Goal: Task Accomplishment & Management: Use online tool/utility

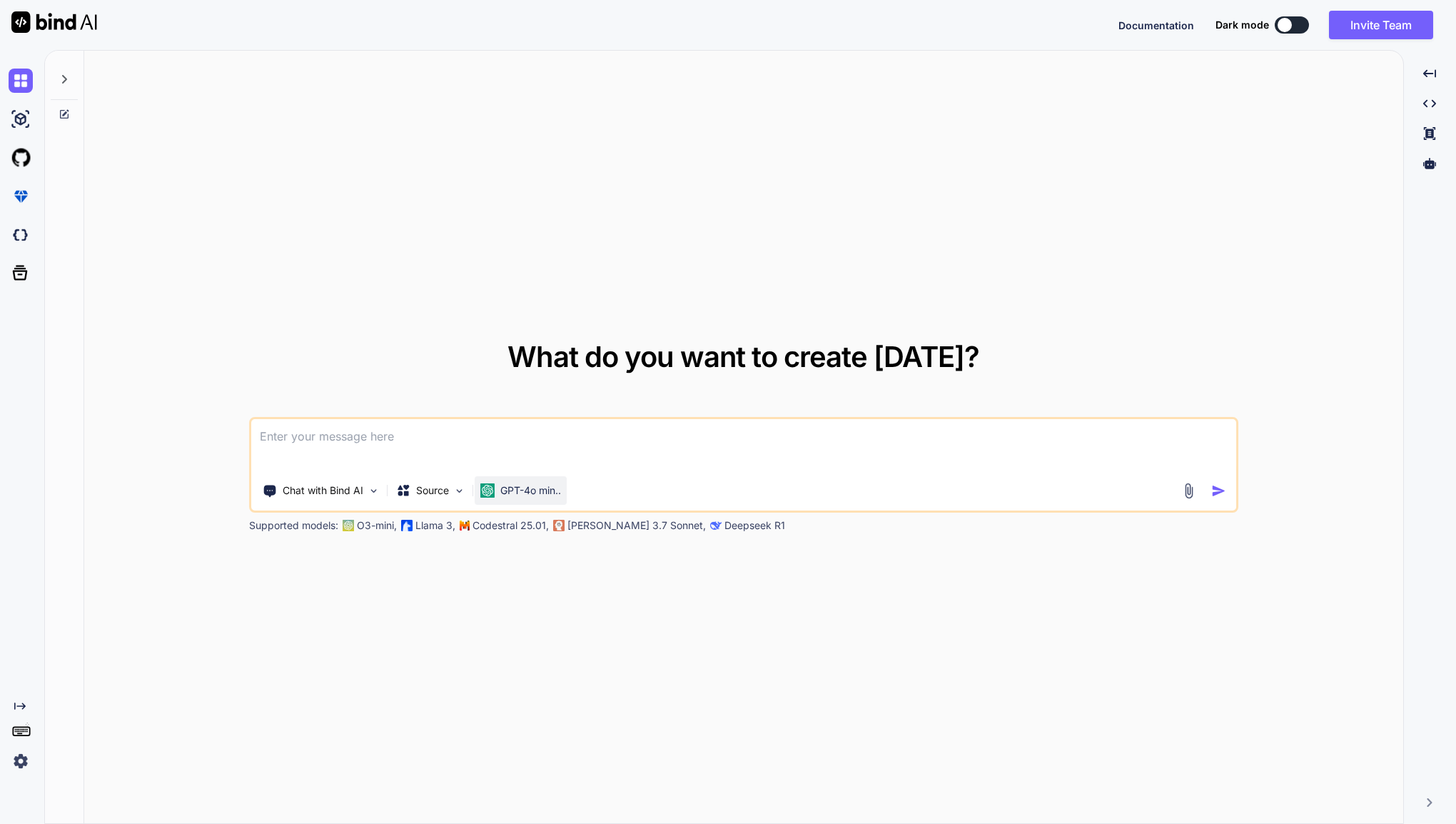
click at [529, 490] on p "GPT-4o min.." at bounding box center [530, 491] width 60 height 15
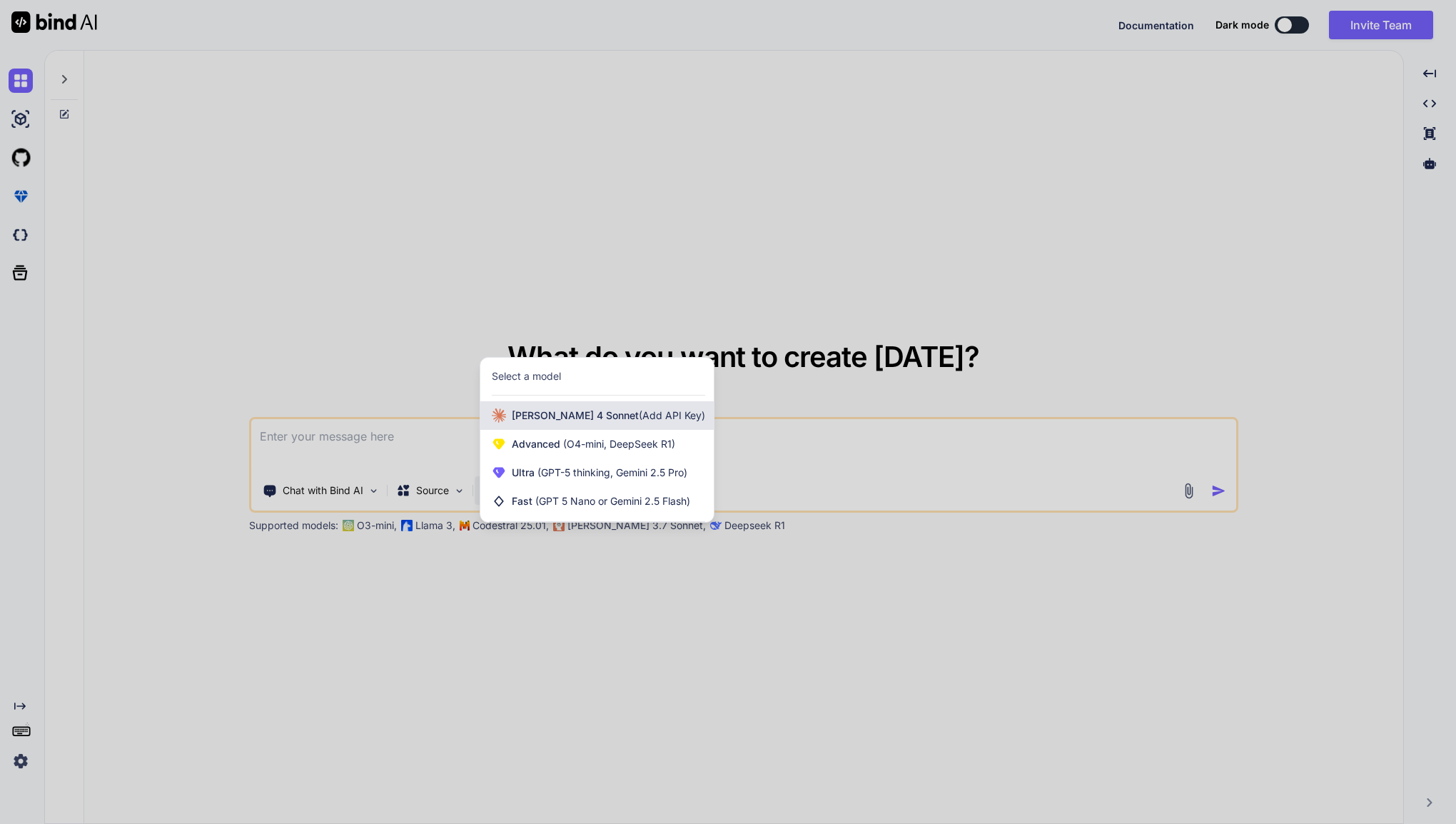
click at [557, 425] on div "Claude 4 Sonnet (Add API Key)" at bounding box center [596, 415] width 233 height 28
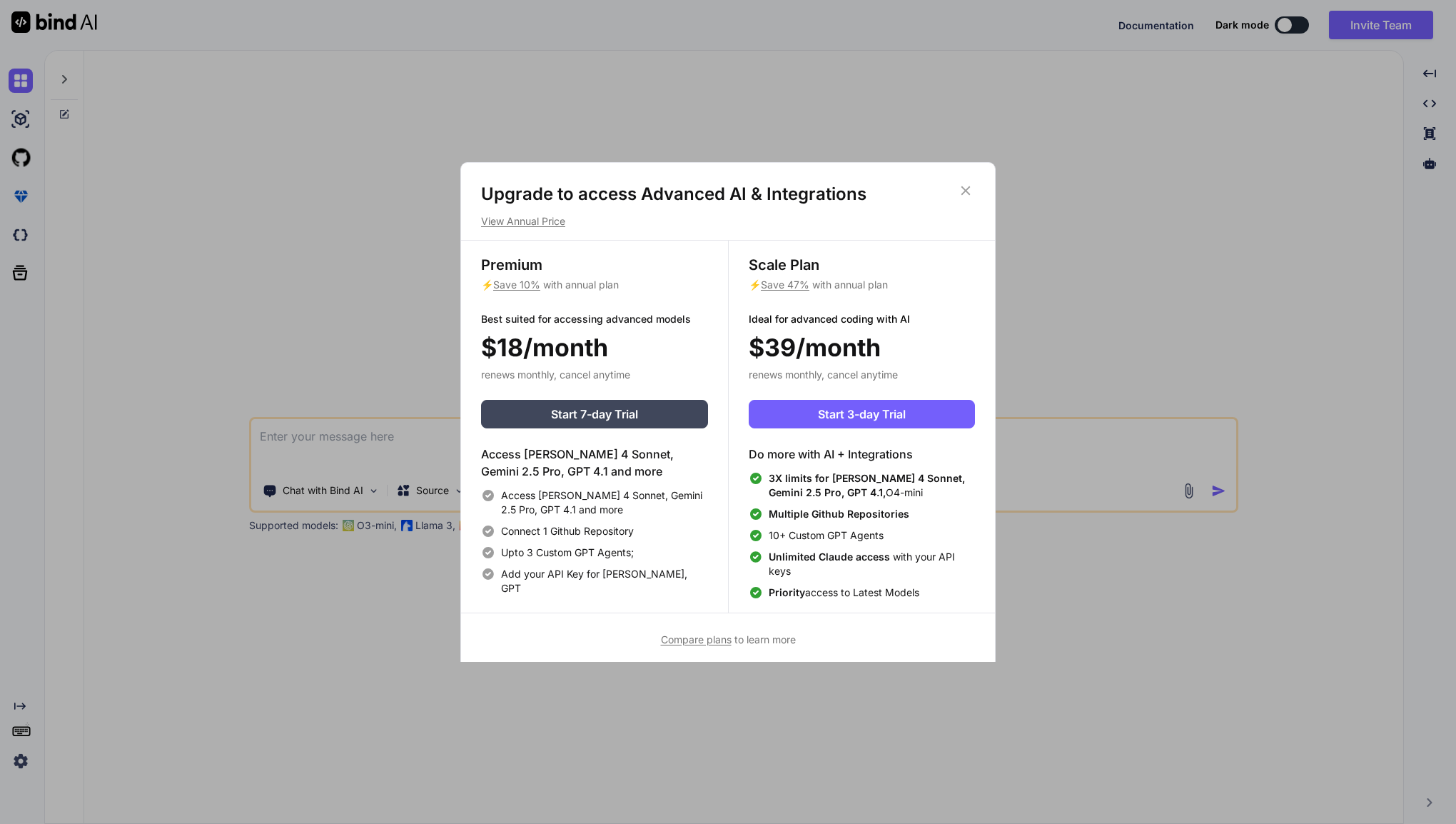
click at [967, 184] on icon at bounding box center [965, 190] width 16 height 16
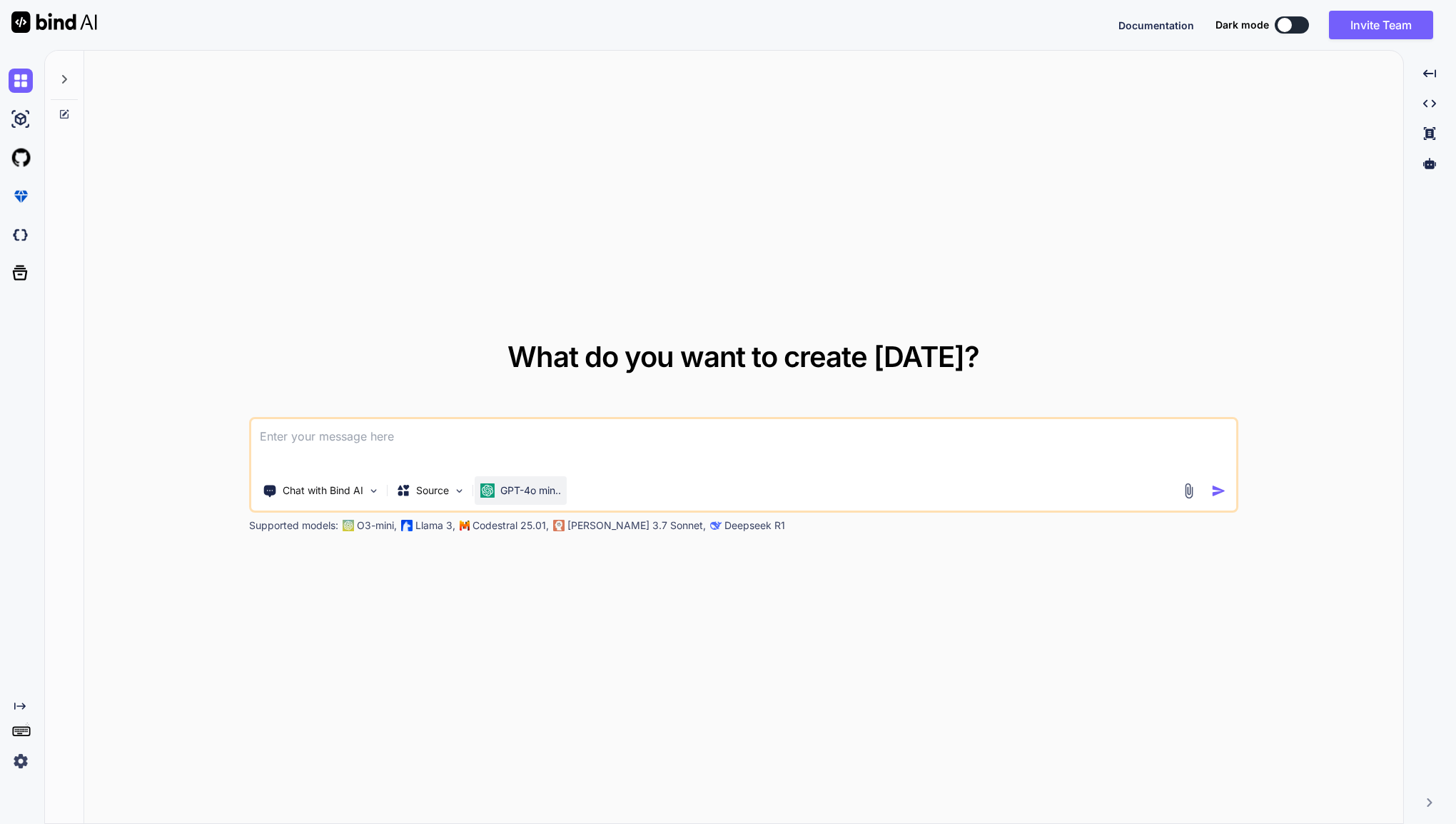
click at [510, 491] on p "GPT-4o min.." at bounding box center [530, 491] width 60 height 15
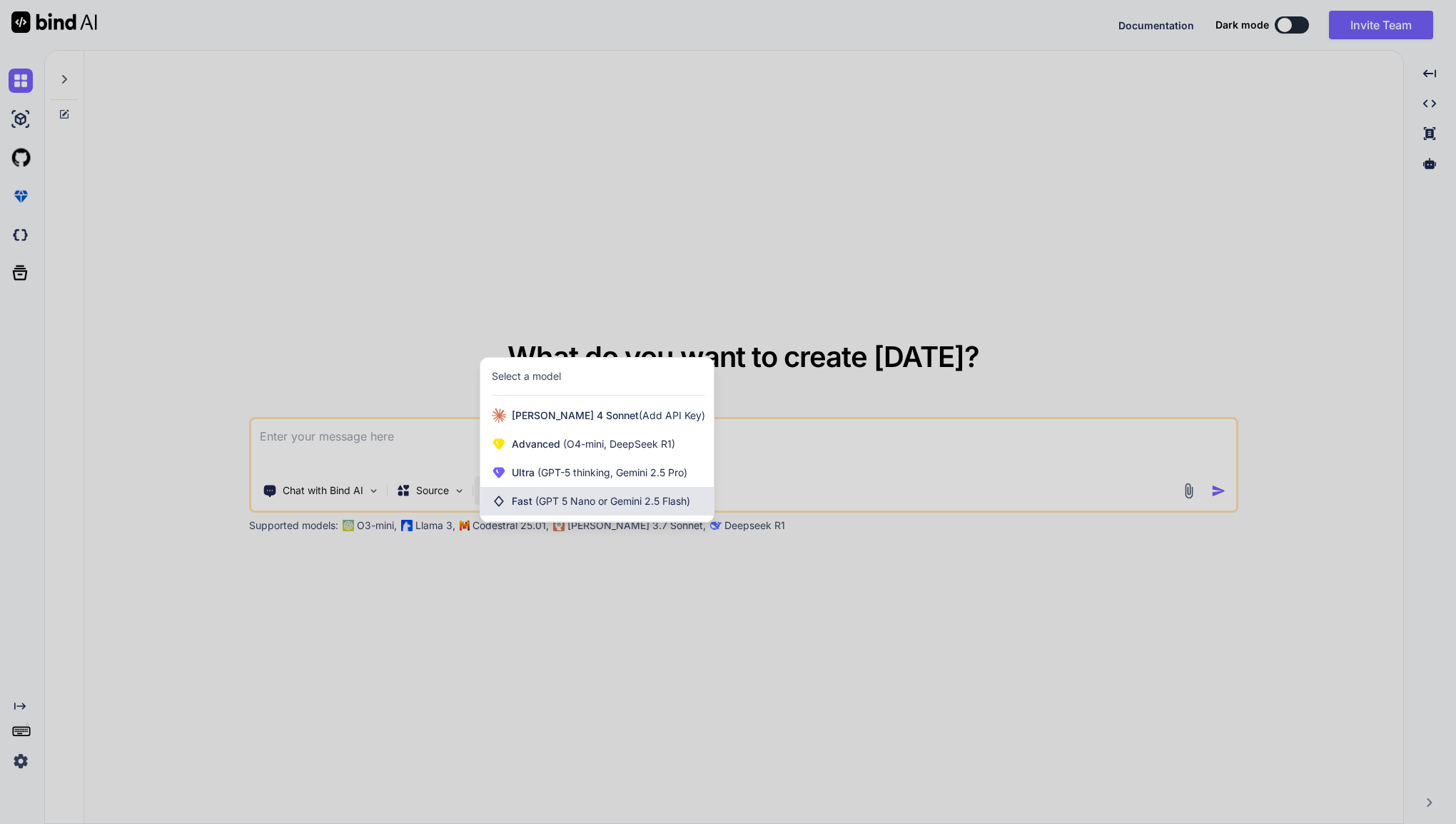
click at [528, 500] on span "Fast (GPT 5 Nano or Gemini 2.5 Flash)" at bounding box center [600, 501] width 178 height 15
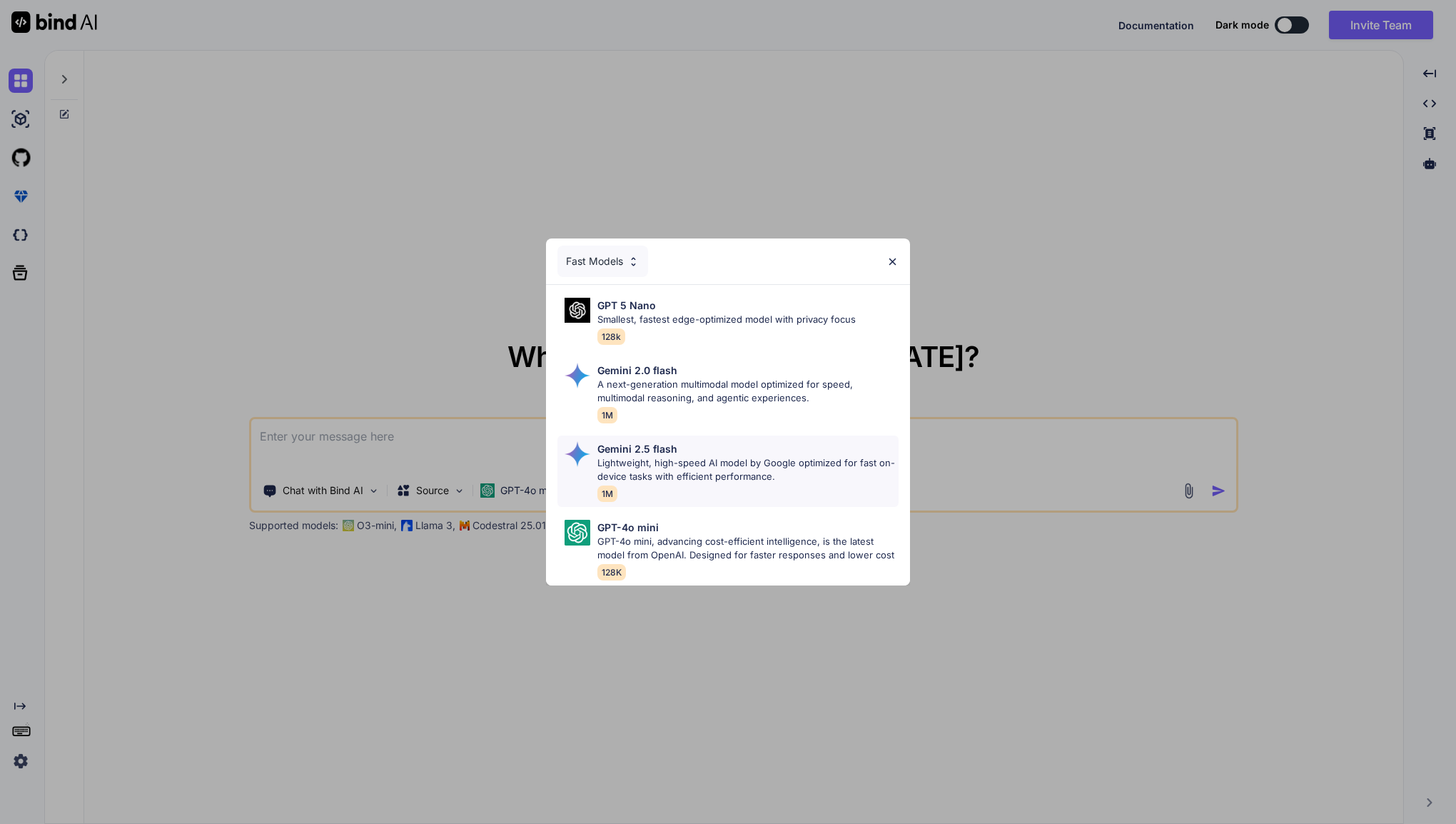
click at [665, 456] on p "Lightweight, high-speed AI model by Google optimized for fast on-device tasks w…" at bounding box center [749, 470] width 302 height 27
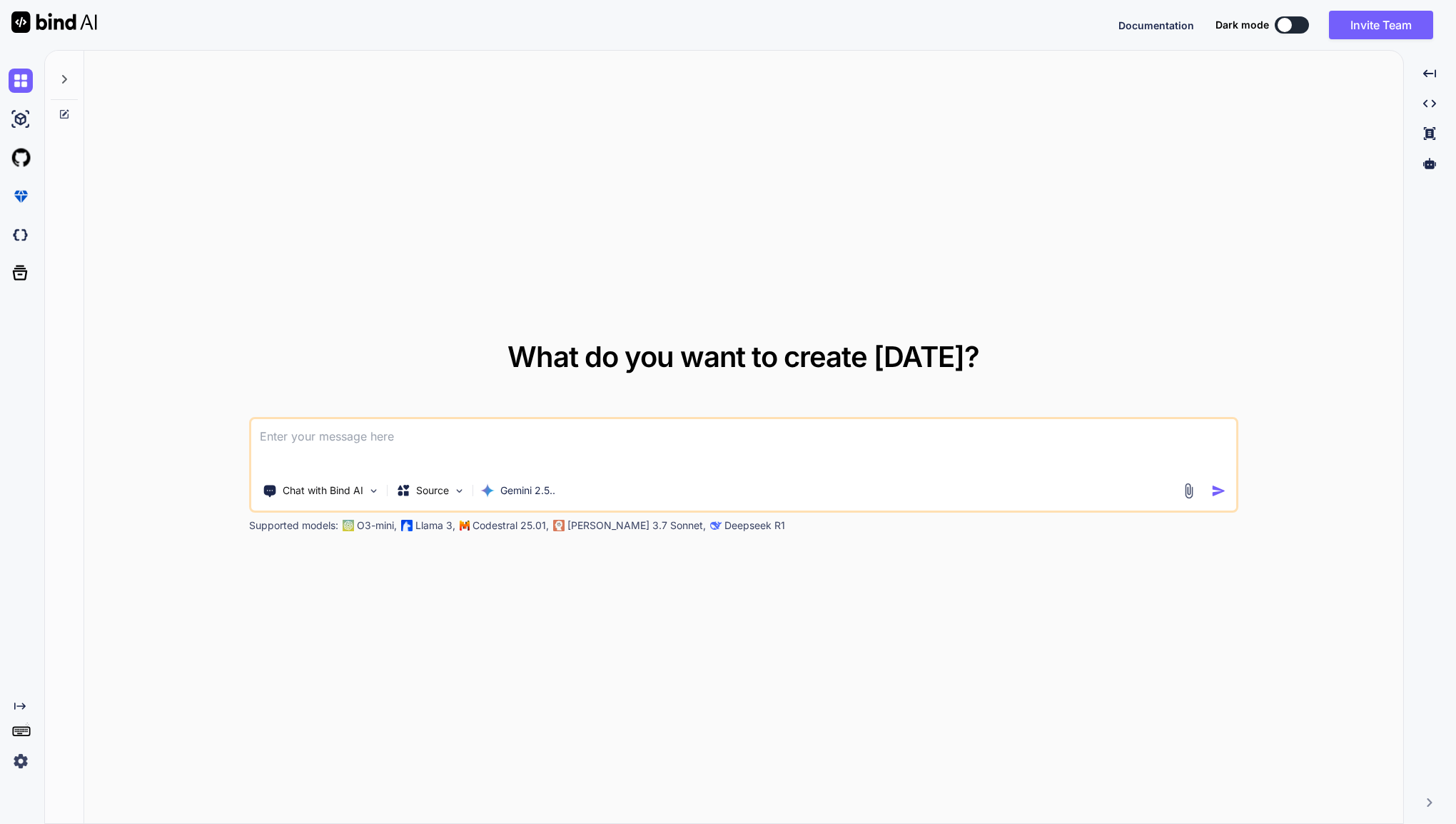
click at [570, 437] on textarea at bounding box center [744, 445] width 985 height 53
paste textarea "Knife Sharpening Billing Tool with a built in Stage Tracker and Client Notifica…"
type textarea "Knife Sharpening Billing Tool with a built in Stage Tracker and Client Notifica…"
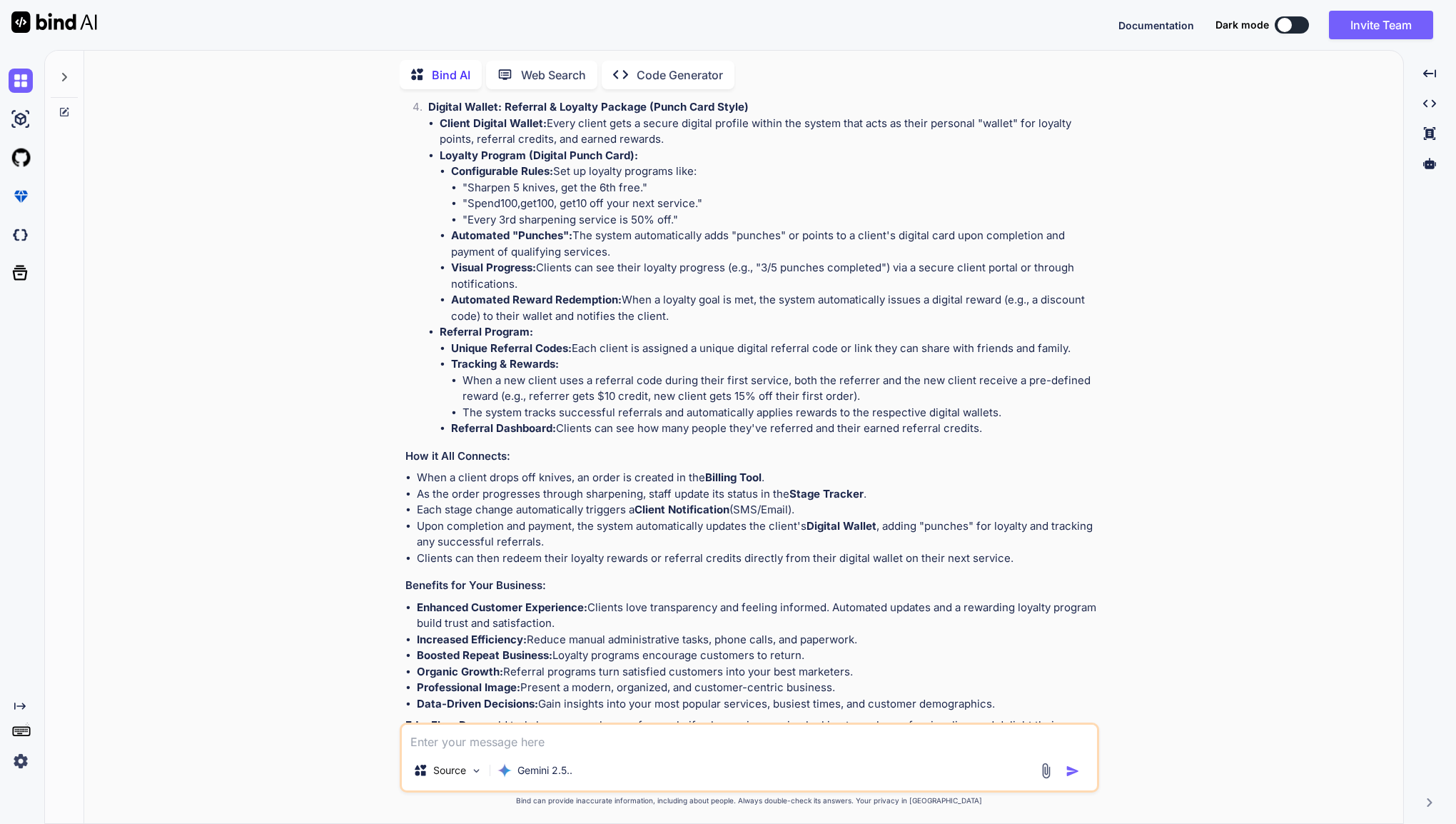
scroll to position [853, 0]
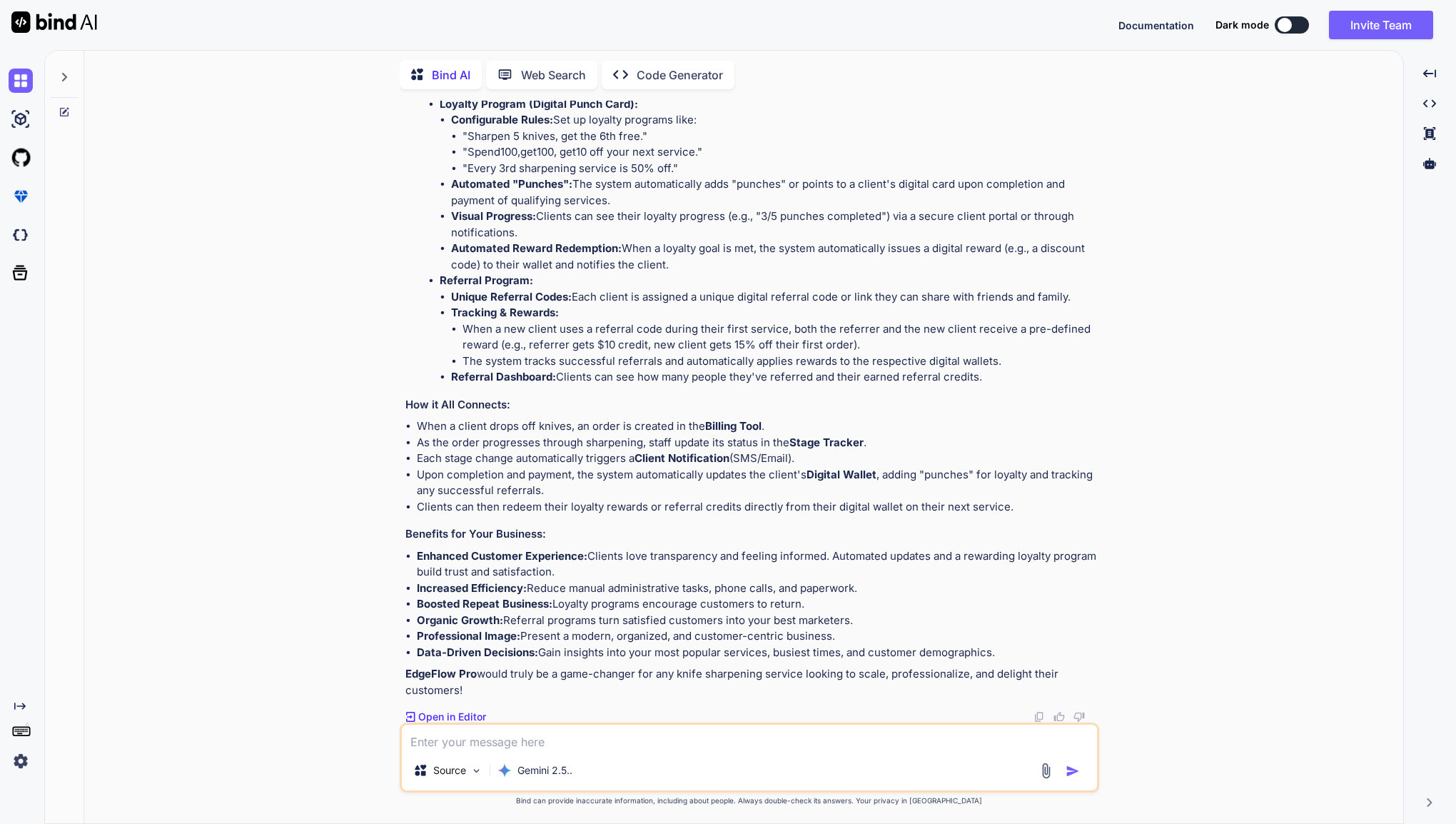
click at [468, 721] on p "Open in Editor" at bounding box center [452, 717] width 68 height 15
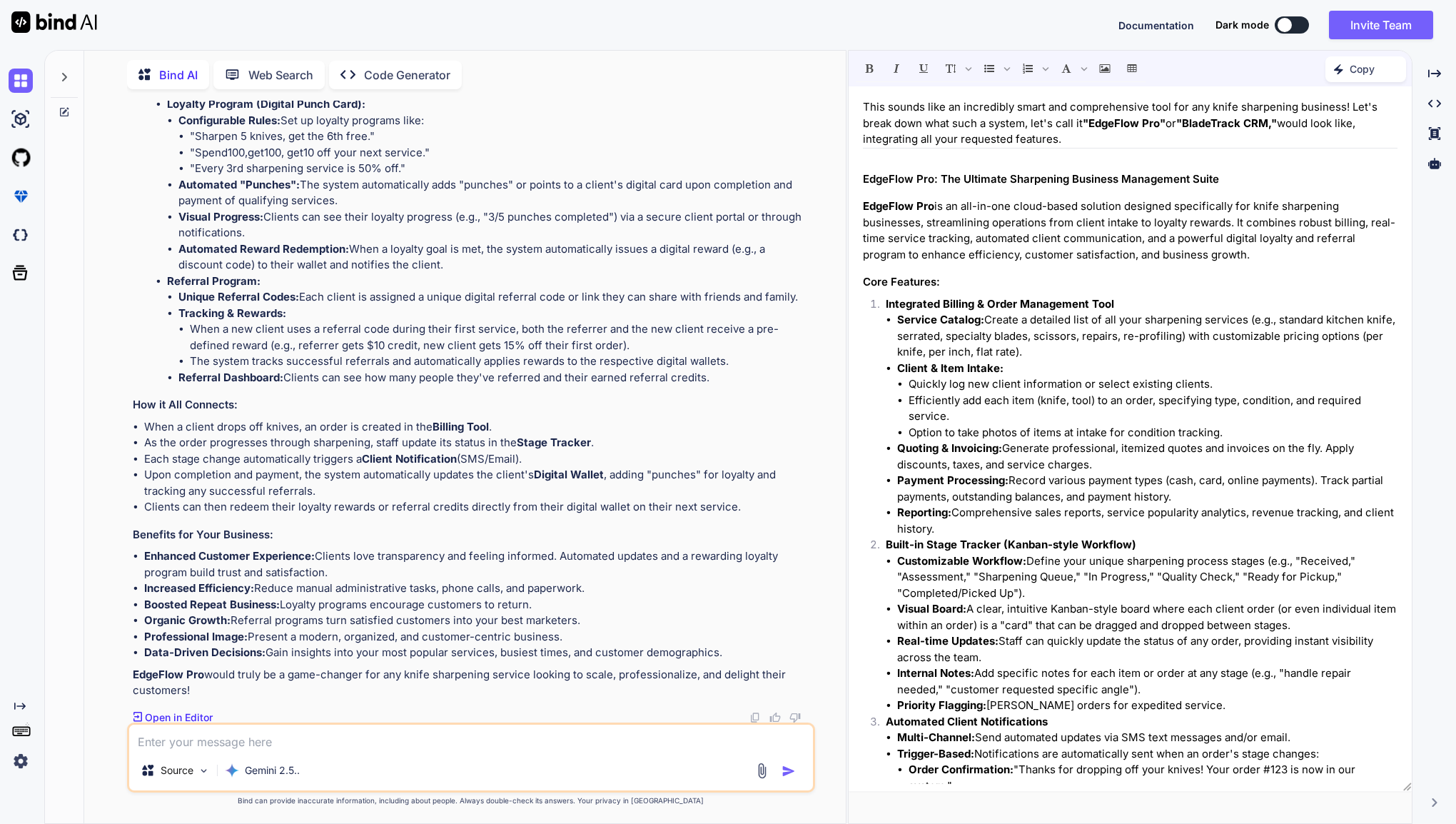
click at [441, 742] on textarea at bounding box center [471, 738] width 684 height 26
type textarea "Could we also create an appointment app?"
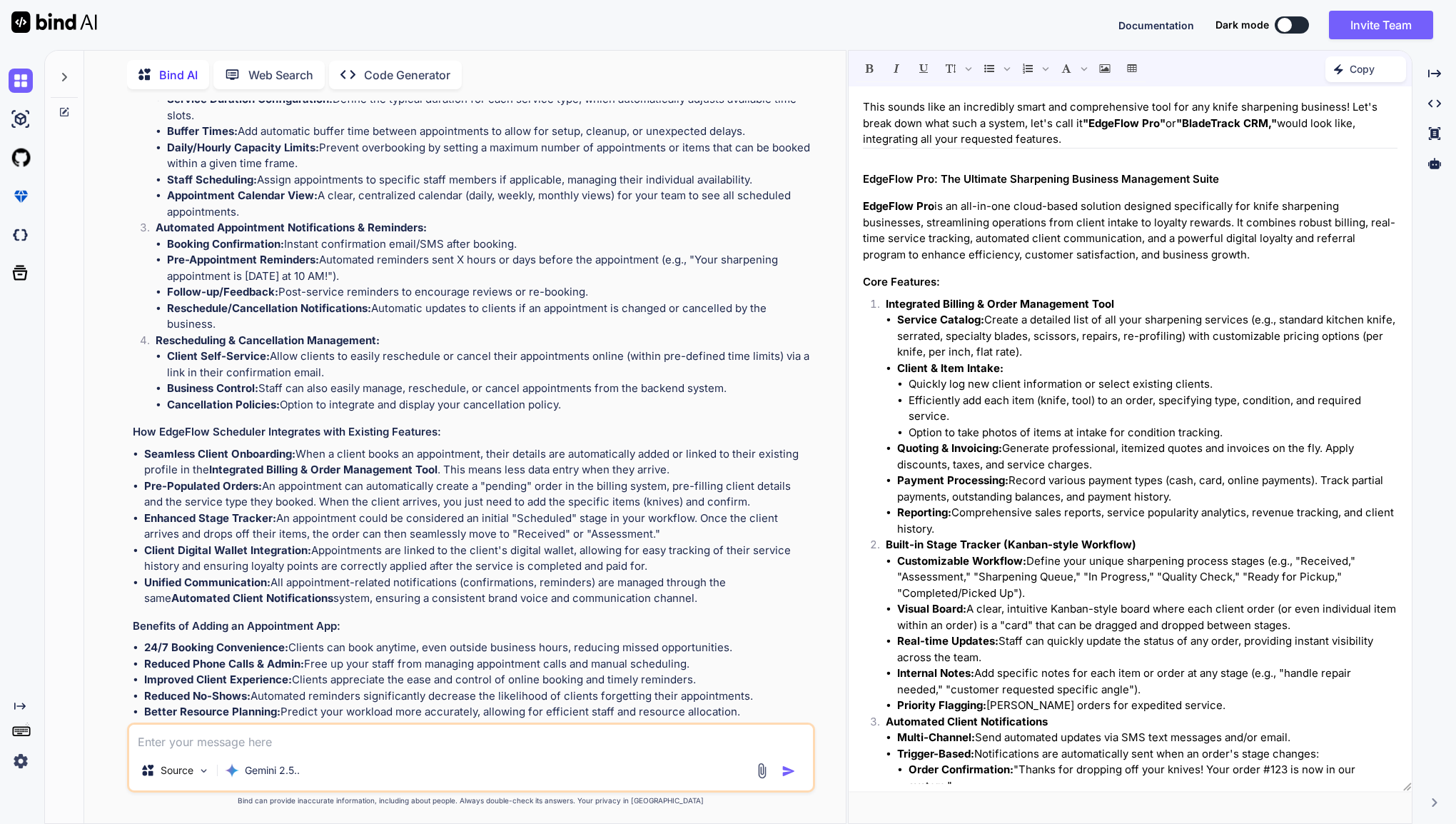
scroll to position [2078, 0]
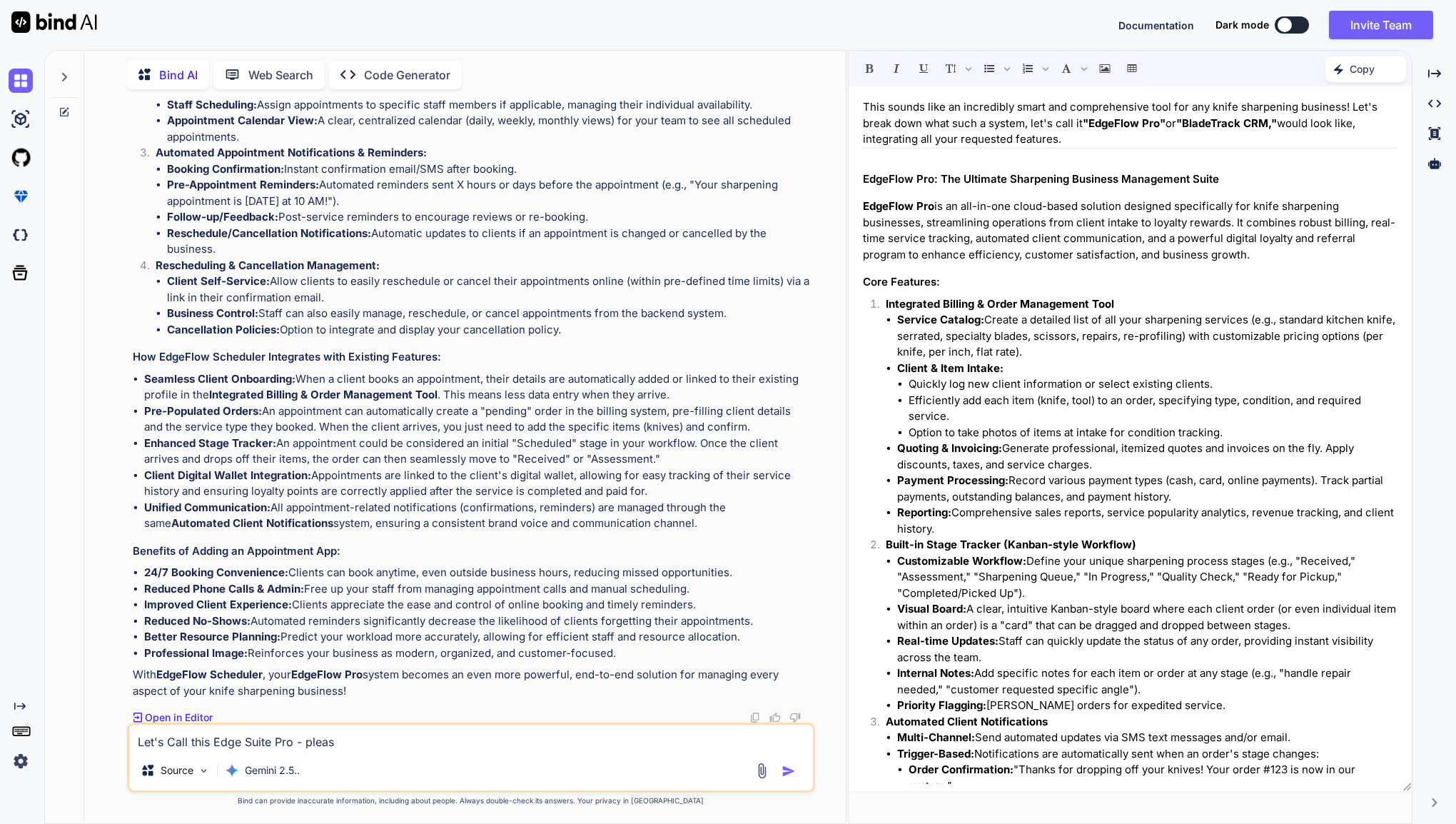
type textarea "Let's Call this Edge Suite Pro - please"
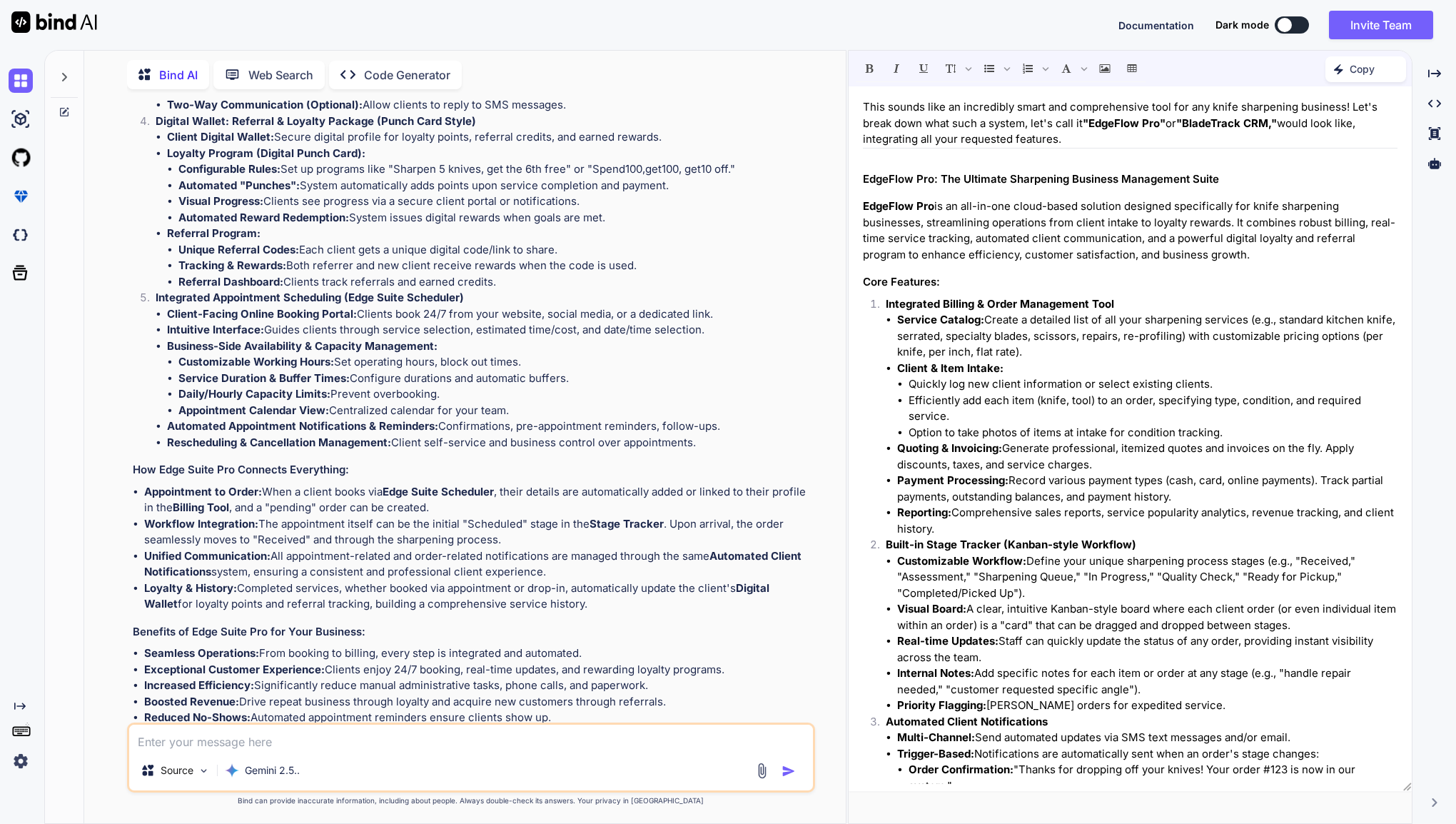
scroll to position [3367, 0]
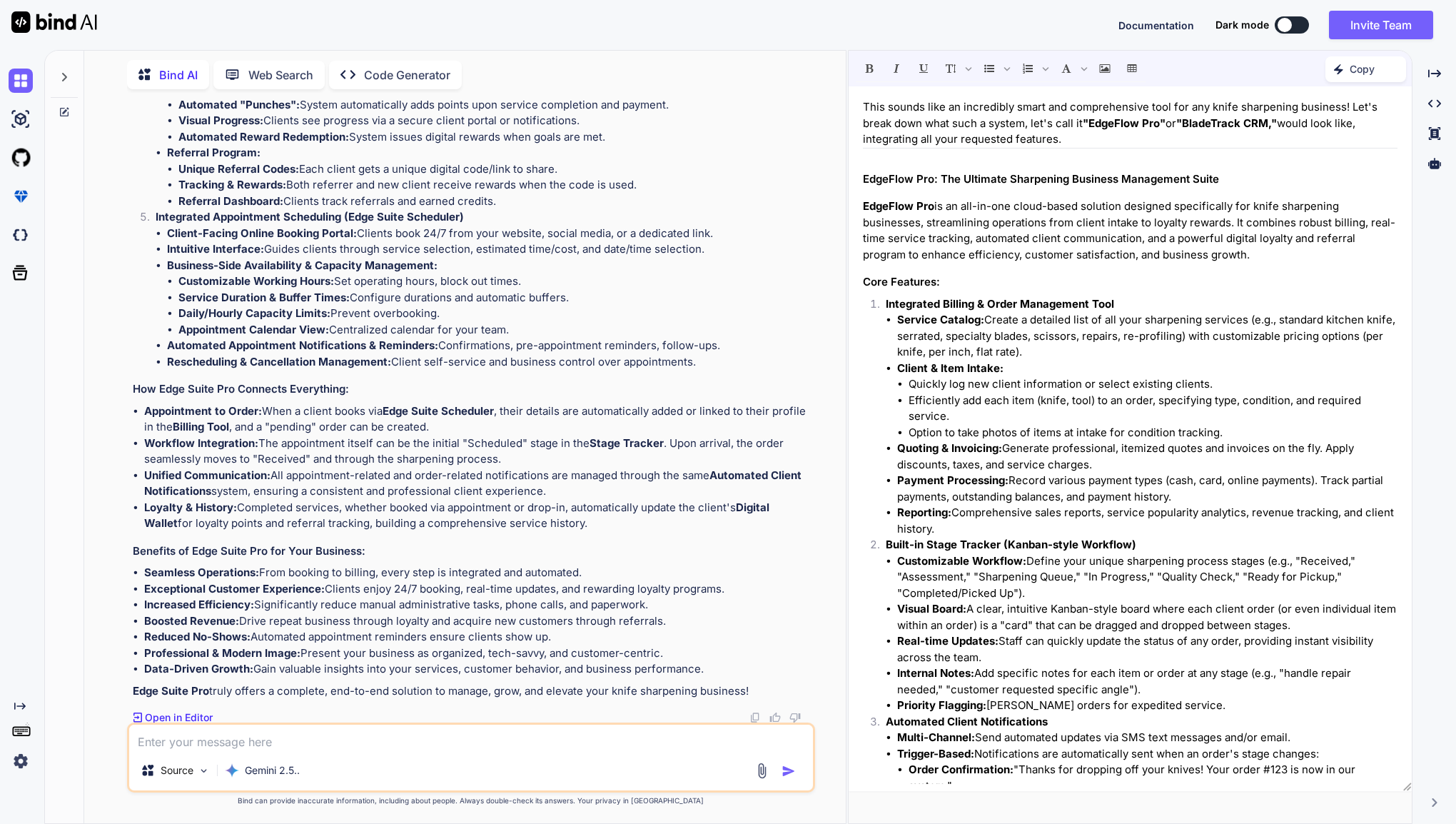
click at [376, 74] on p "Code Generator" at bounding box center [407, 75] width 86 height 17
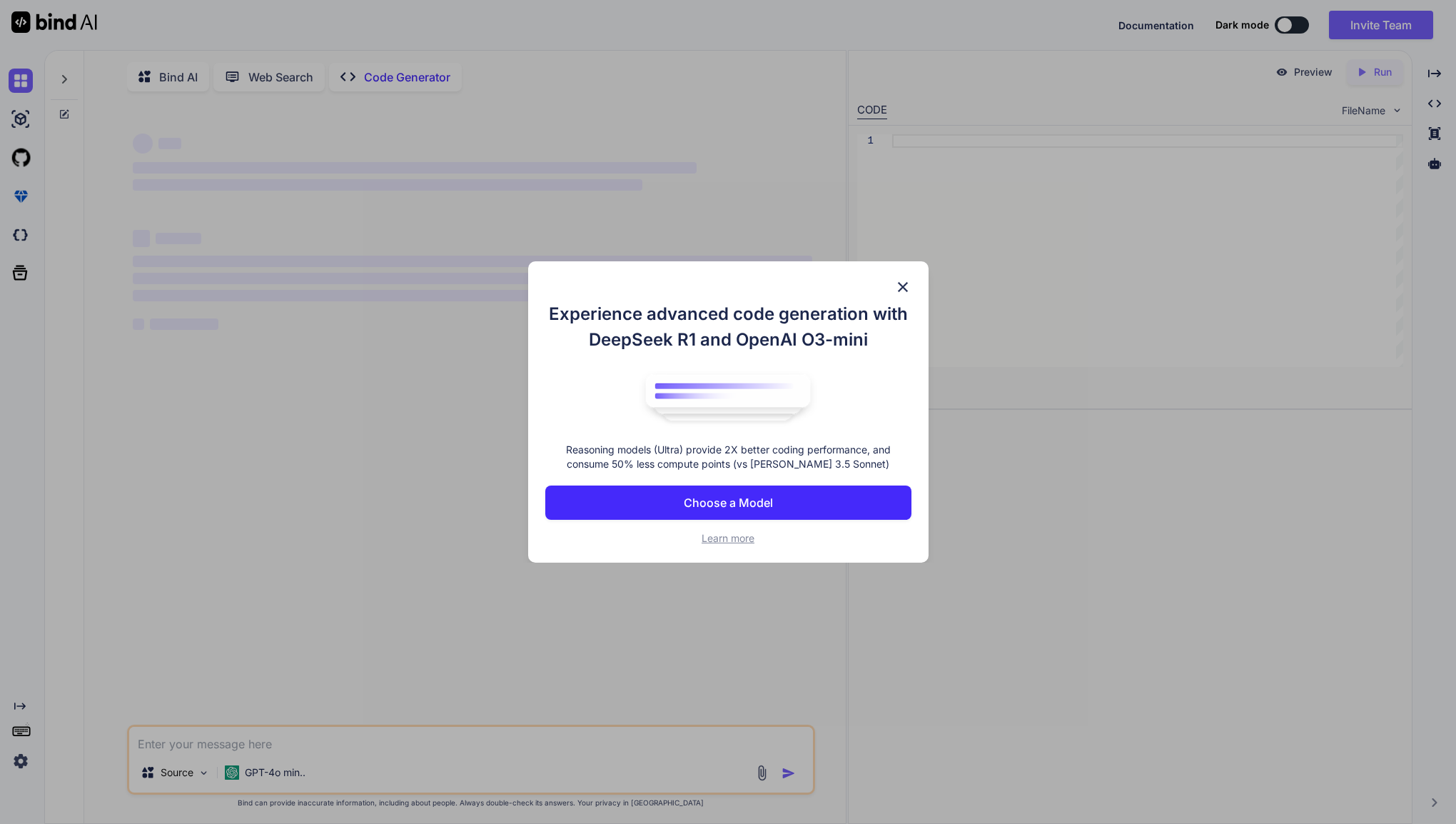
click at [728, 497] on p "Choose a Model" at bounding box center [728, 502] width 90 height 17
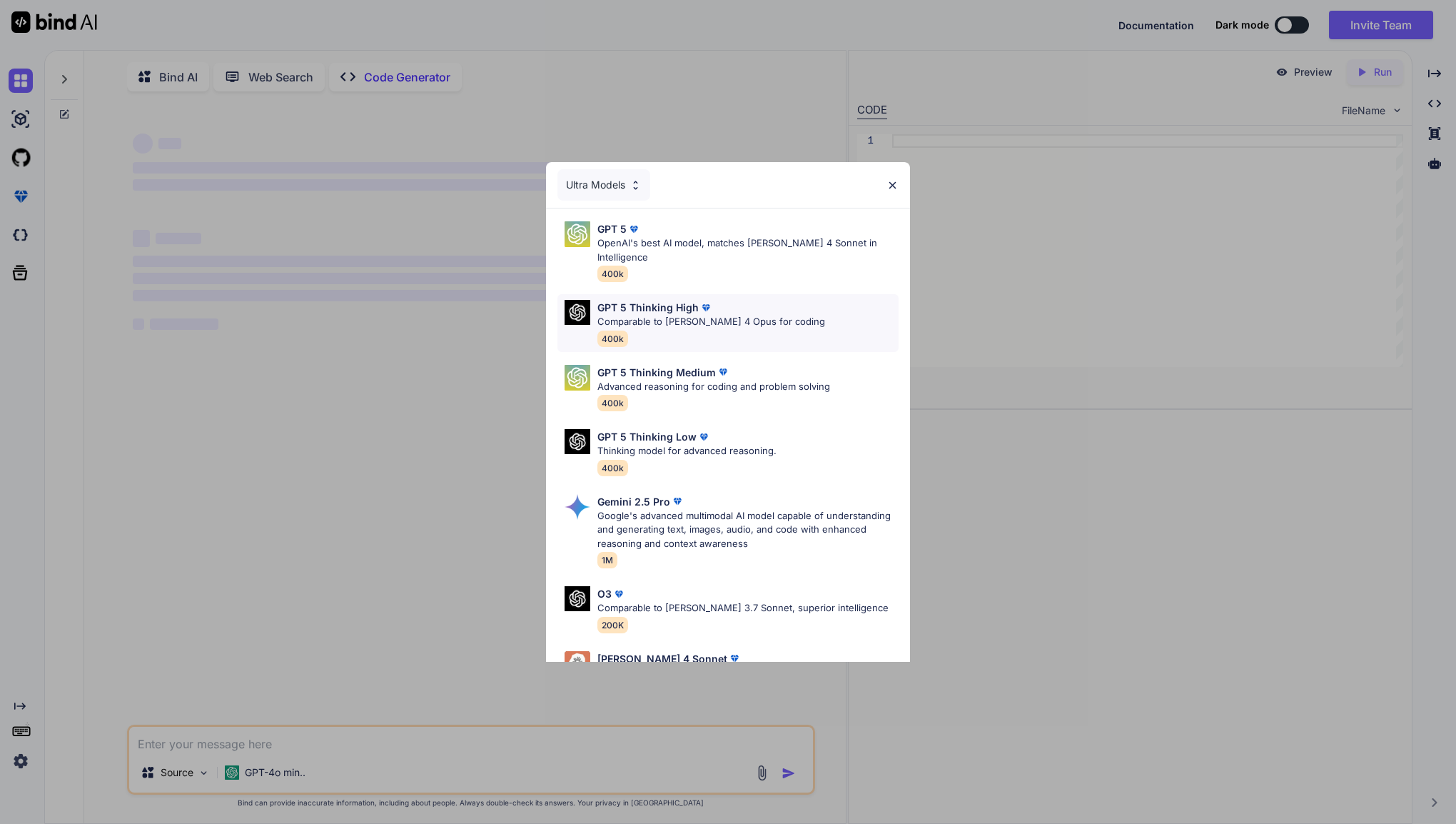
click at [671, 315] on p "Comparable to Claude 4 Opus for coding" at bounding box center [711, 322] width 228 height 15
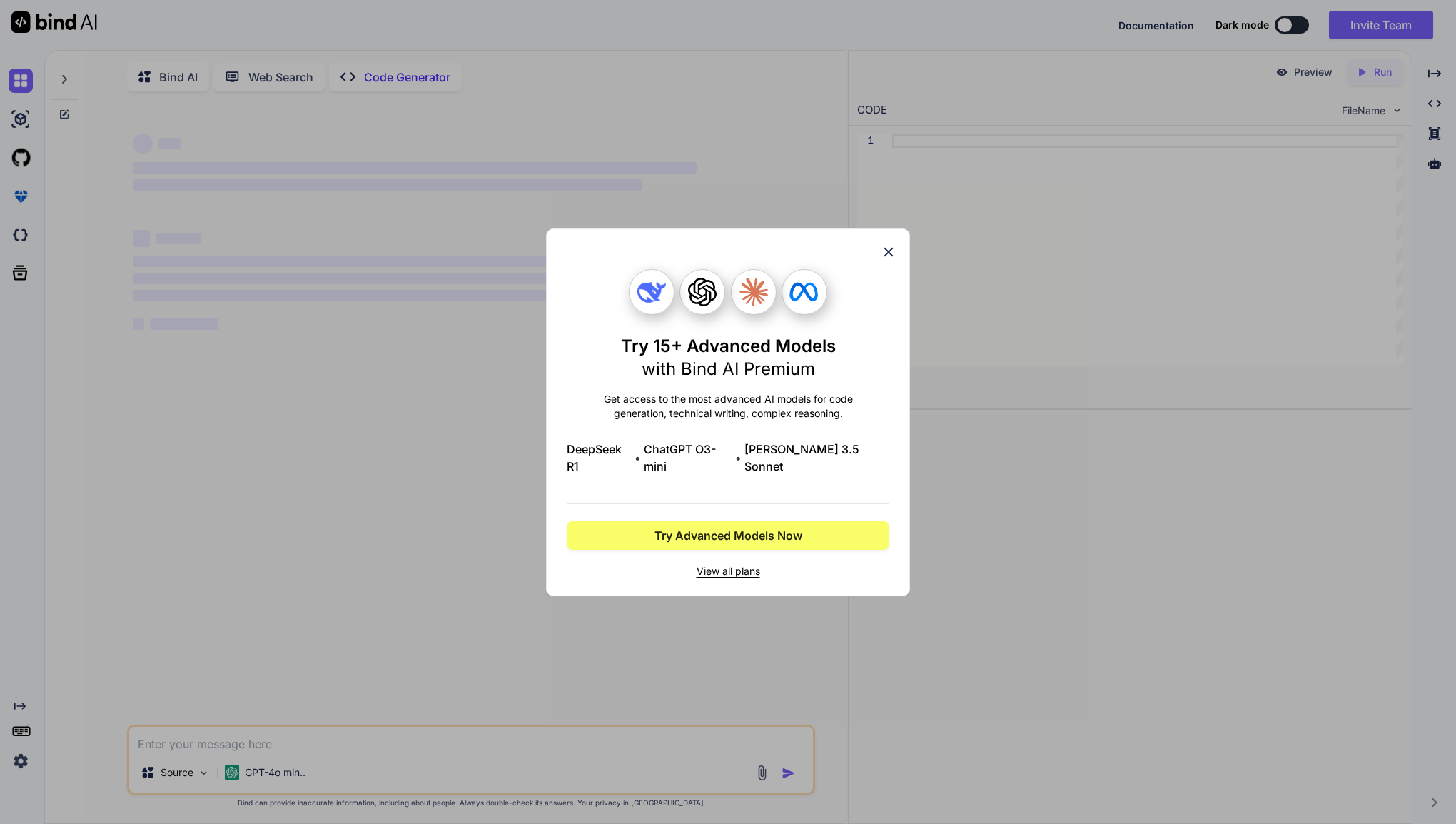
click at [886, 252] on icon at bounding box center [888, 251] width 16 height 16
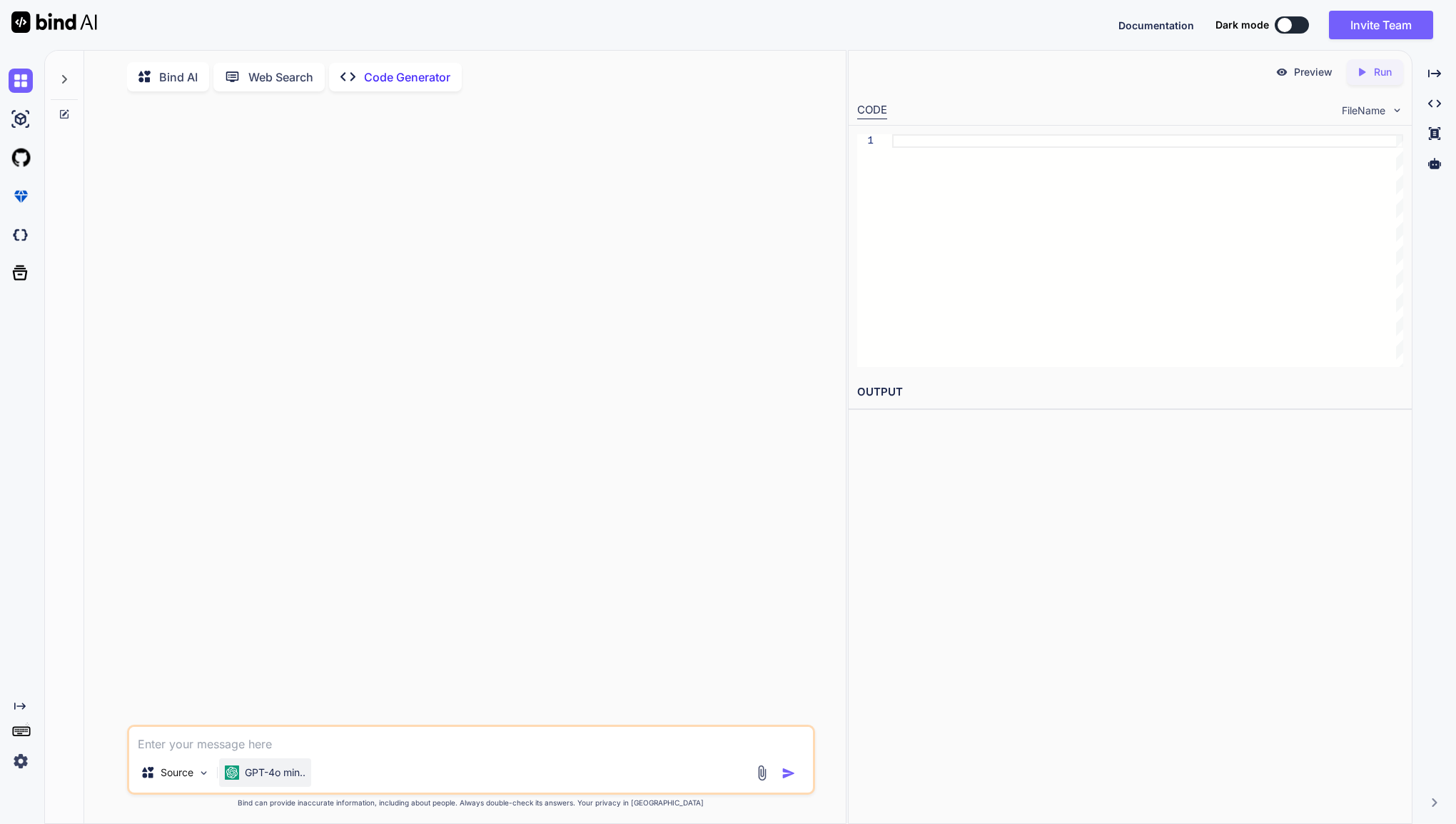
click at [269, 787] on div "GPT-4o min.." at bounding box center [265, 772] width 92 height 28
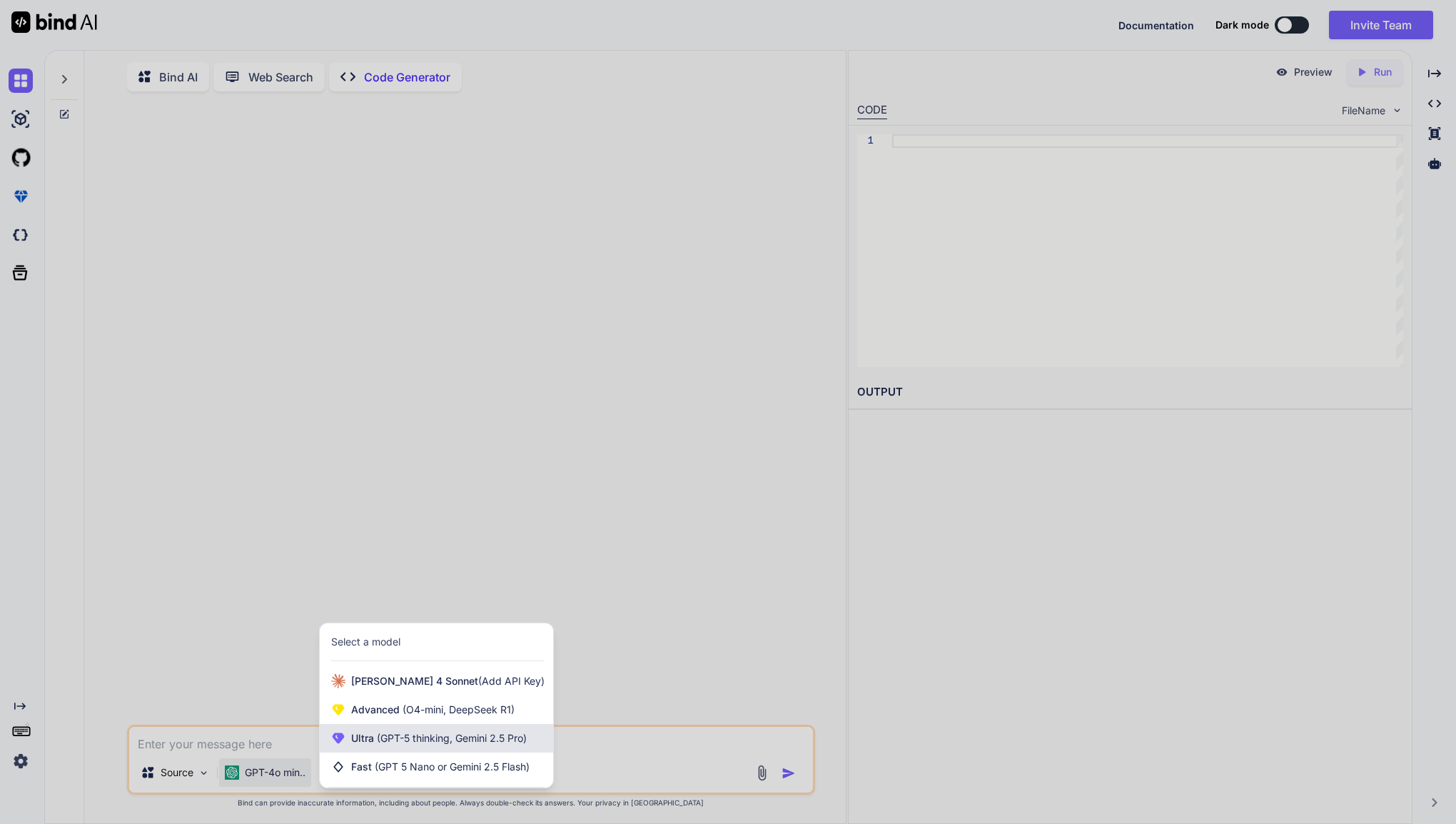
click at [413, 744] on span "(GPT-5 thinking, Gemini 2.5 Pro)" at bounding box center [450, 737] width 153 height 12
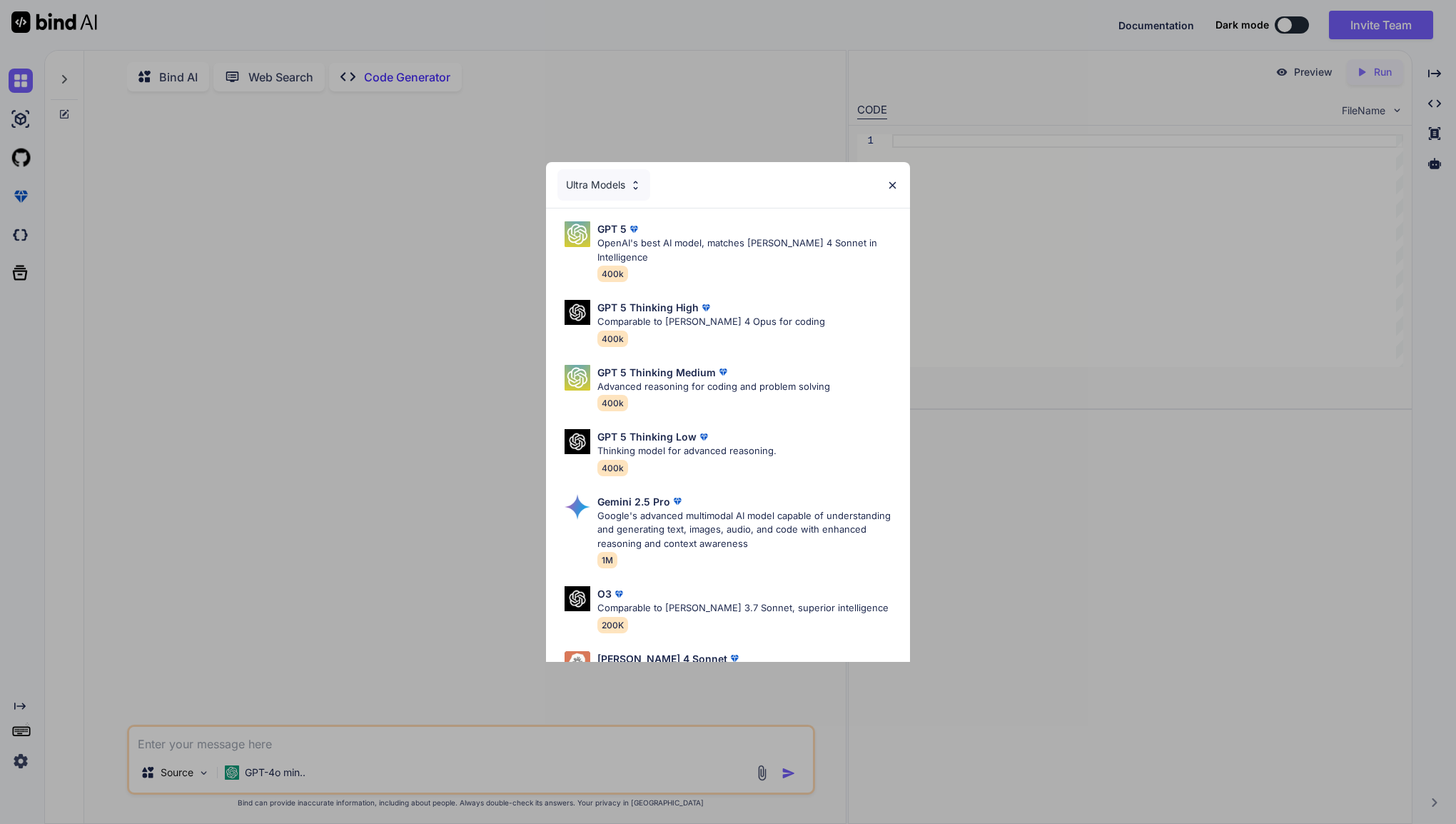
click at [613, 188] on div "Ultra Models" at bounding box center [604, 185] width 93 height 31
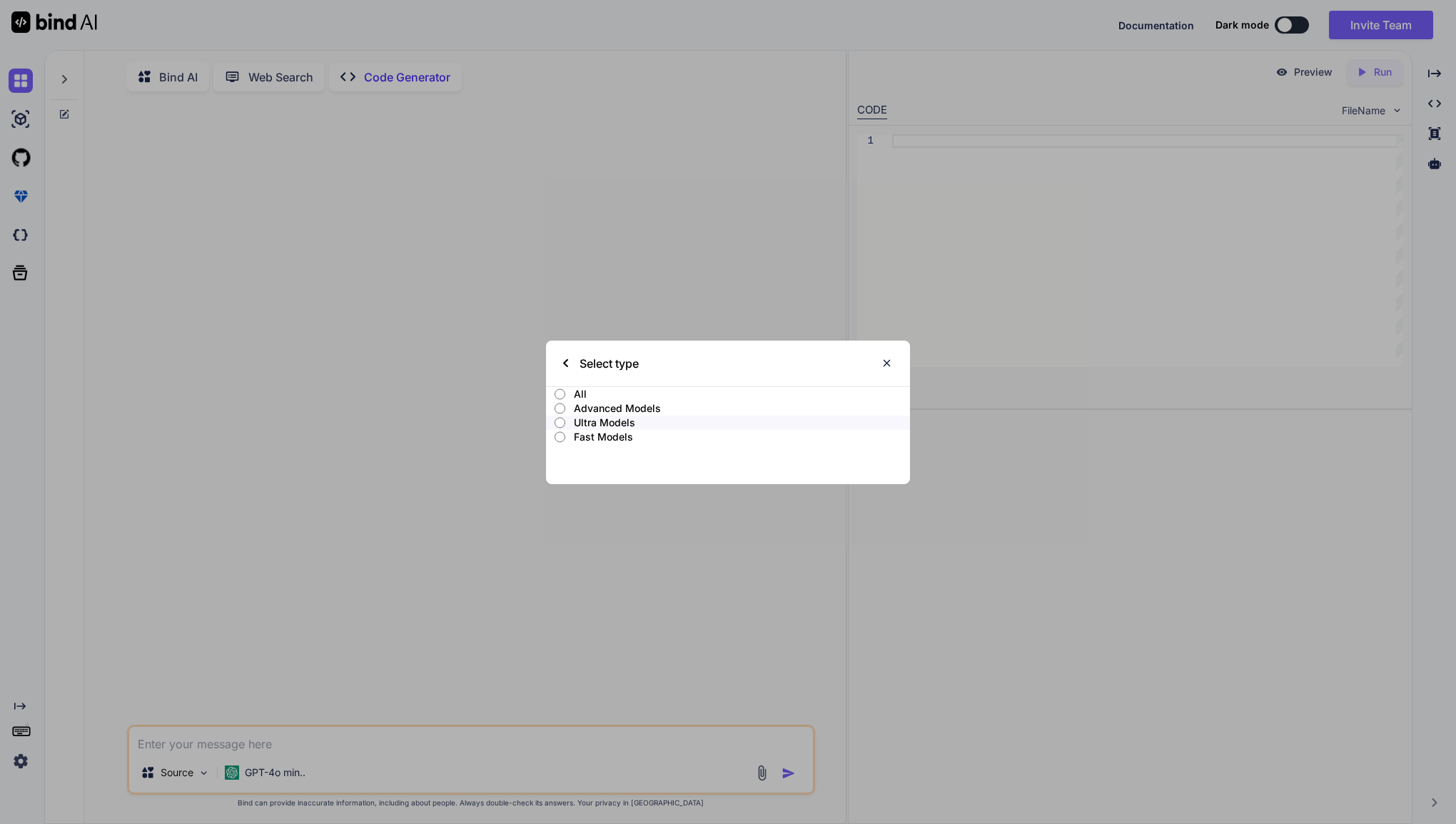
click at [558, 427] on input "Ultra Models" at bounding box center [560, 423] width 11 height 11
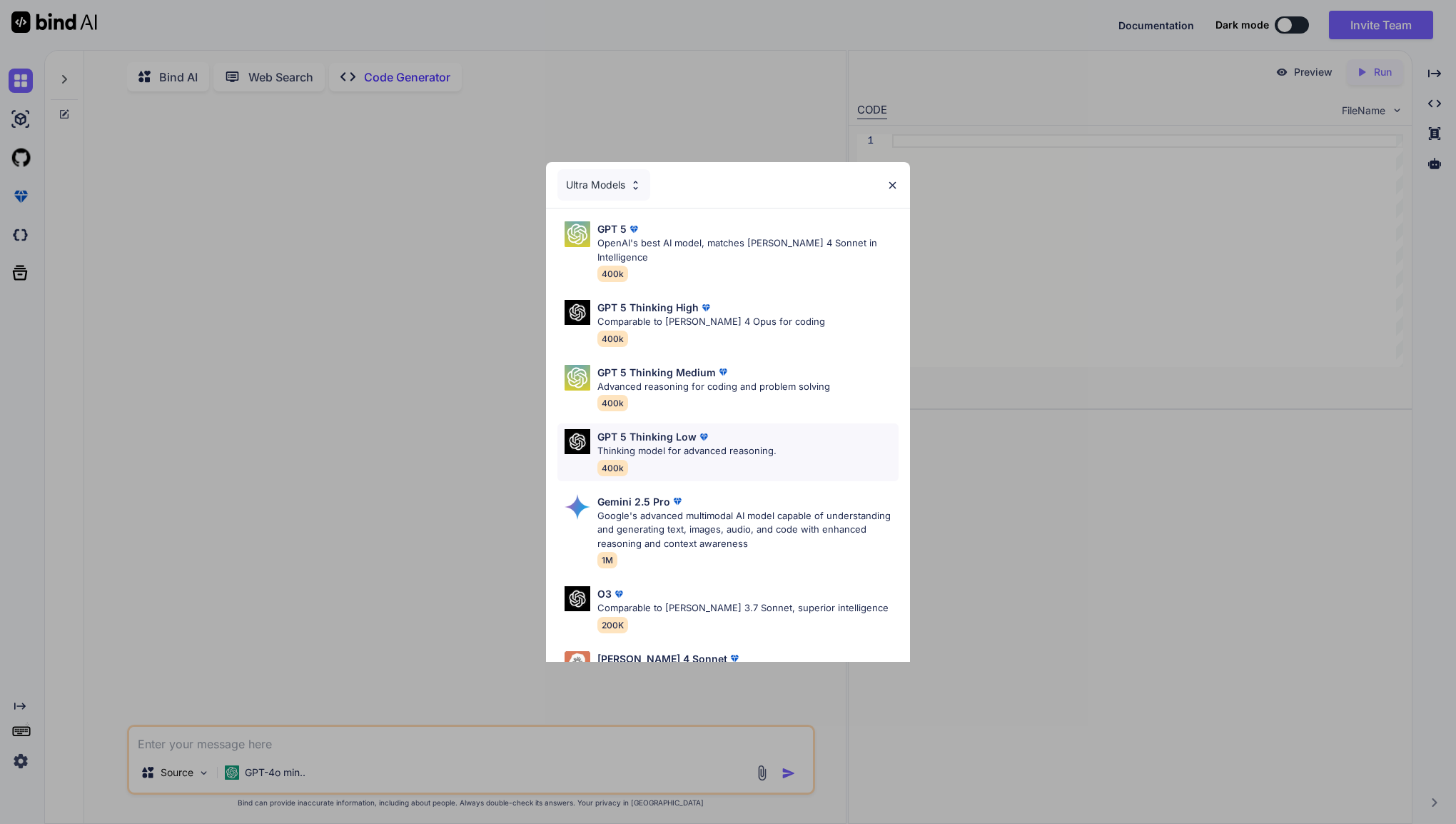
scroll to position [102, 0]
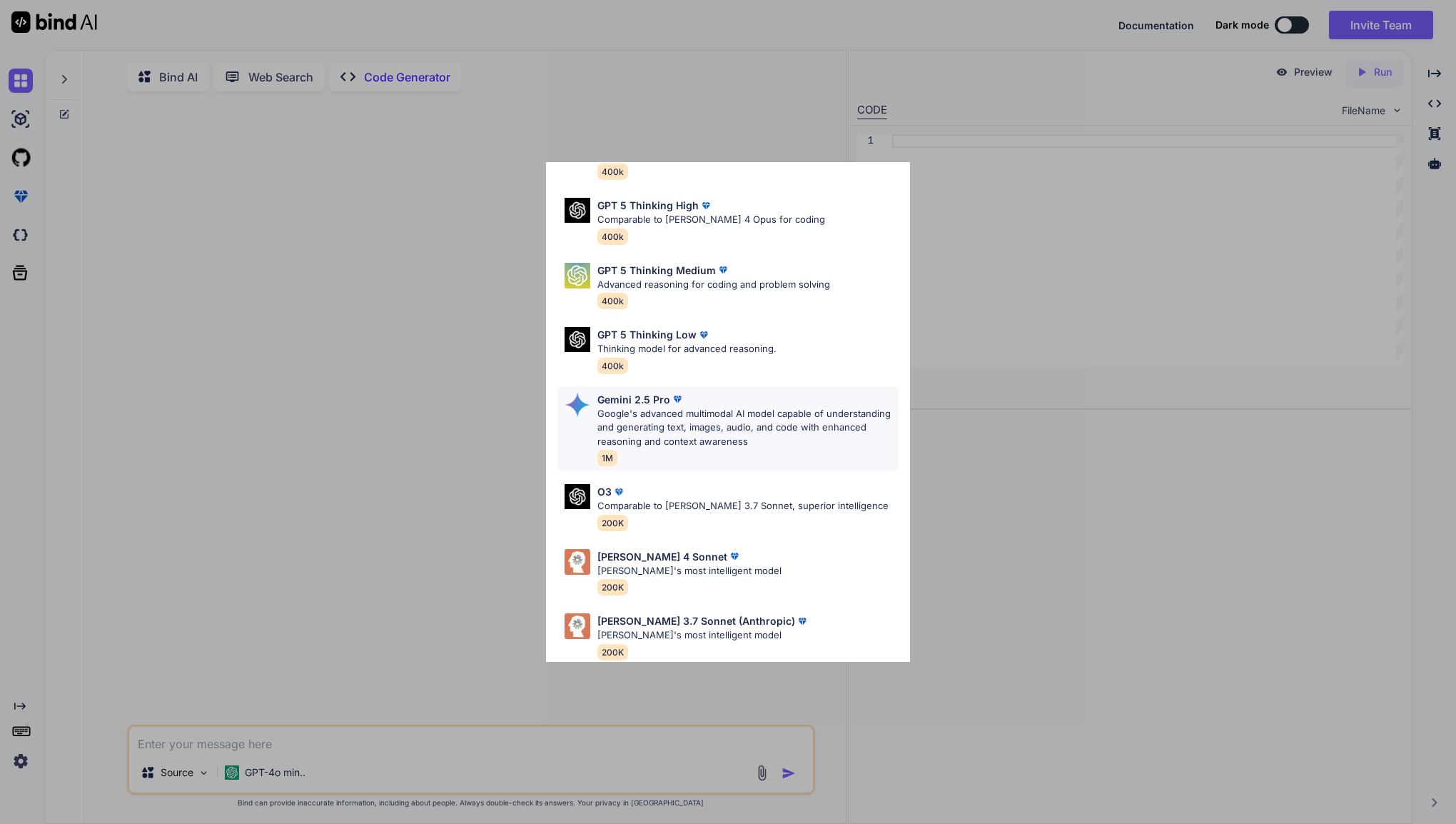
click at [692, 416] on p "Google's advanced multimodal AI model capable of understanding and generating t…" at bounding box center [749, 428] width 302 height 42
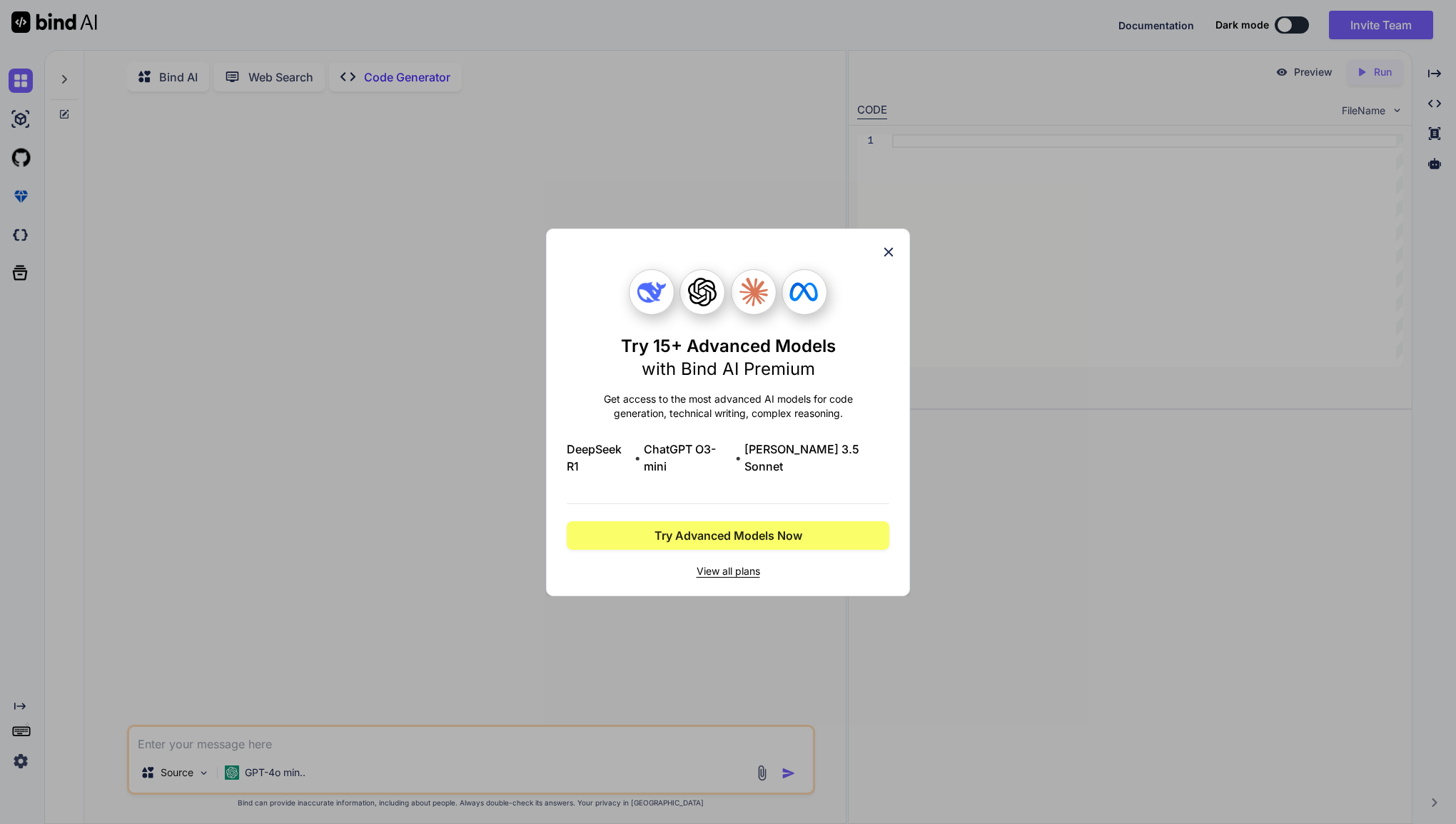
scroll to position [0, 0]
click at [725, 530] on span "Try Advanced Models Now" at bounding box center [728, 535] width 148 height 17
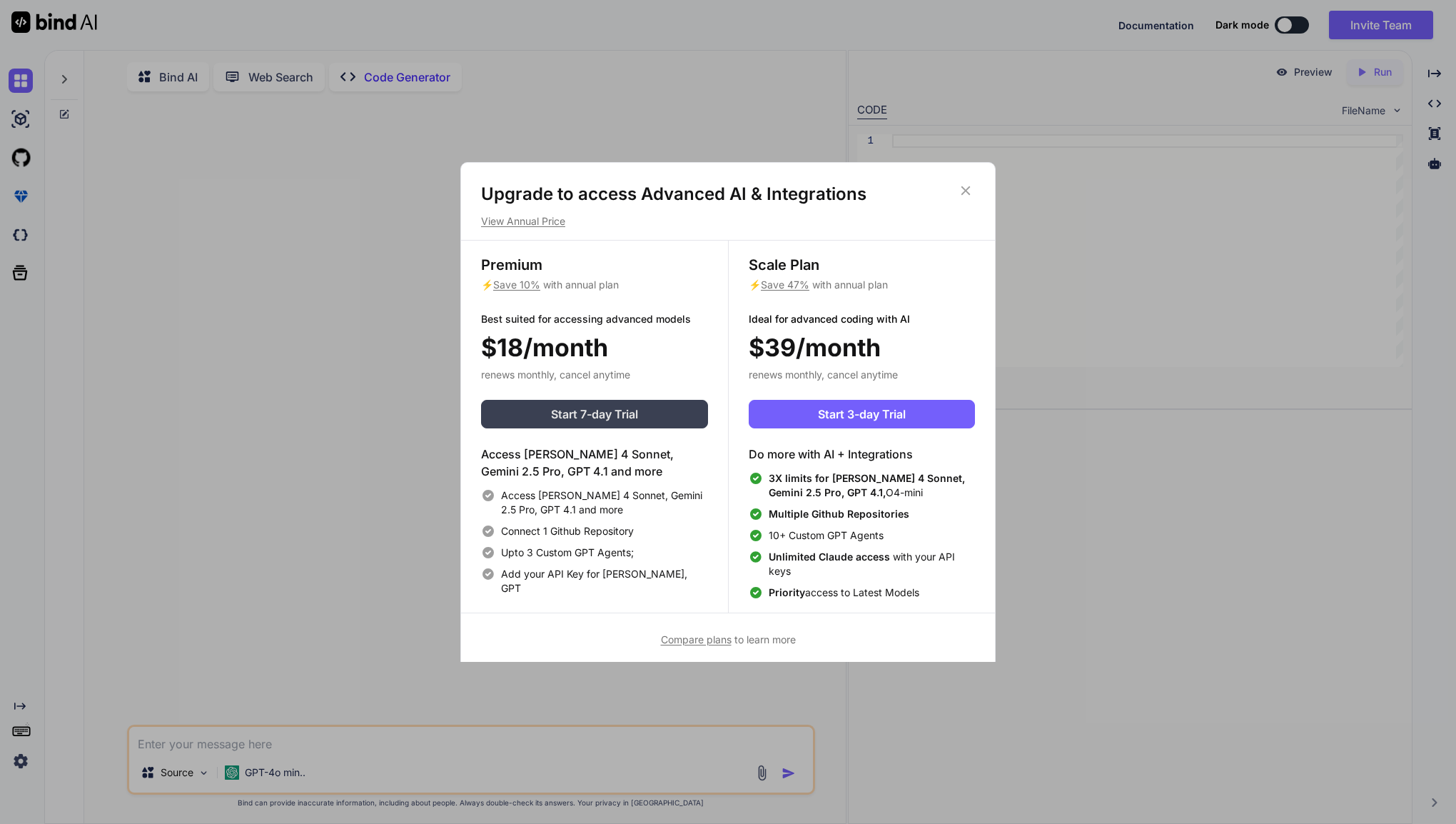
click at [614, 417] on span "Start 7-day Trial" at bounding box center [594, 414] width 87 height 17
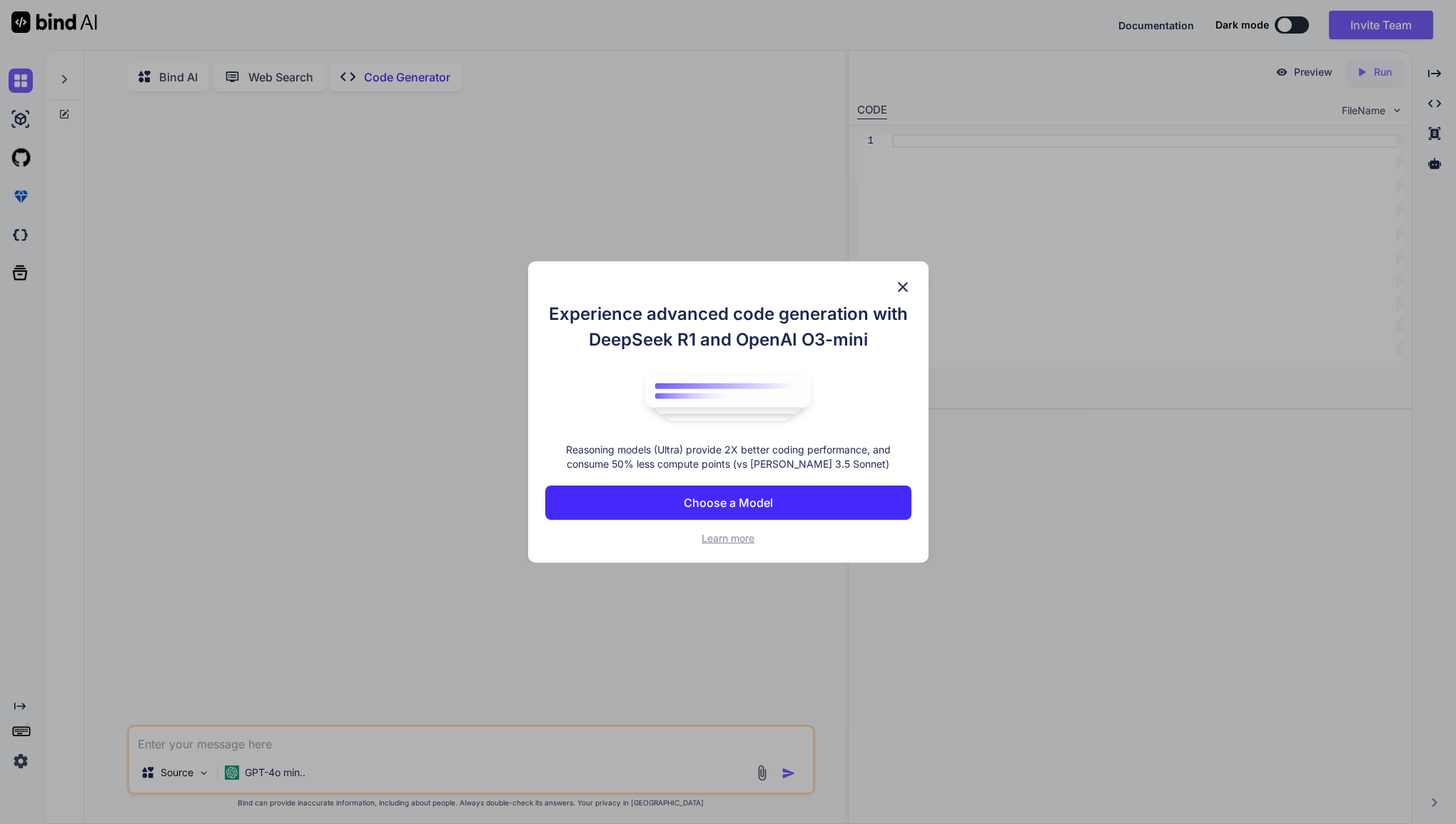
click at [698, 492] on button "Choose a Model" at bounding box center [728, 502] width 367 height 34
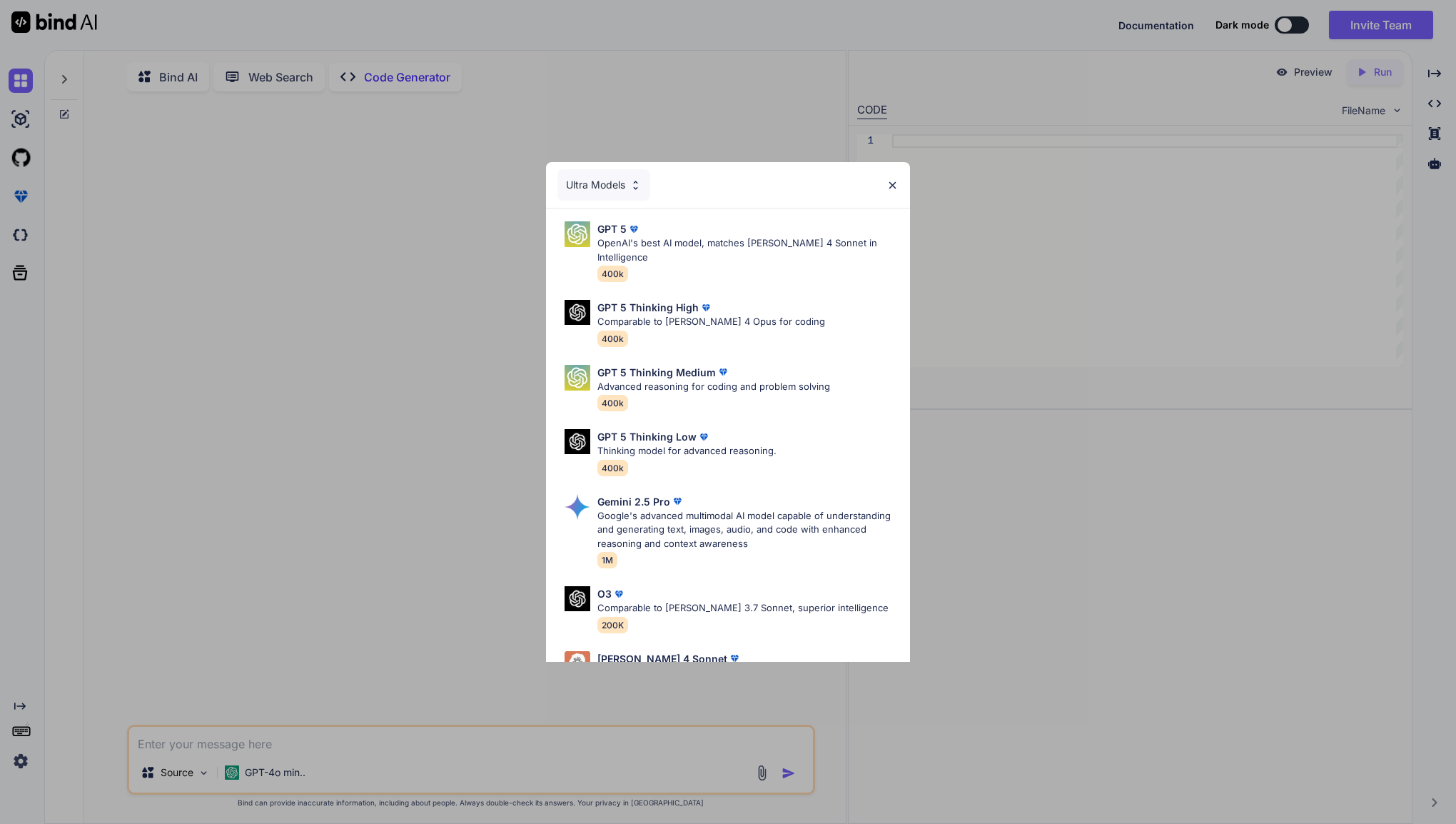
click at [598, 187] on div "Ultra Models" at bounding box center [604, 185] width 93 height 31
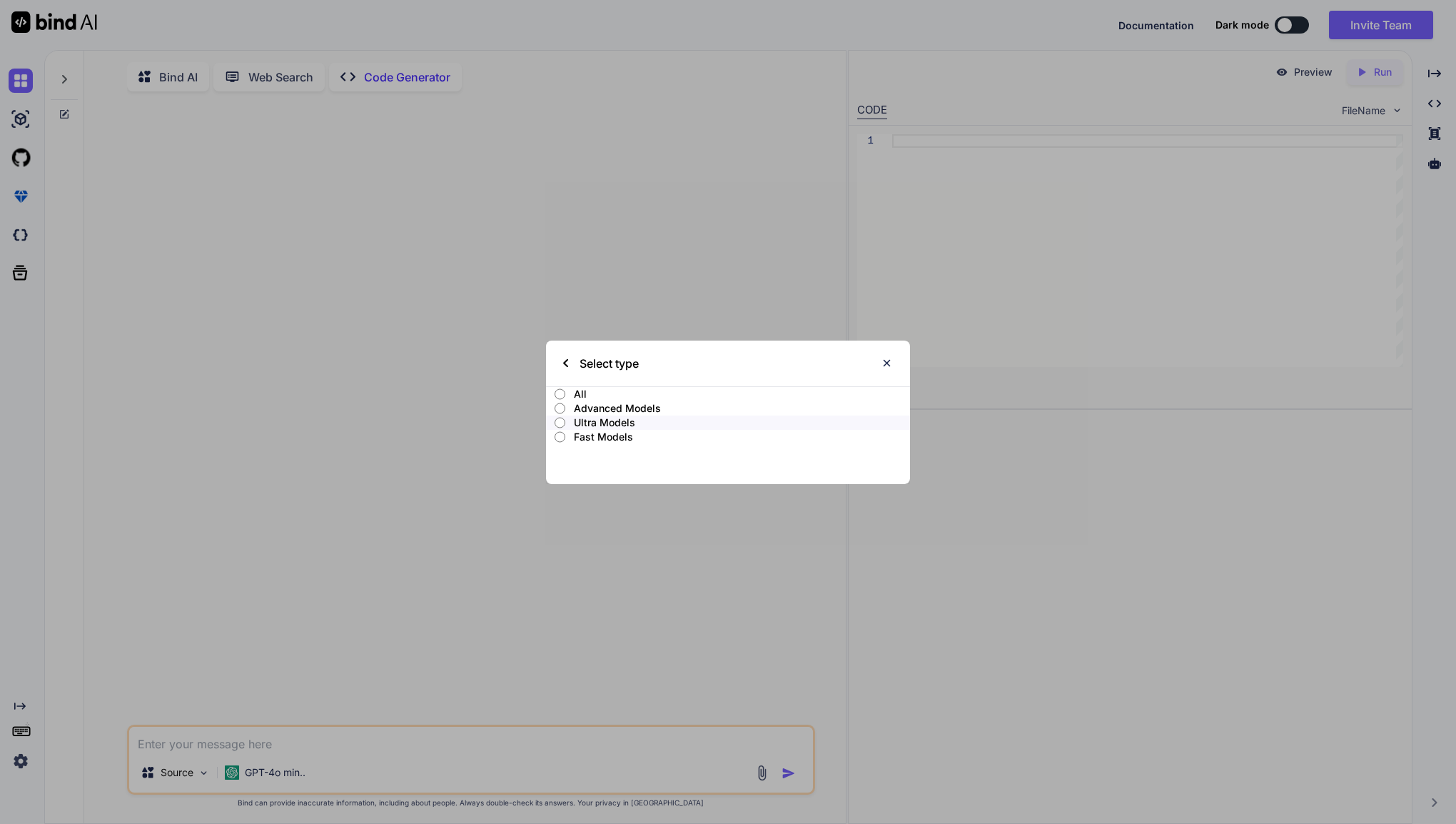
click at [558, 392] on input "All" at bounding box center [560, 394] width 11 height 11
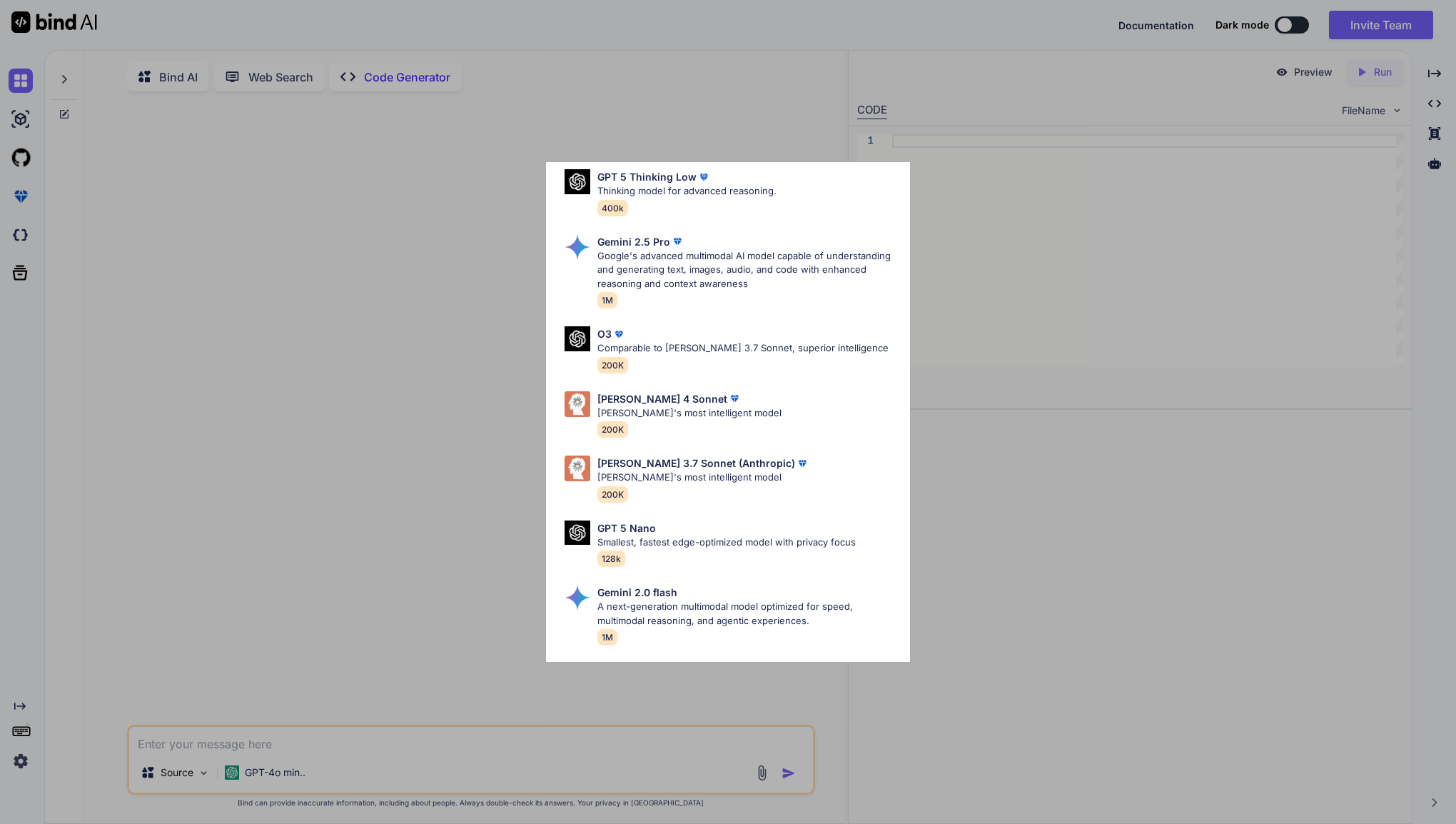
scroll to position [519, 0]
click at [738, 598] on p "A next-generation multimodal model optimized for speed, multimodal reasoning, a…" at bounding box center [749, 612] width 302 height 27
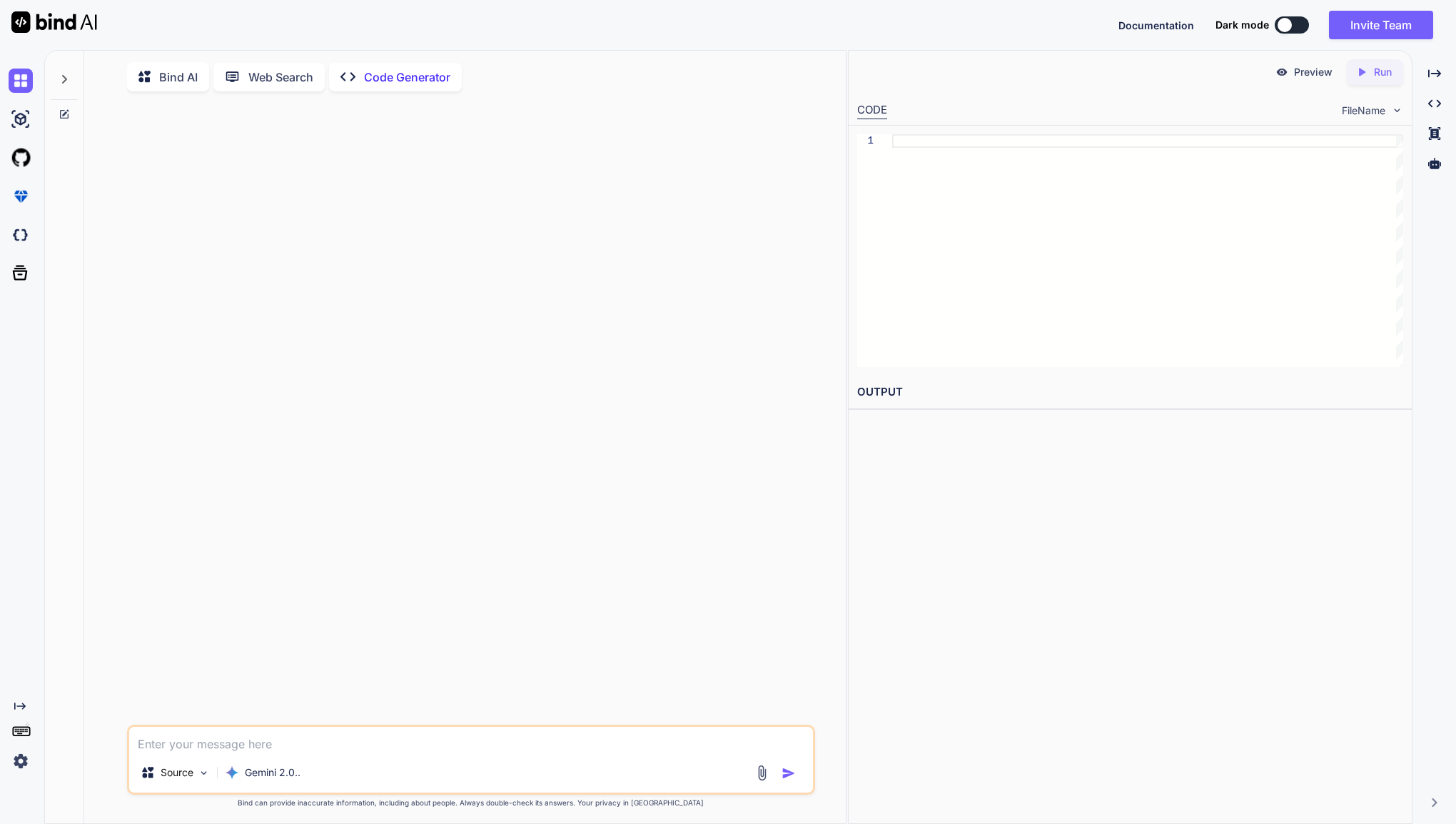
click at [399, 66] on div "Created with Pixso. Code Generator" at bounding box center [395, 77] width 133 height 28
click at [190, 86] on div "Bind AI" at bounding box center [168, 77] width 82 height 29
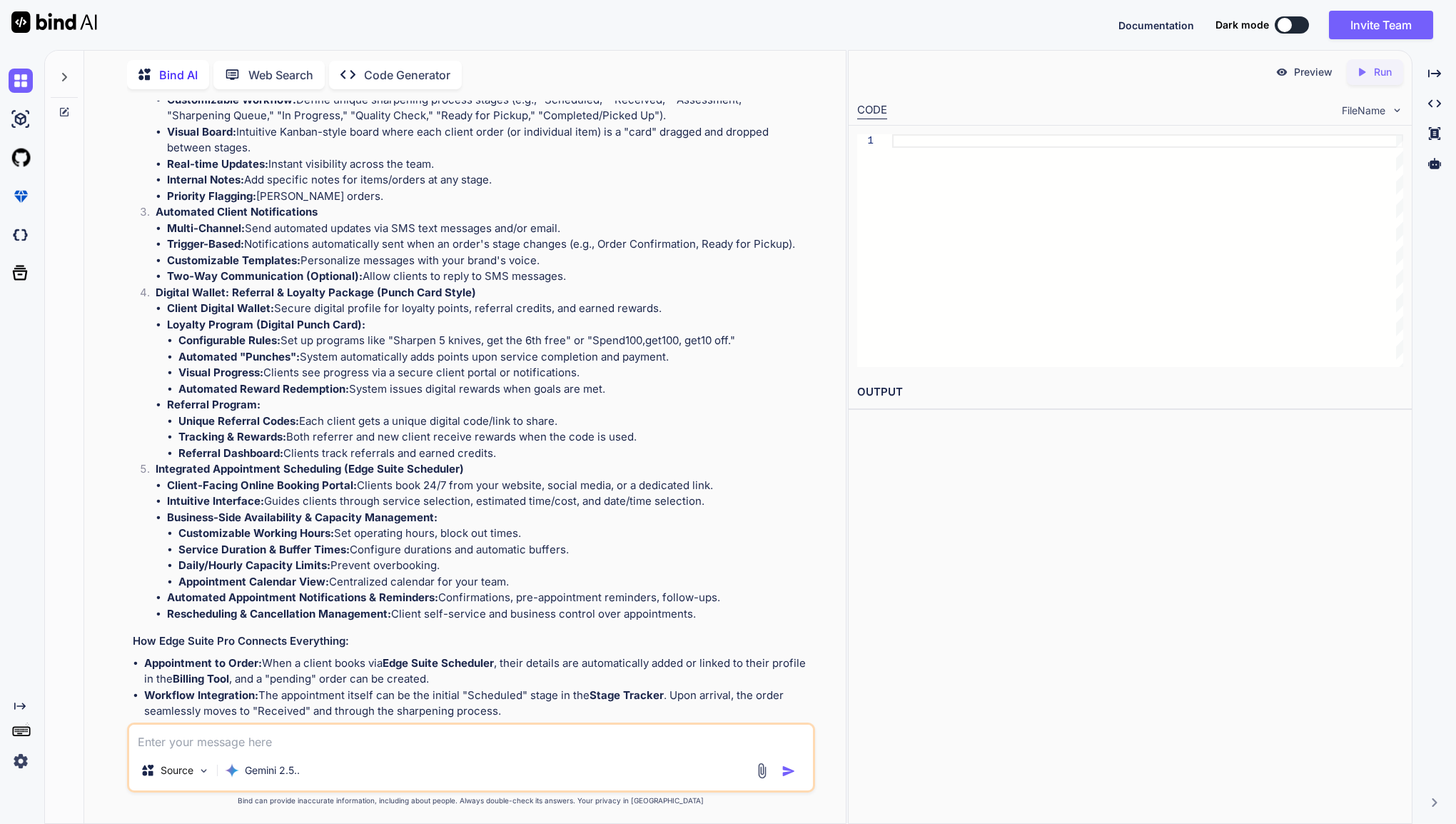
scroll to position [3367, 0]
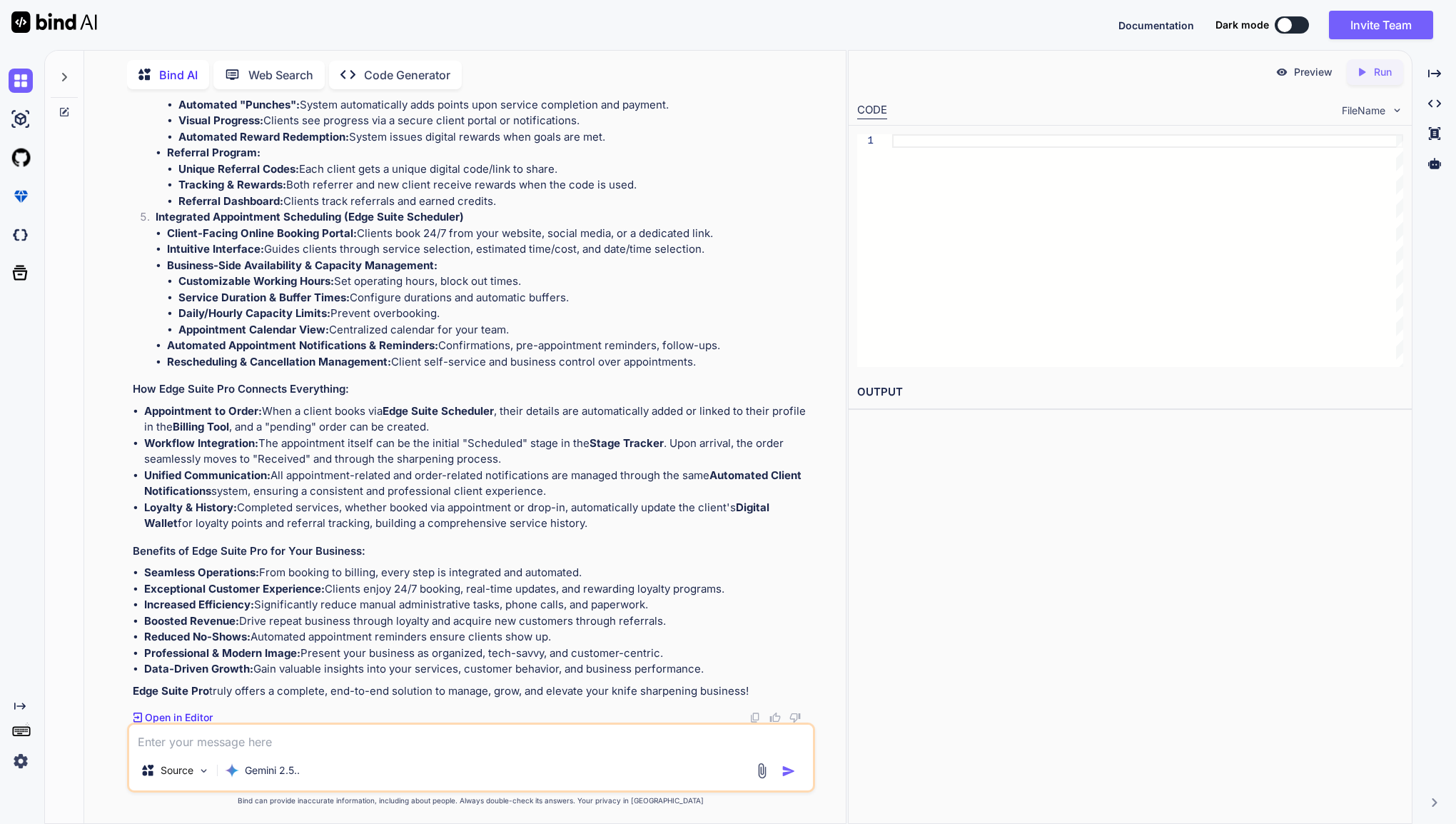
click at [166, 720] on p "Open in Editor" at bounding box center [179, 718] width 68 height 15
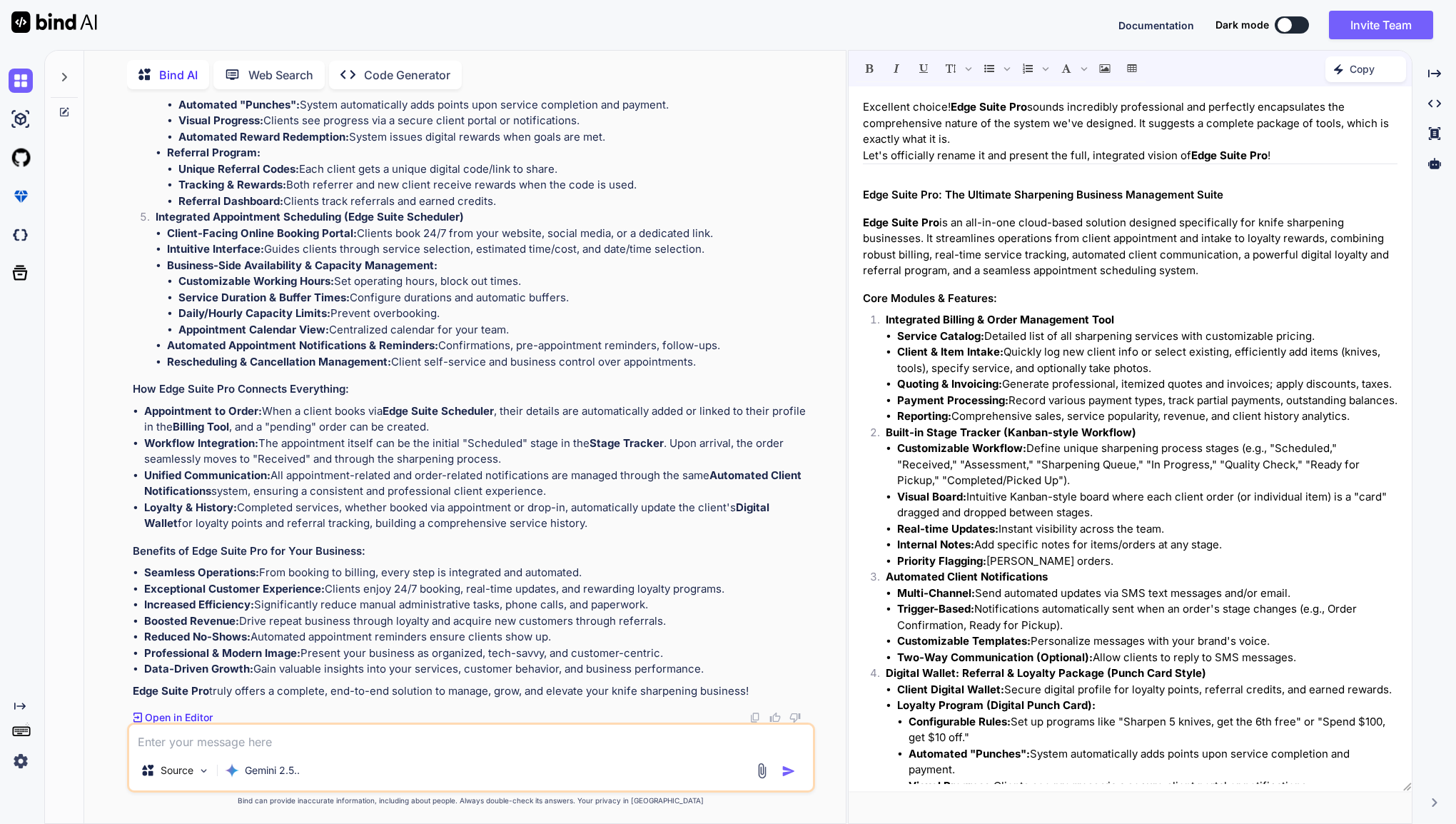
click at [401, 79] on p "Code Generator" at bounding box center [407, 75] width 86 height 17
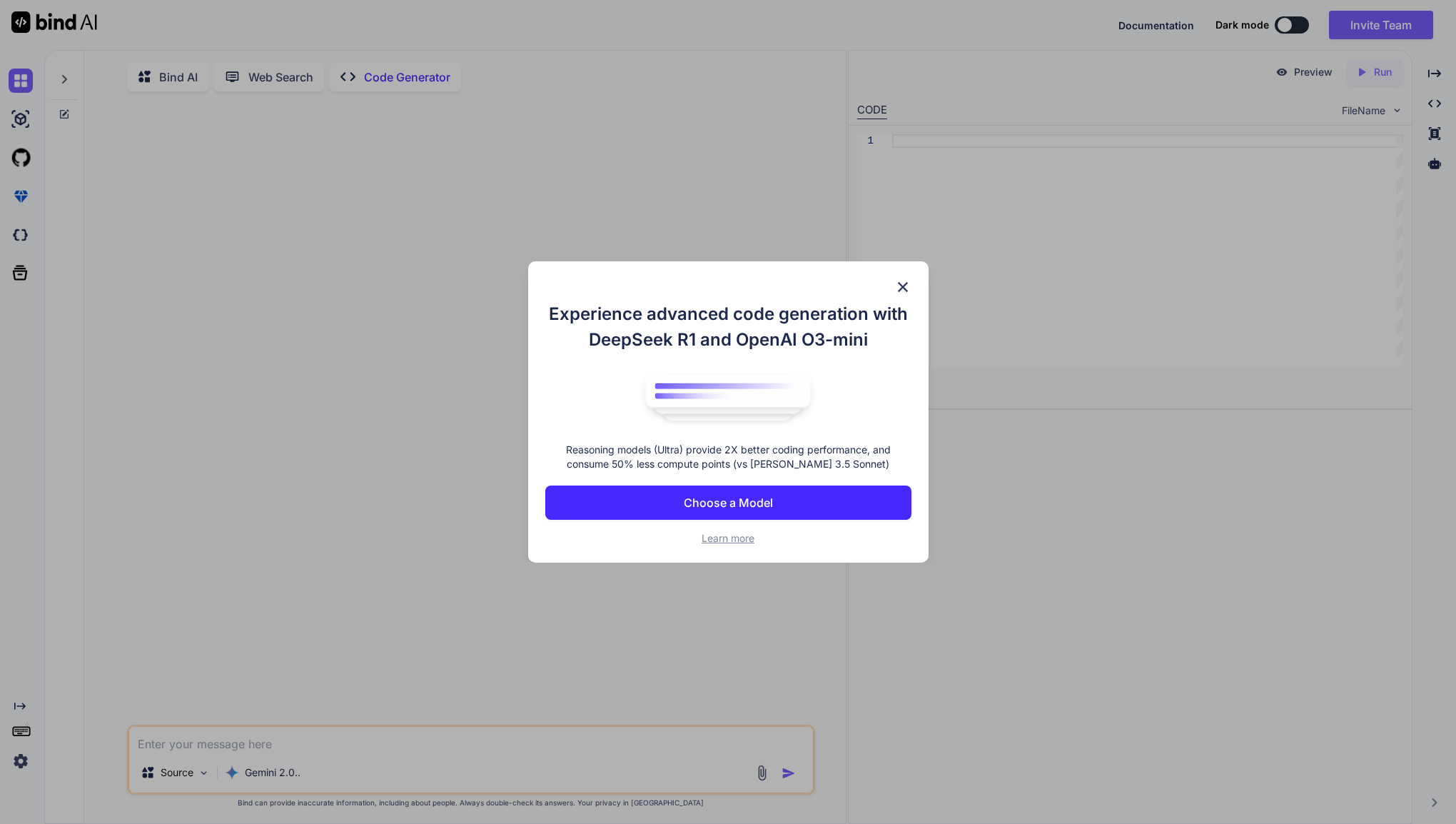
click at [718, 496] on p "Choose a Model" at bounding box center [728, 502] width 90 height 17
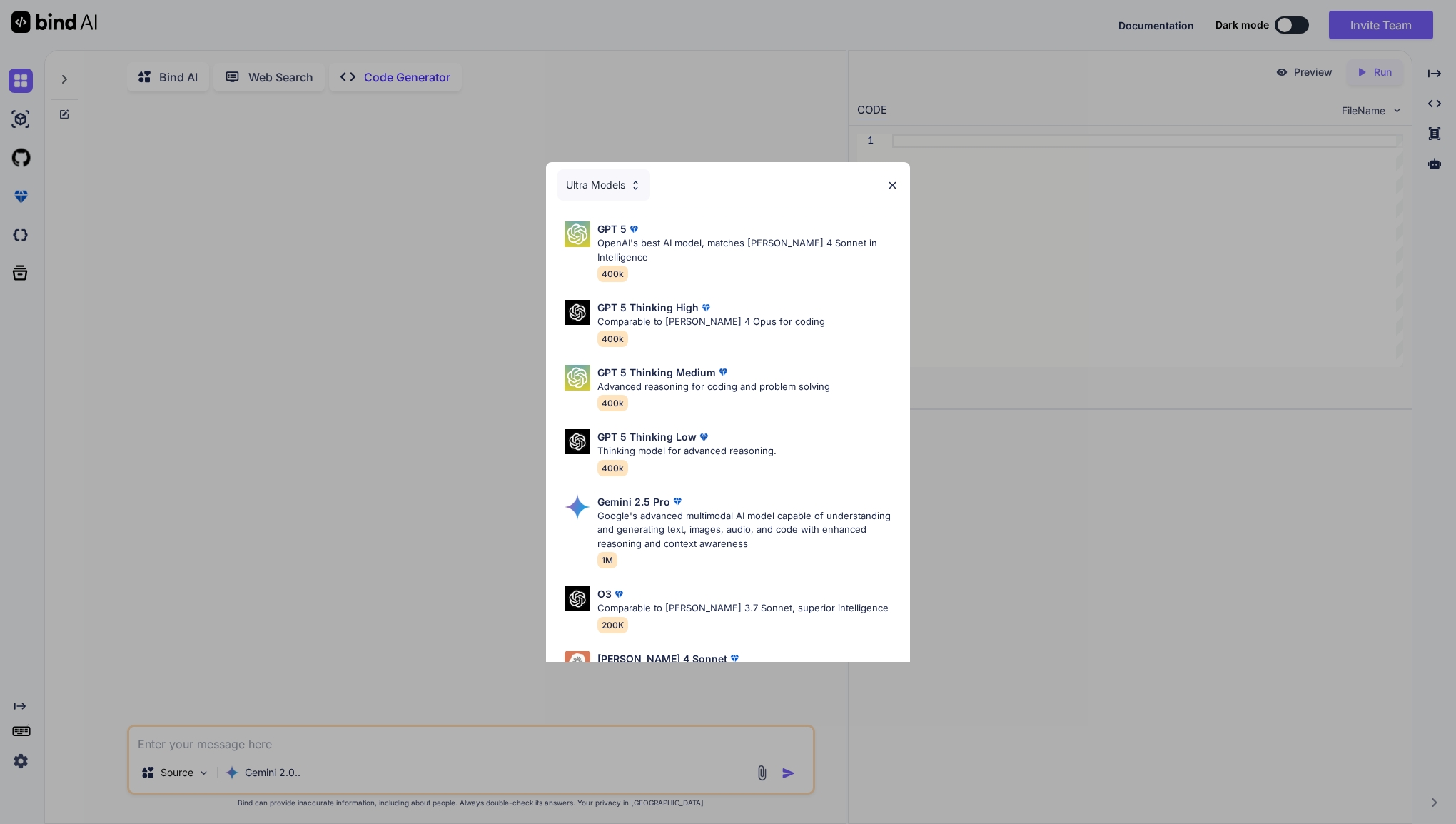
click at [608, 181] on div "Ultra Models" at bounding box center [604, 185] width 93 height 31
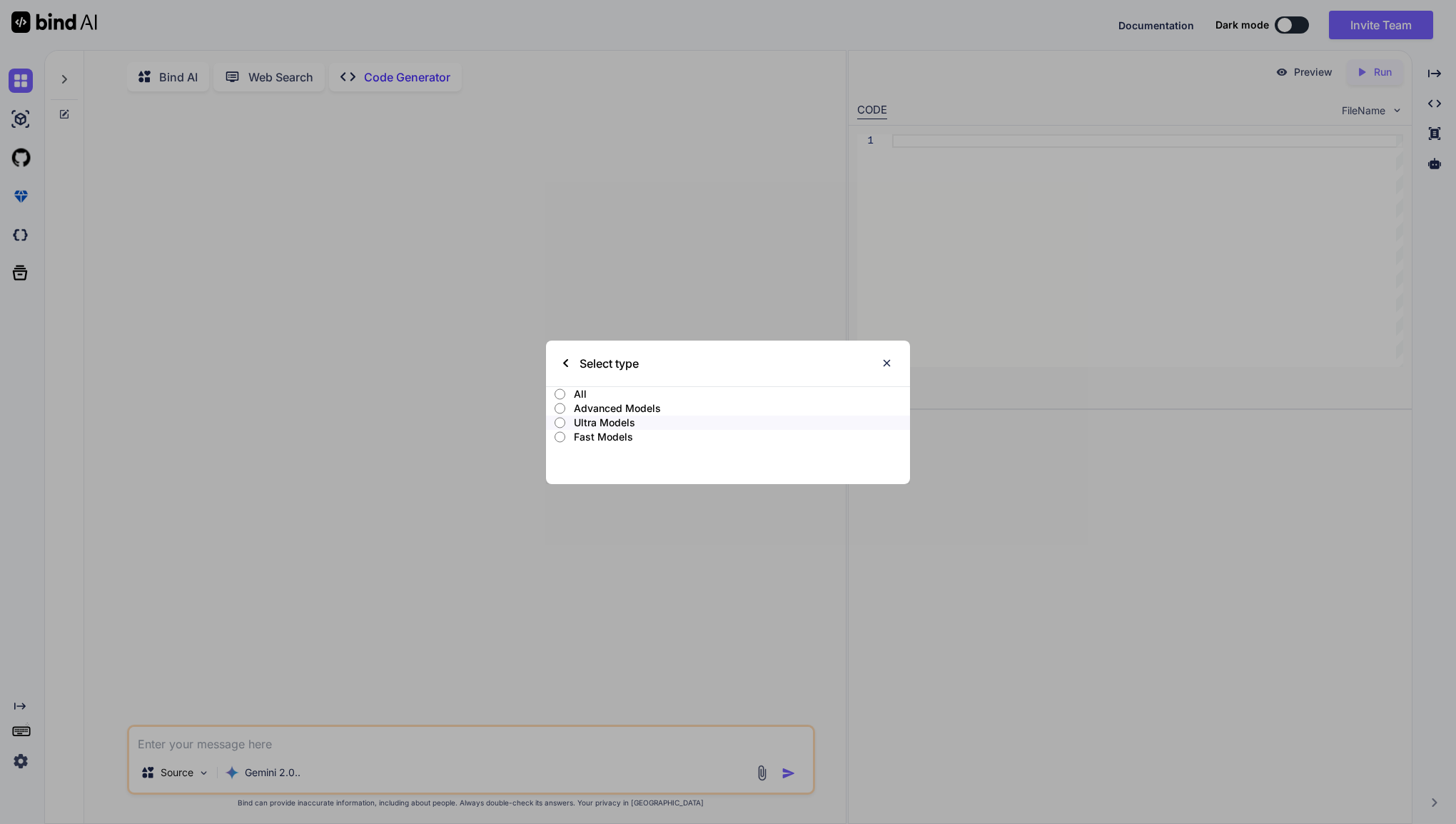
click at [560, 396] on input "All" at bounding box center [560, 394] width 11 height 11
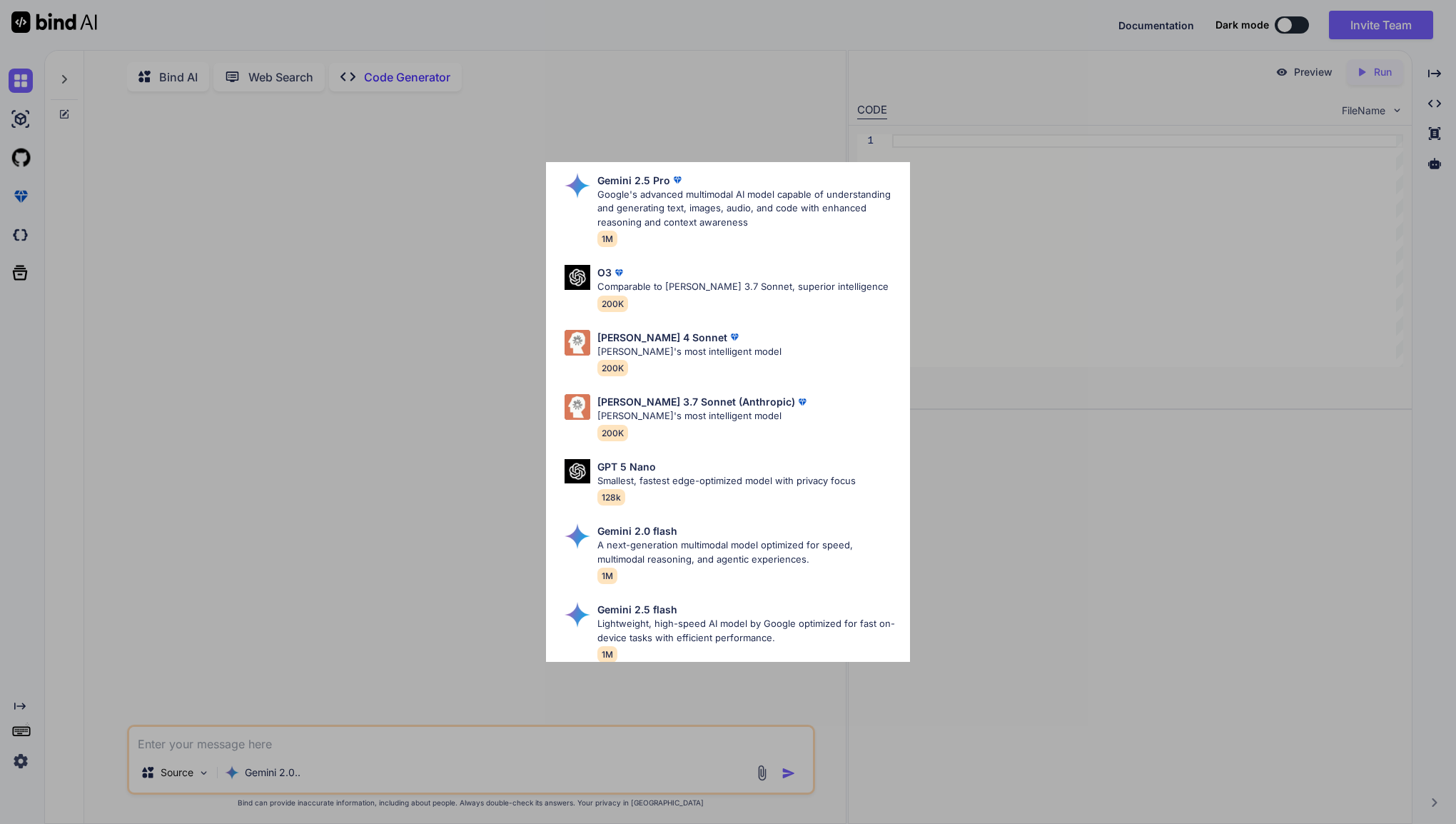
scroll to position [660, 0]
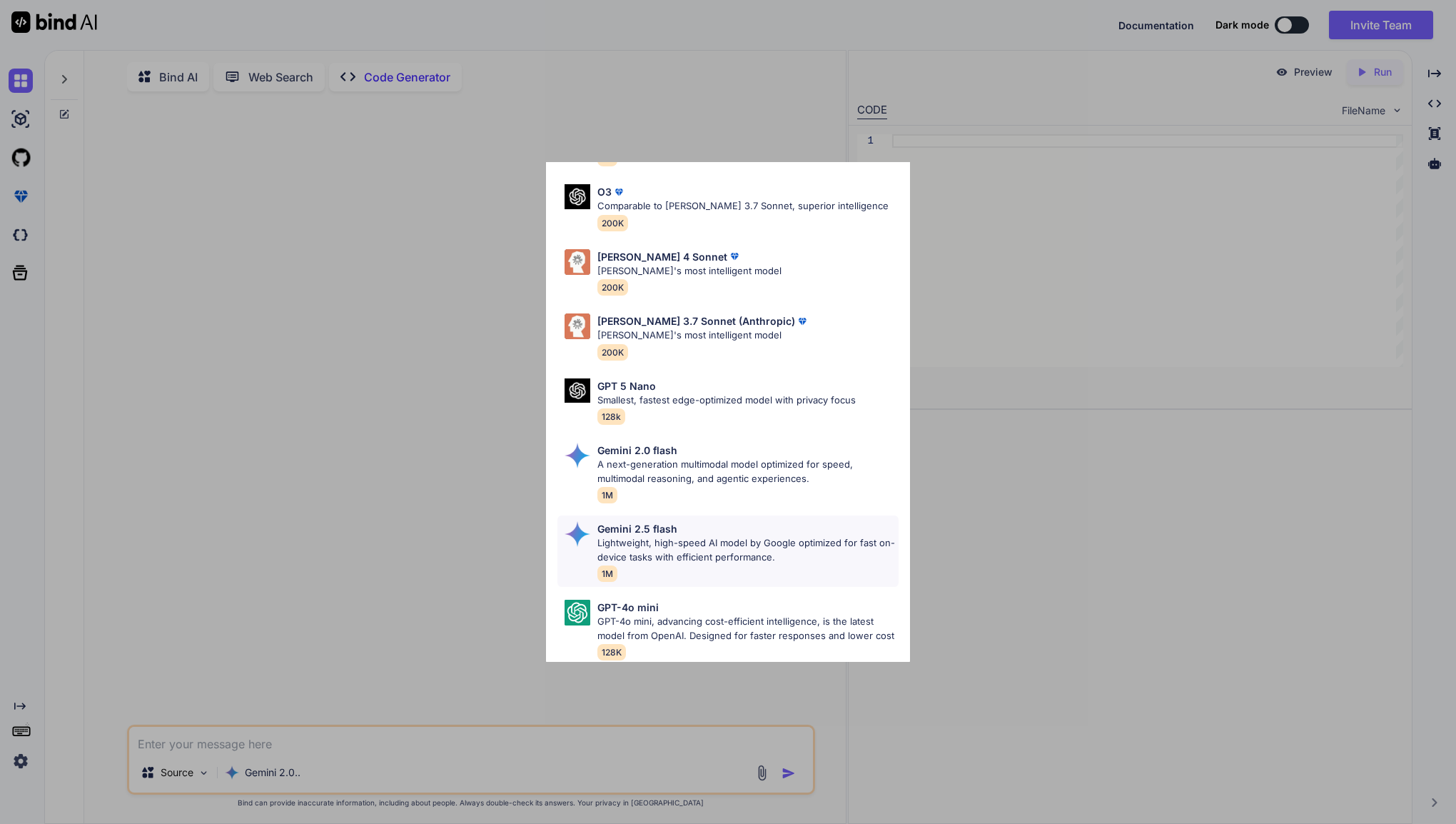
click at [676, 536] on p "Lightweight, high-speed AI model by Google optimized for fast on-device tasks w…" at bounding box center [749, 550] width 302 height 27
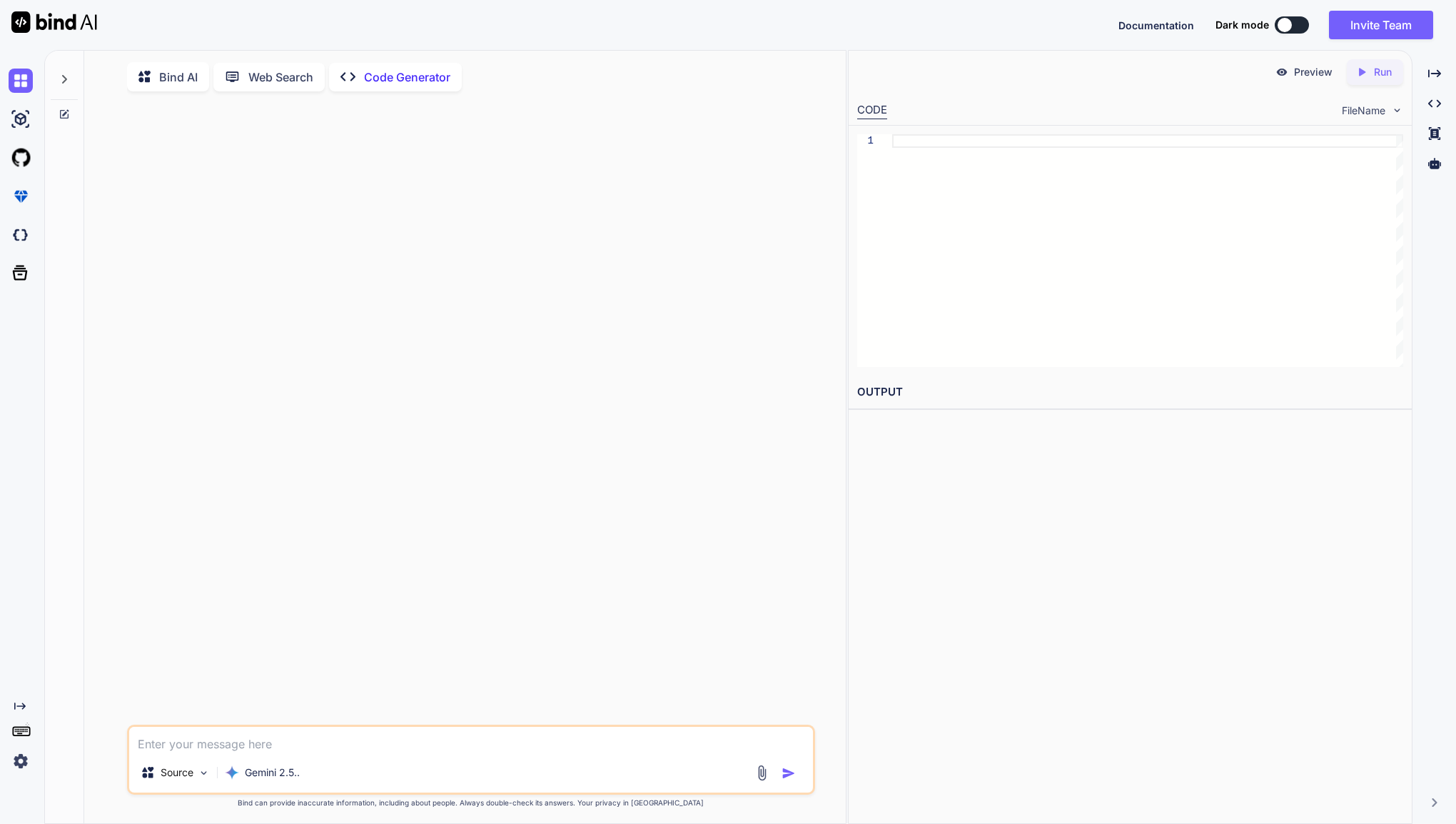
click at [1356, 77] on icon "Created with Pixso." at bounding box center [1362, 72] width 13 height 13
click at [174, 79] on p "Bind AI" at bounding box center [178, 77] width 38 height 17
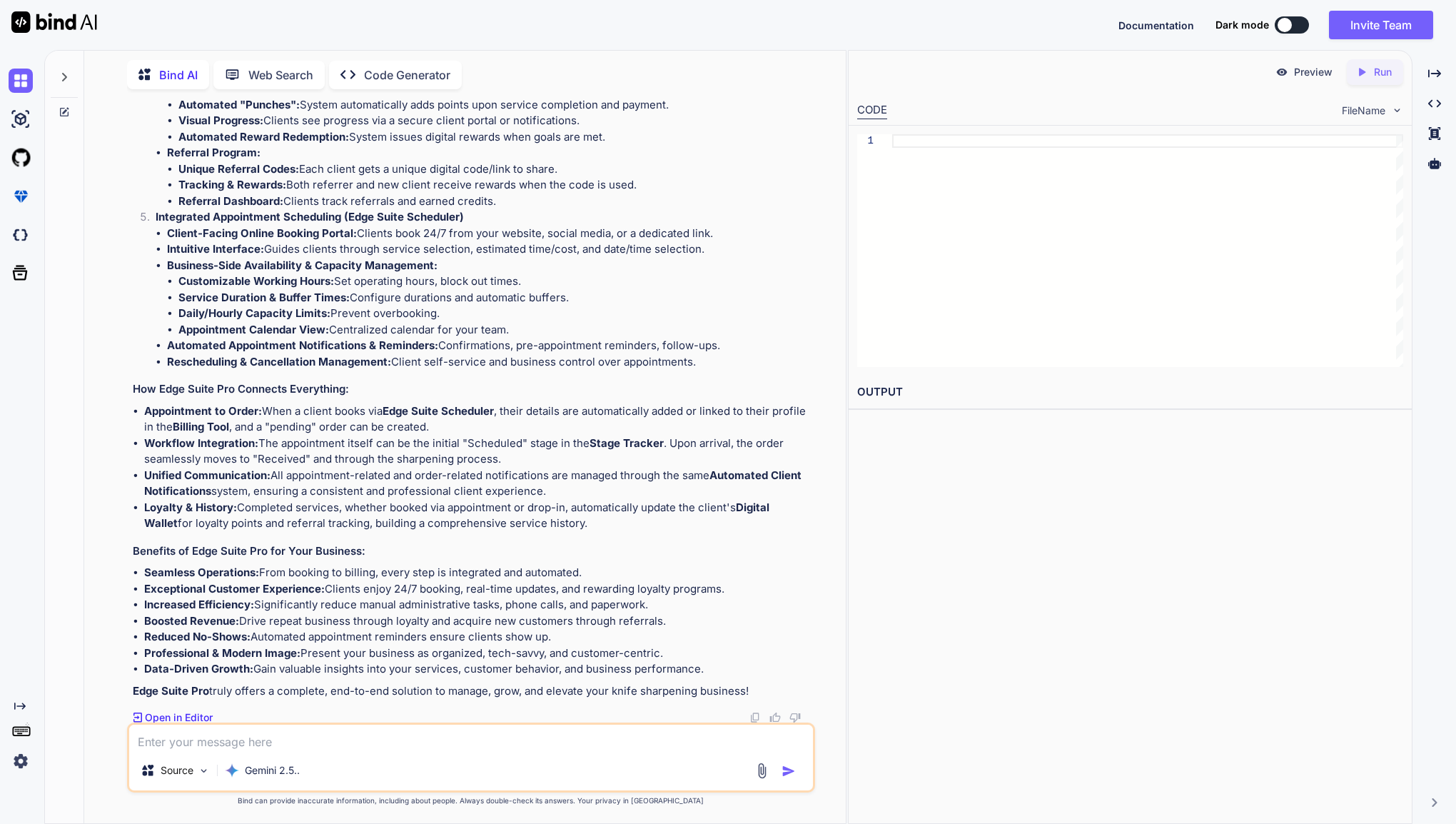
scroll to position [3367, 0]
type textarea "x"
type textarea "c"
type textarea "x"
type textarea "ca"
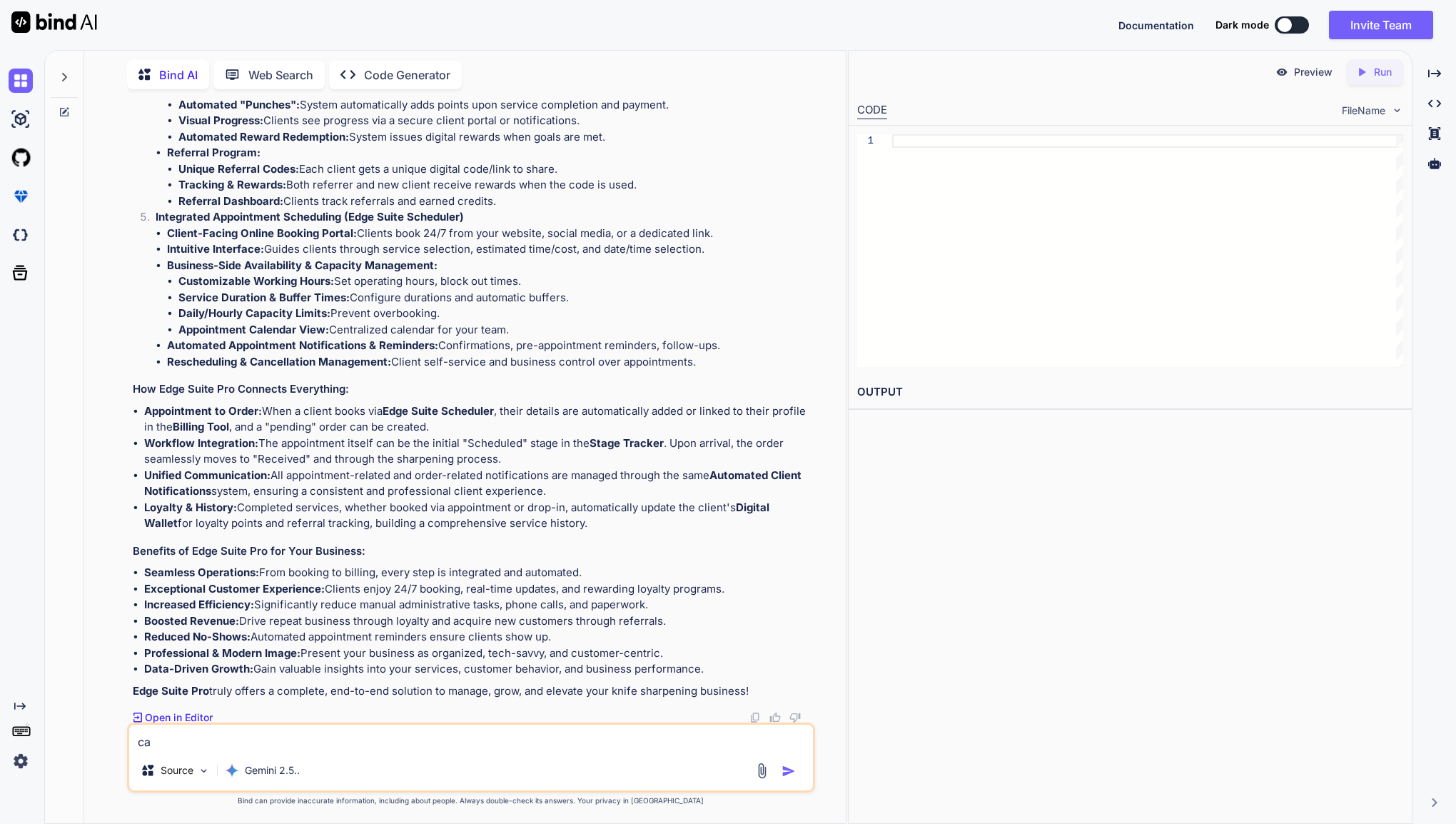
type textarea "x"
type textarea "can"
type textarea "x"
type textarea "can"
type textarea "x"
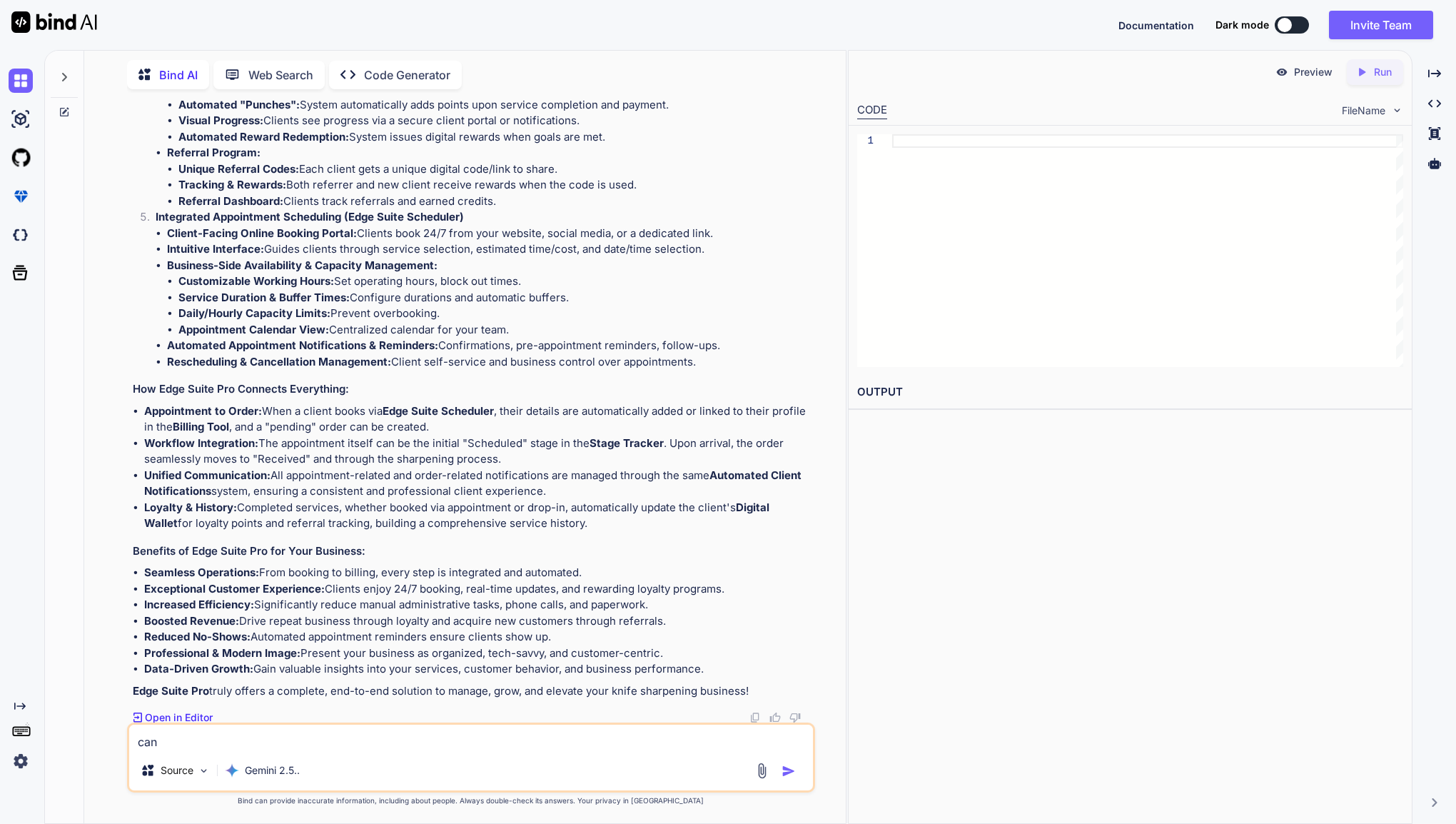
type textarea "can y"
type textarea "x"
type textarea "can yo"
type textarea "x"
type textarea "can you"
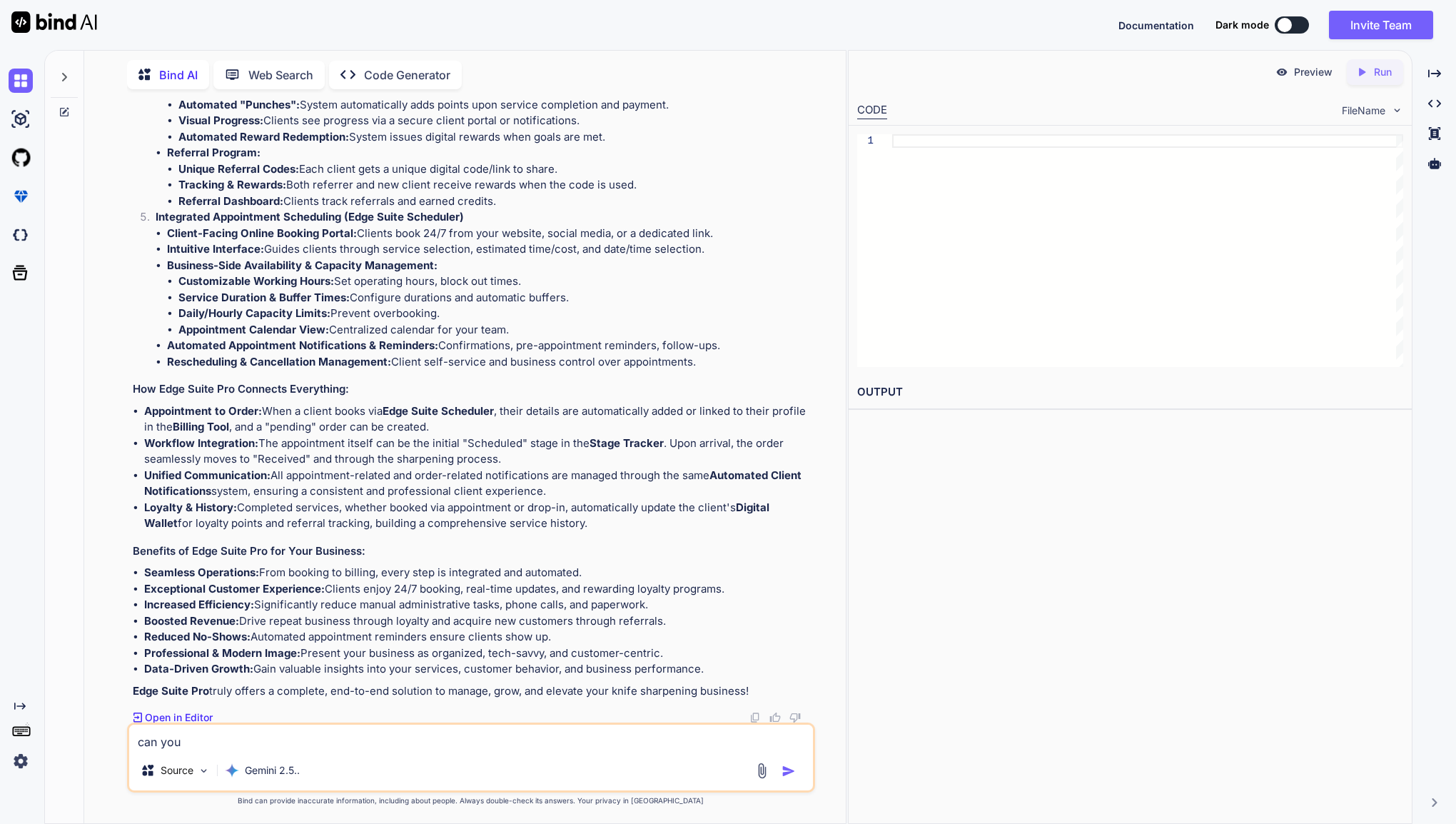
type textarea "x"
type textarea "can you"
type textarea "x"
type textarea "can you g"
type textarea "x"
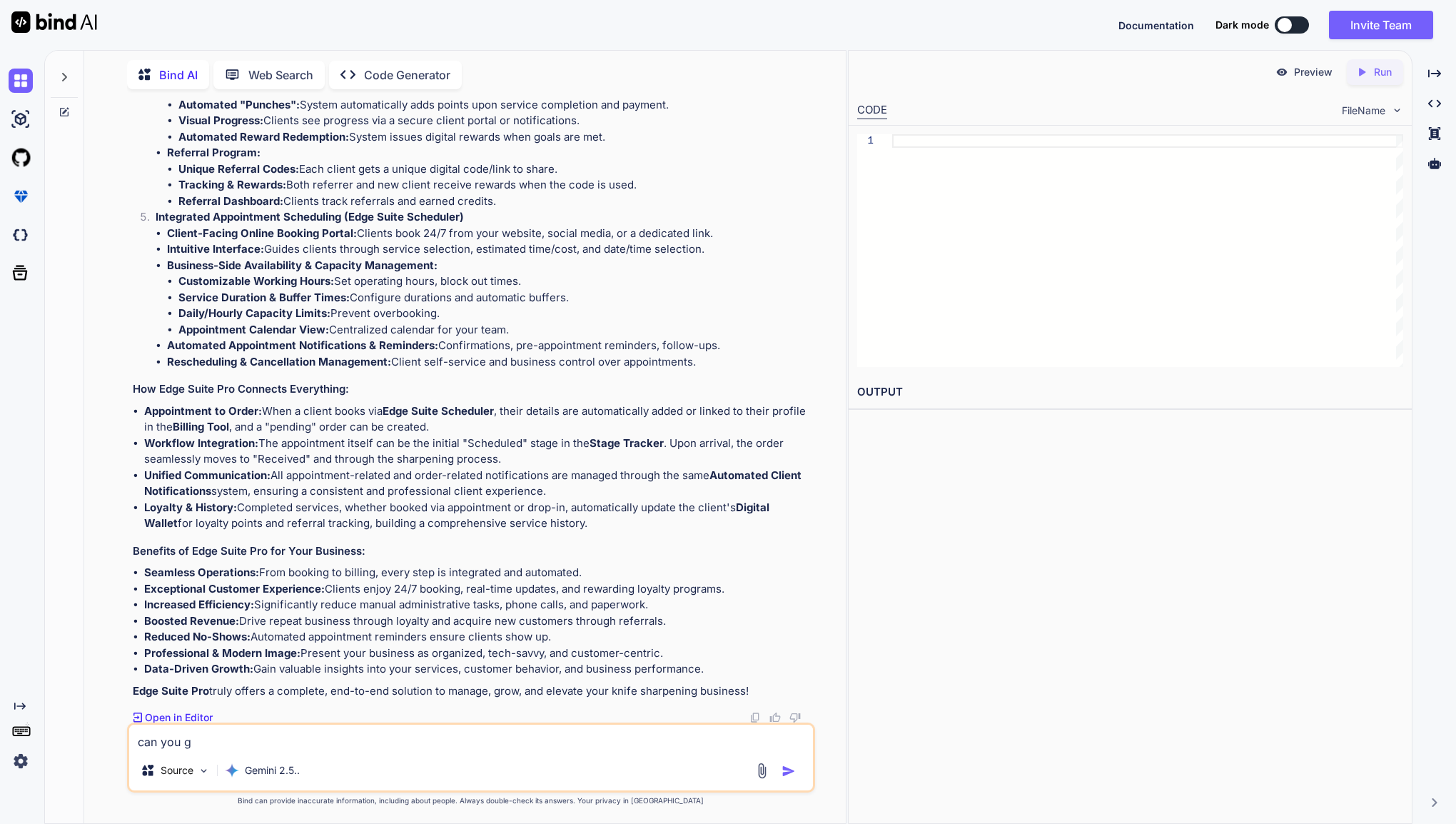
type textarea "can you ge"
type textarea "x"
type textarea "can you gen"
type textarea "x"
type textarea "can you gene"
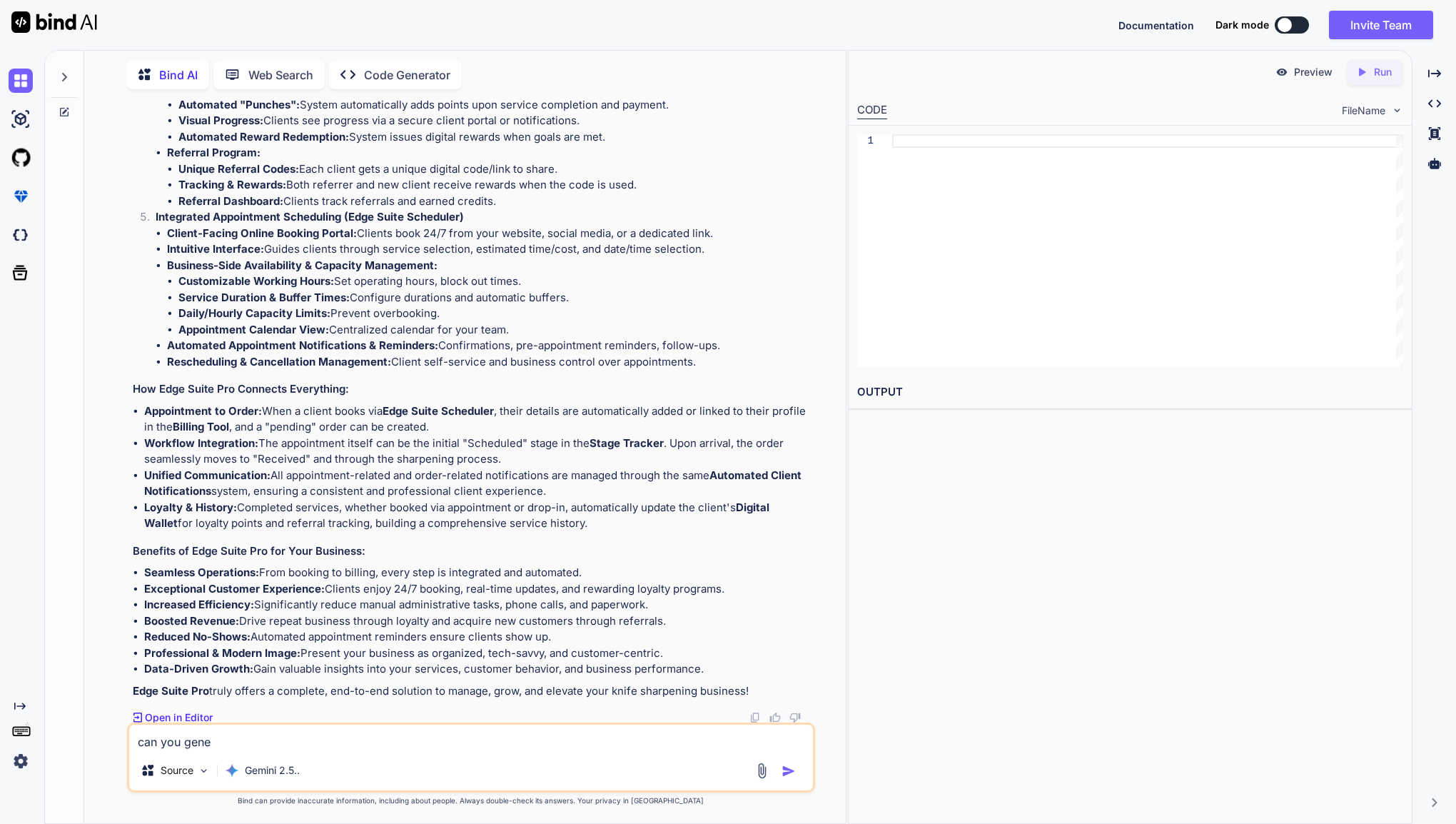
type textarea "x"
type textarea "can you gener"
type textarea "x"
type textarea "can you genera"
type textarea "x"
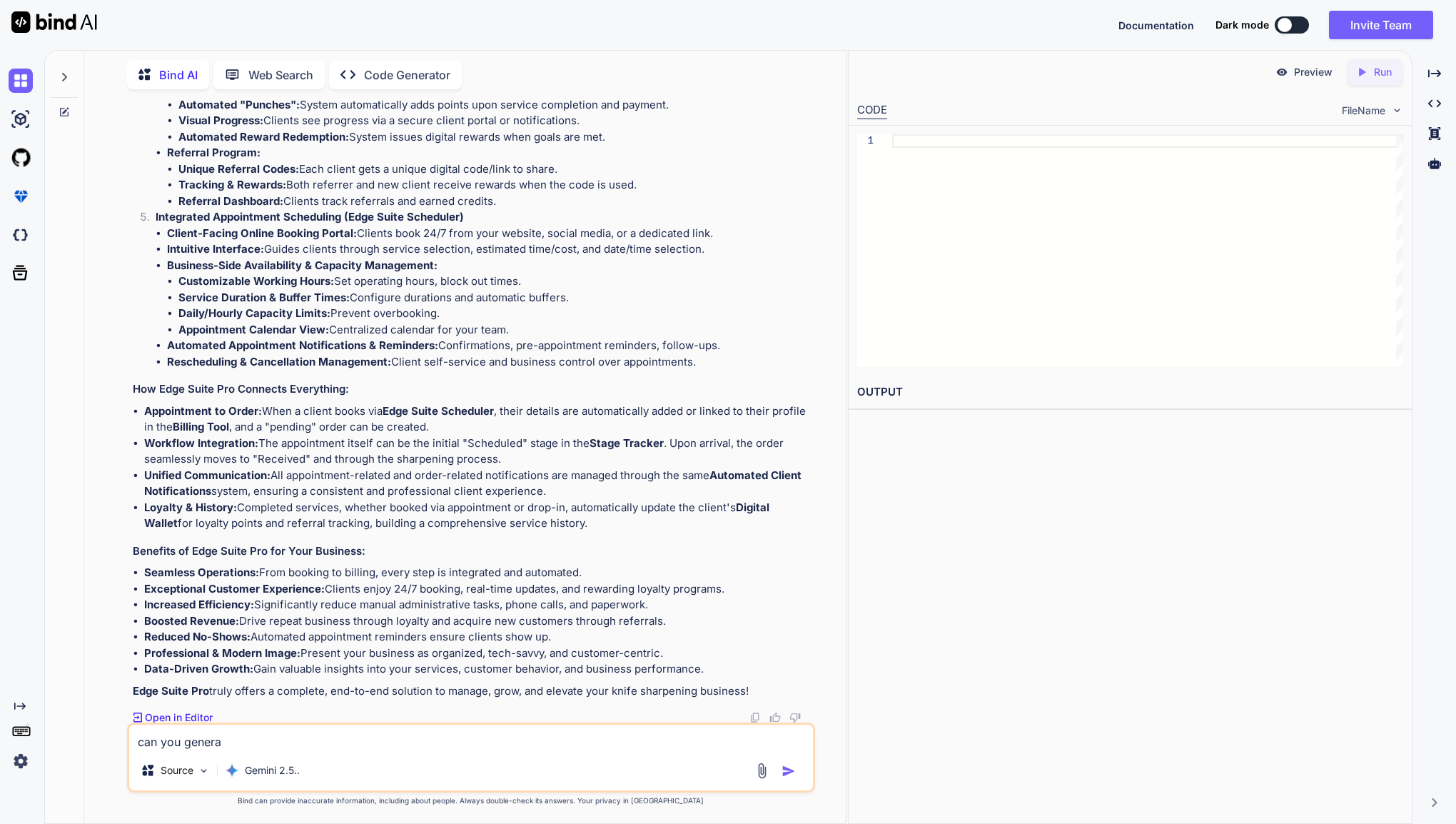
type textarea "can you generat"
type textarea "x"
type textarea "can you generate"
type textarea "x"
type textarea "can you generate"
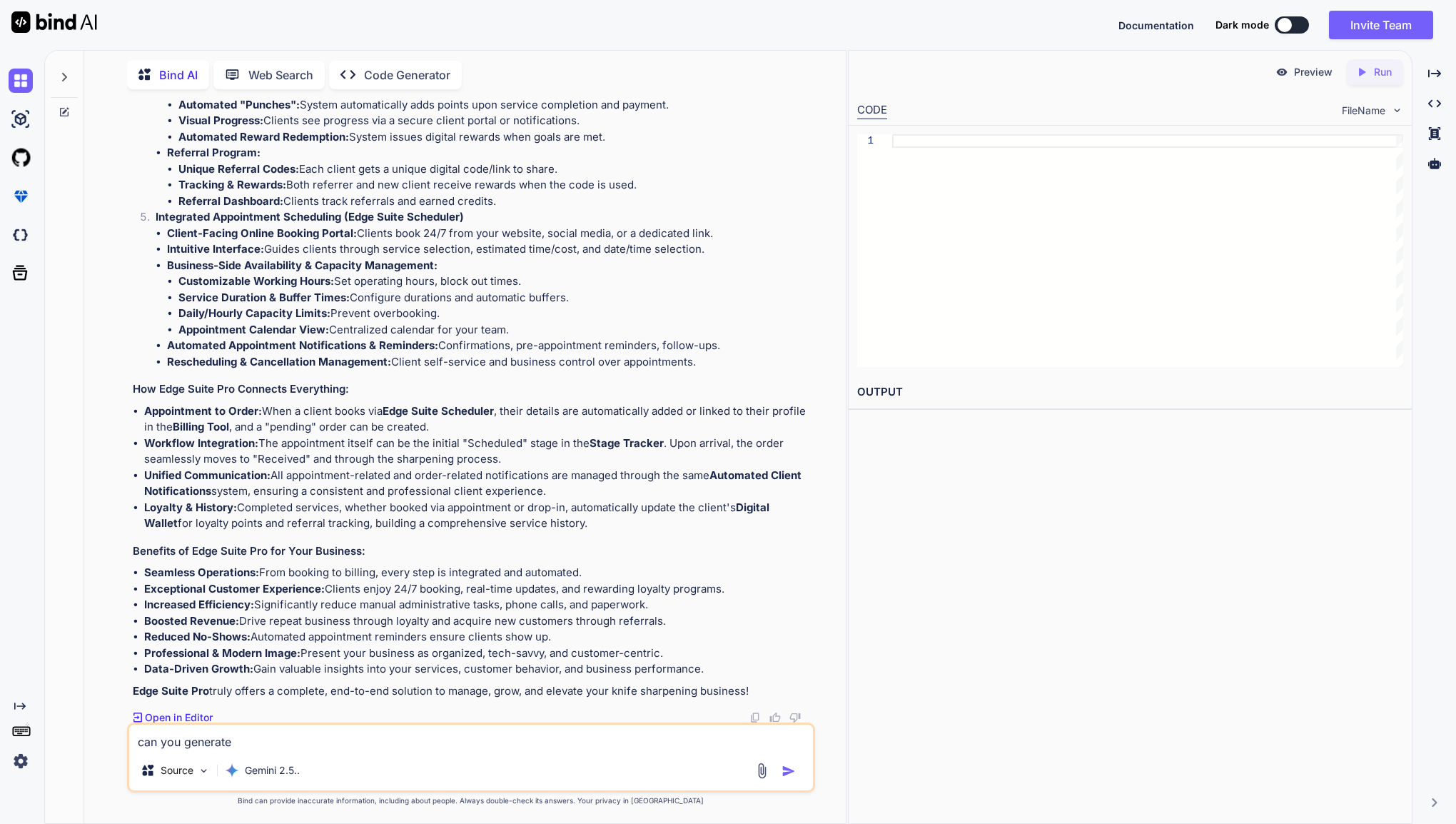
type textarea "x"
type textarea "can you generate c"
type textarea "x"
type textarea "can you generate co"
type textarea "x"
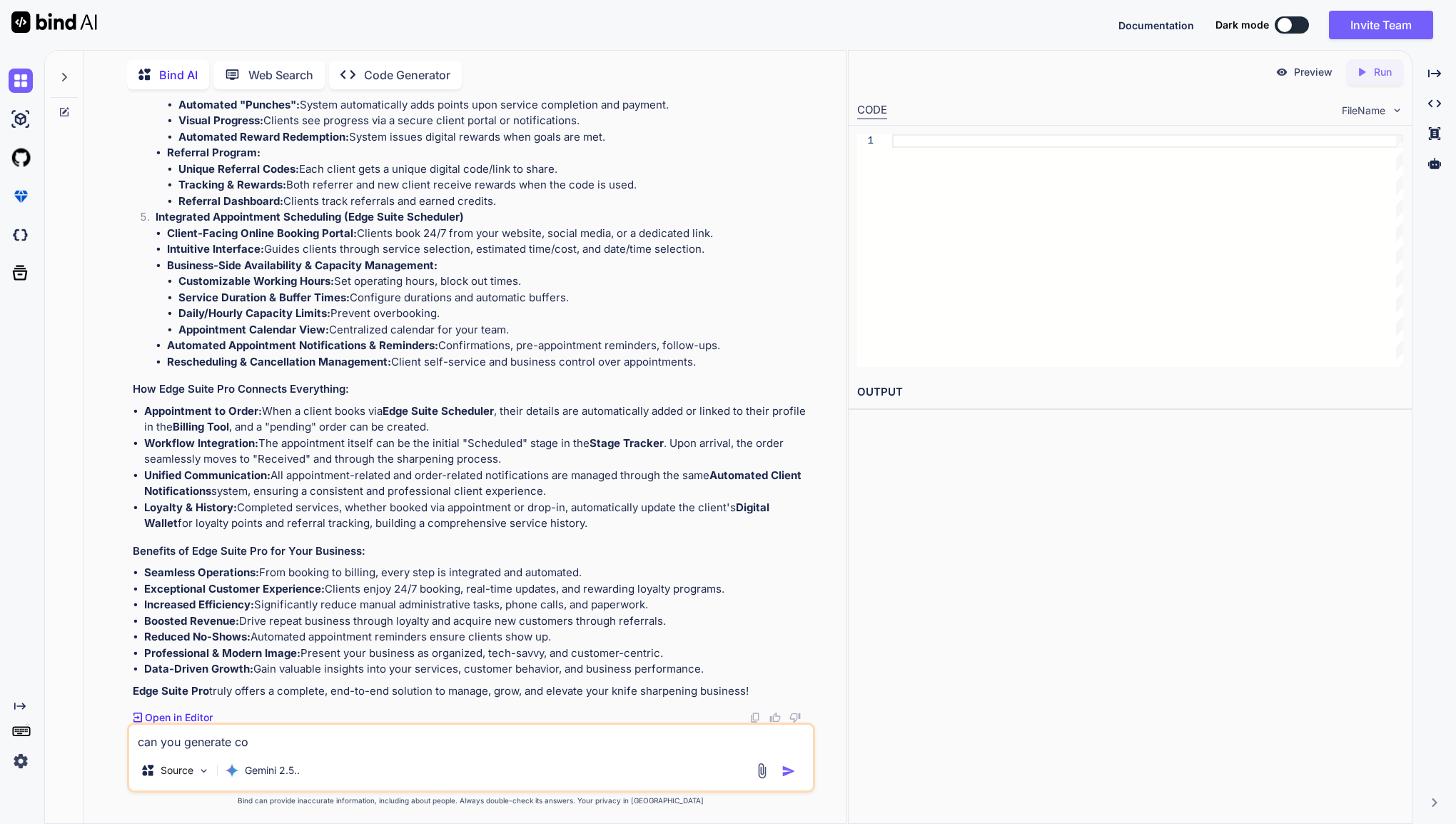
type textarea "can you generate cod"
type textarea "x"
type textarea "can you generate code"
type textarea "x"
type textarea "can you generate code"
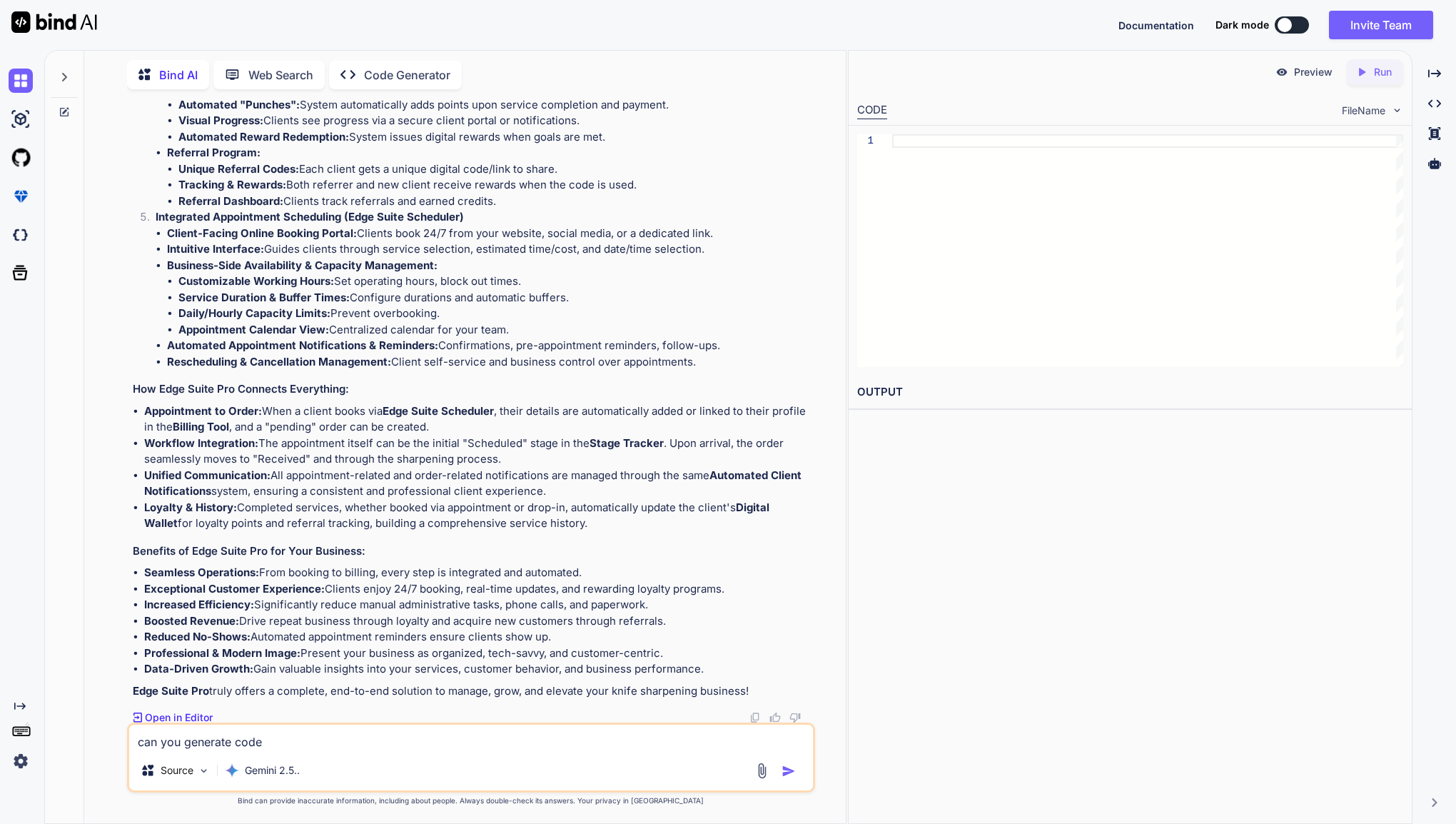
type textarea "x"
type textarea "can you generate code p"
type textarea "x"
type textarea "can you generate code pl"
type textarea "x"
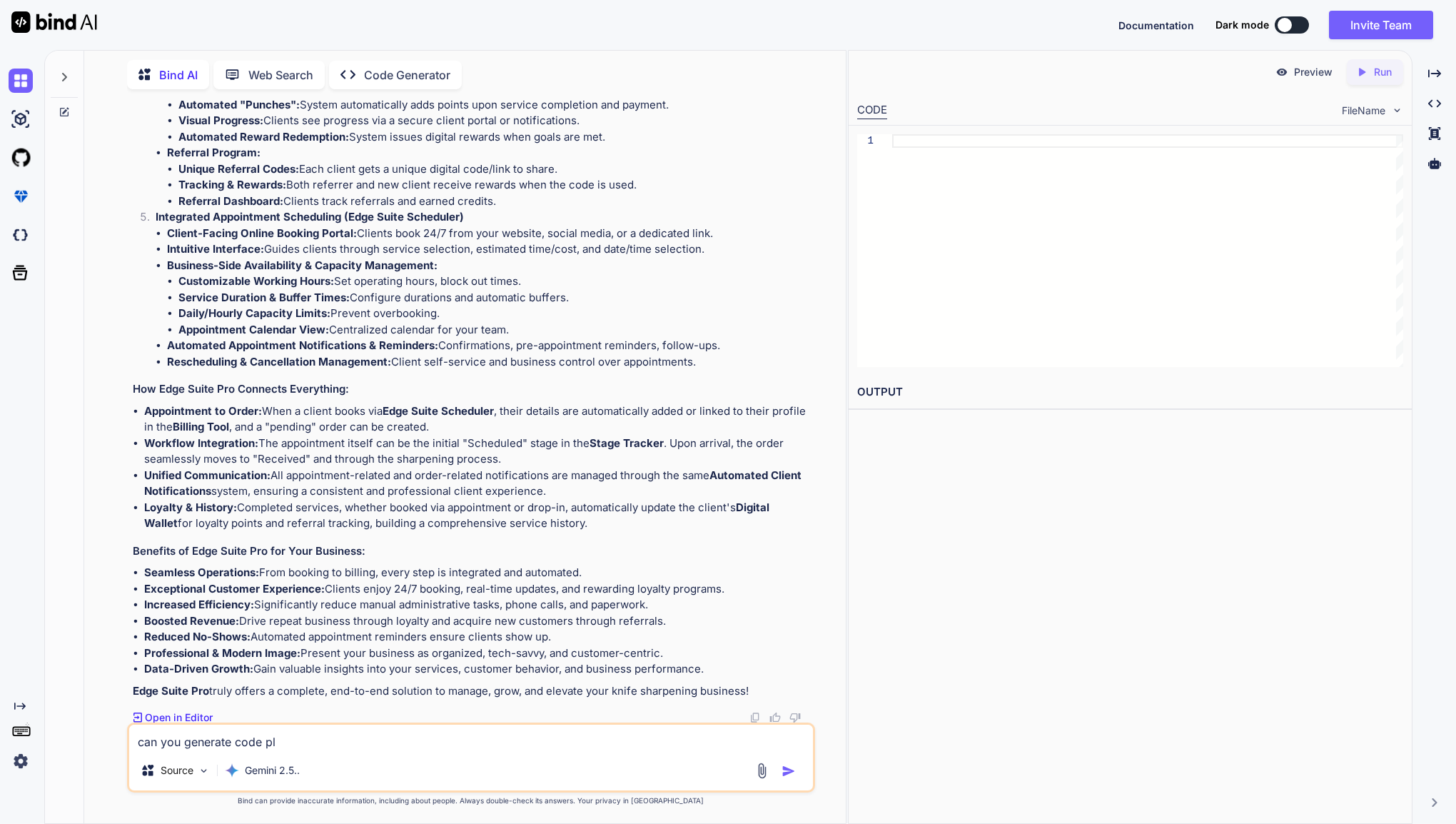
type textarea "can you generate code ple"
type textarea "x"
type textarea "can you generate code plea"
type textarea "x"
type textarea "can you generate code pleas"
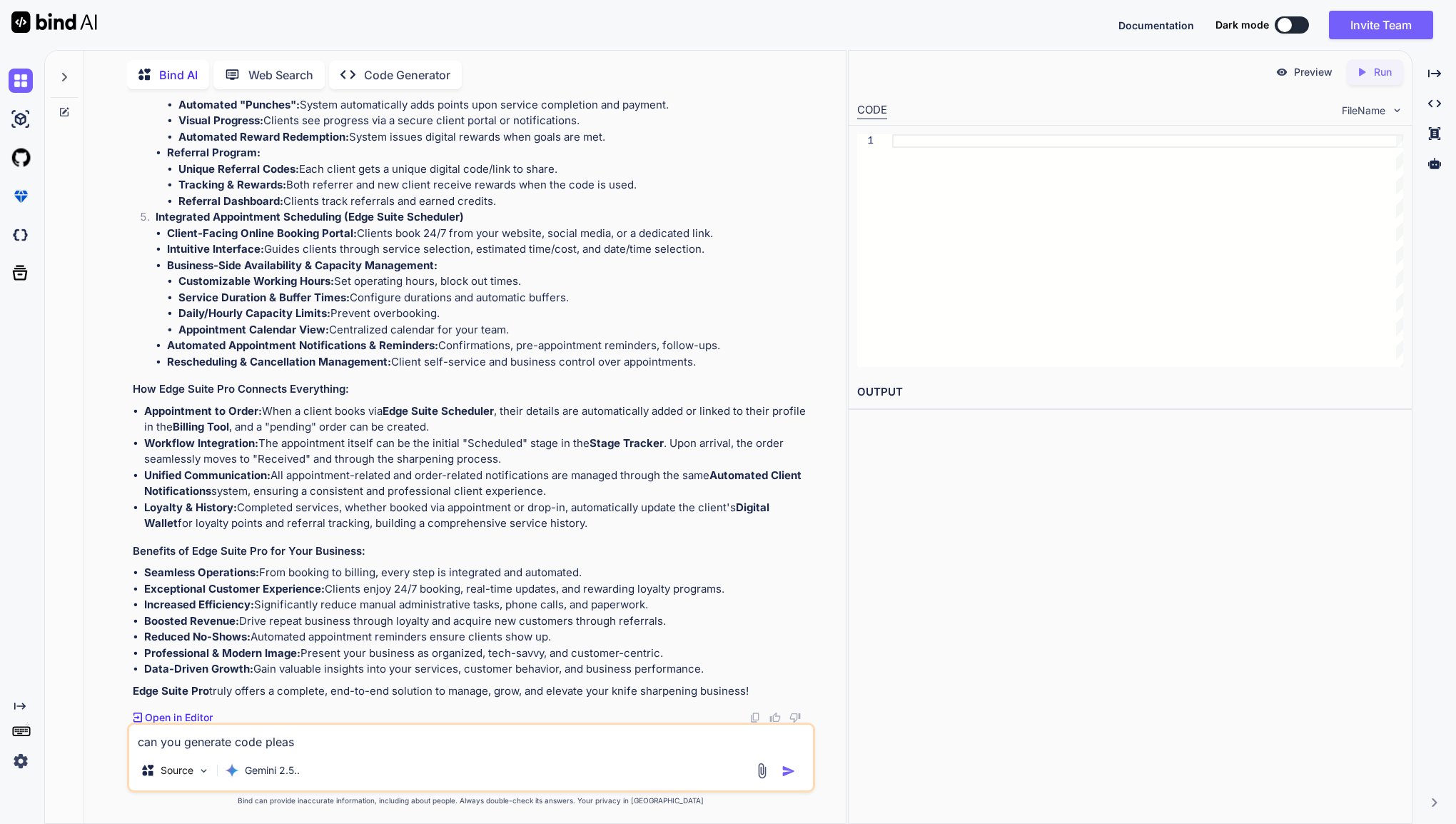
type textarea "x"
type textarea "can you generate code please"
type textarea "x"
type textarea "can you generate code please?"
type textarea "x"
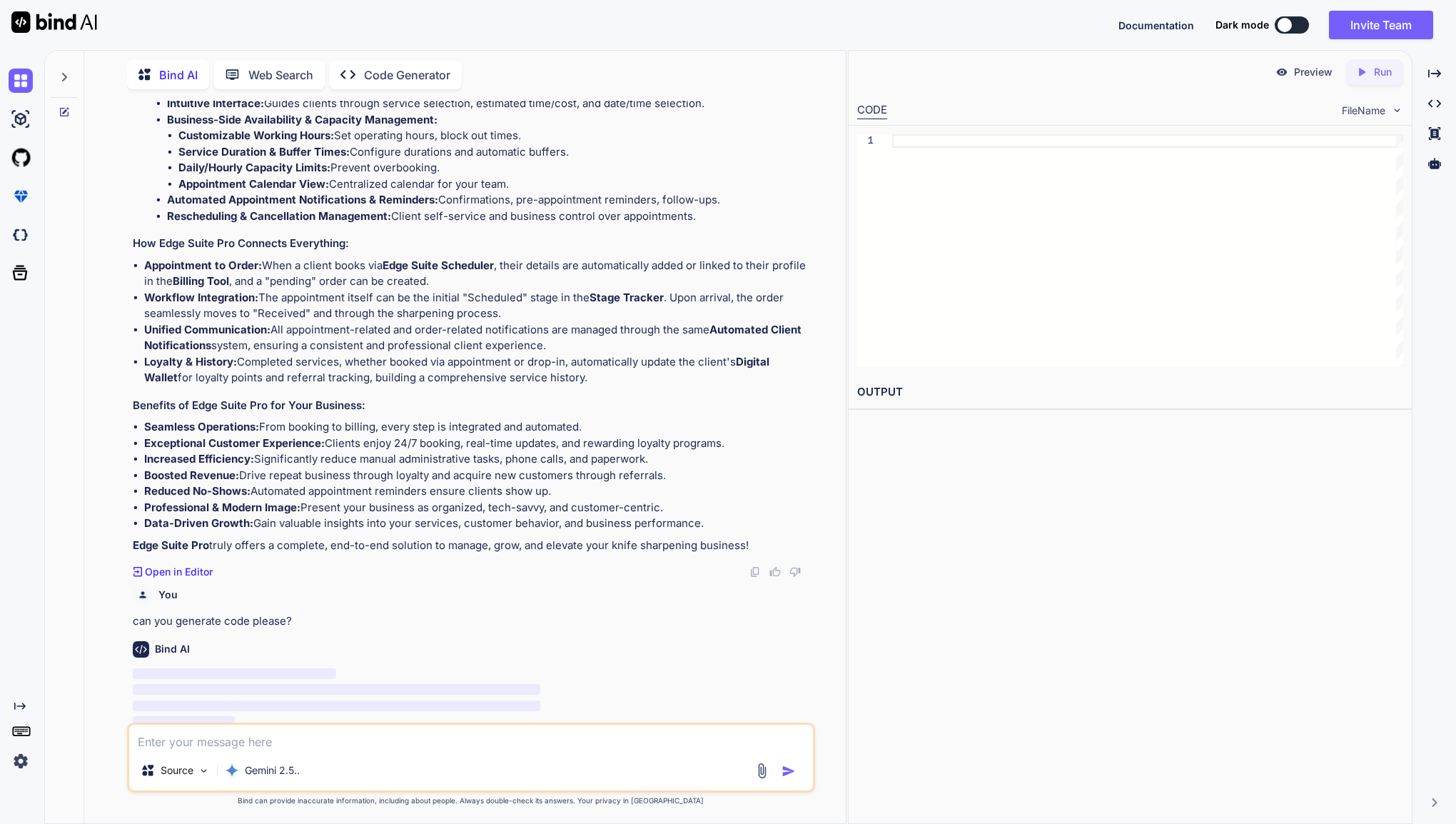
scroll to position [3519, 0]
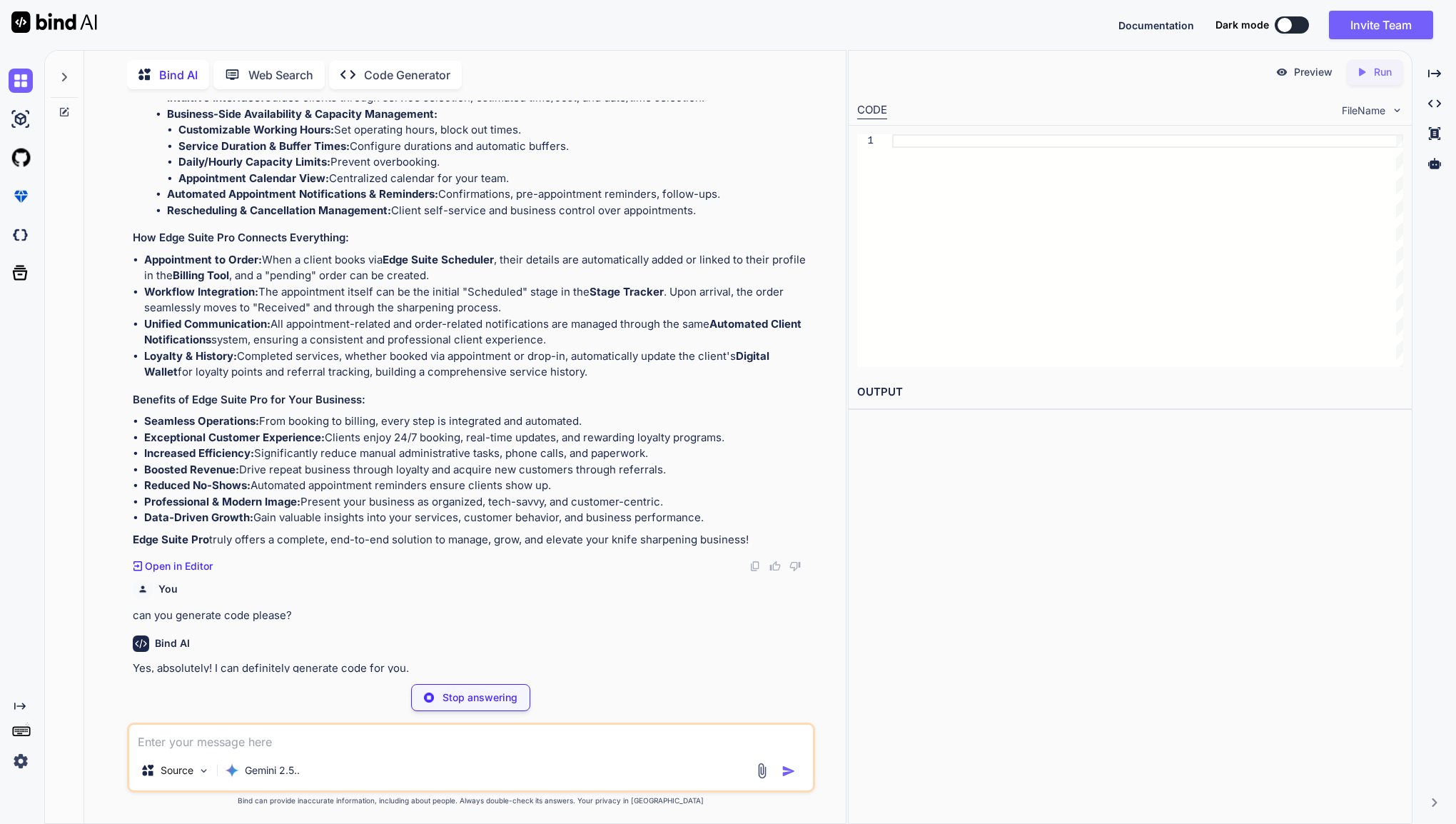
type textarea "x"
type textarea "Loyalty: {self.loyalty_points}" # Example usage: # client1 = Client(1, "Alice S…"
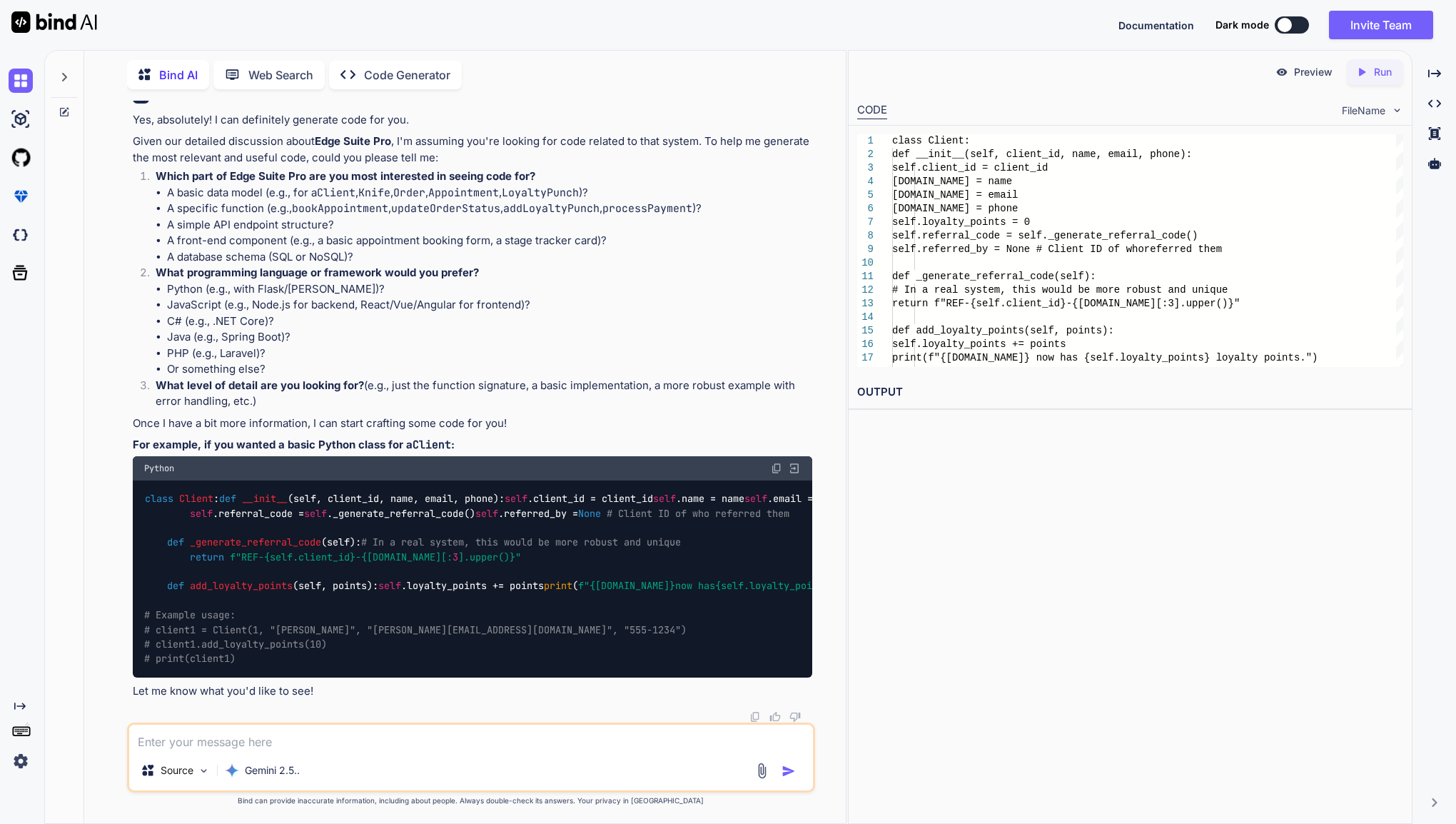
scroll to position [4265, 0]
drag, startPoint x: 193, startPoint y: 758, endPoint x: 200, endPoint y: 747, distance: 13.0
click at [200, 747] on div "Source Gemini 2.5.." at bounding box center [471, 757] width 688 height 70
click at [200, 747] on textarea at bounding box center [471, 738] width 684 height 26
type textarea "Let's create the entire thing please..."
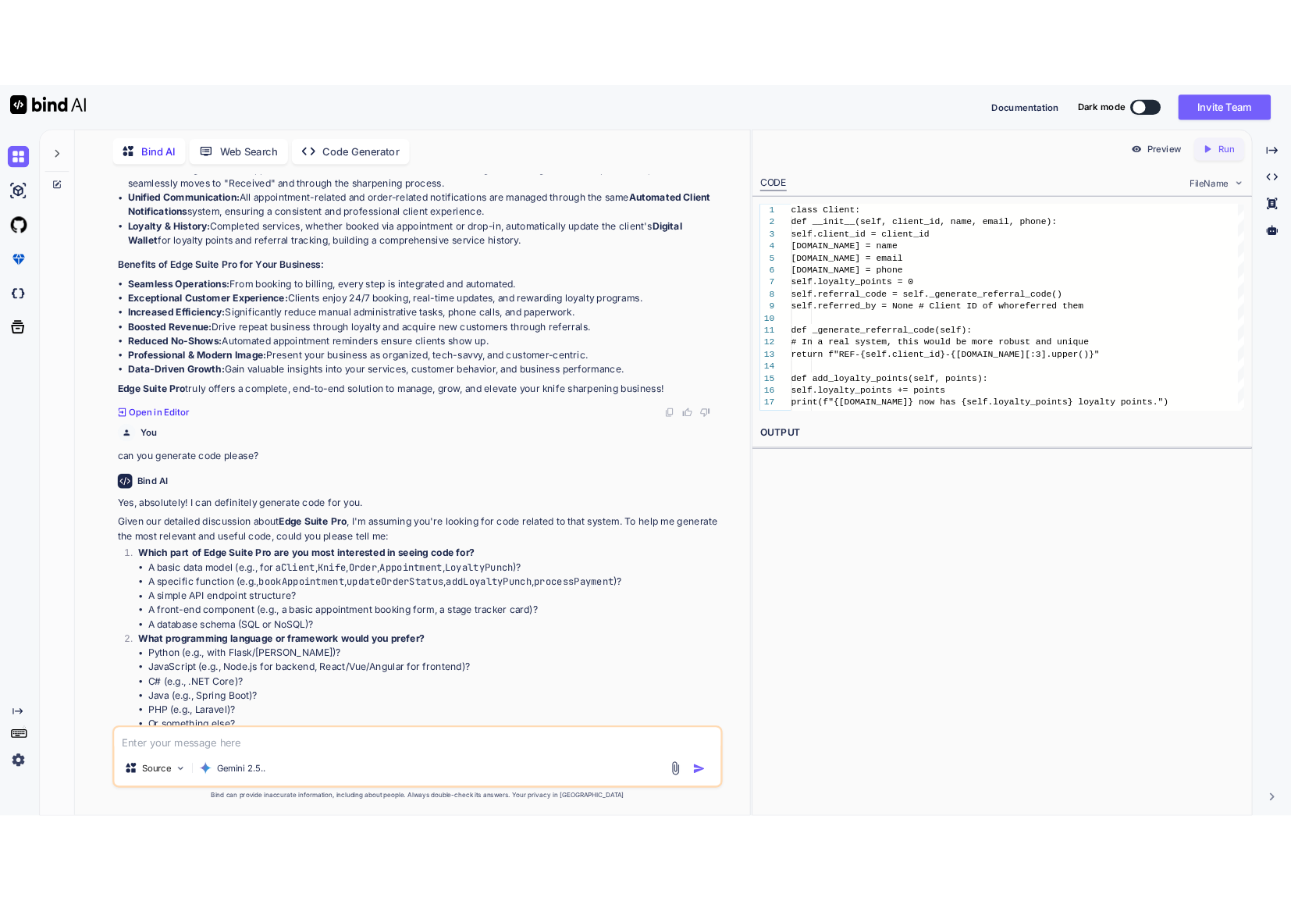
scroll to position [4055, 0]
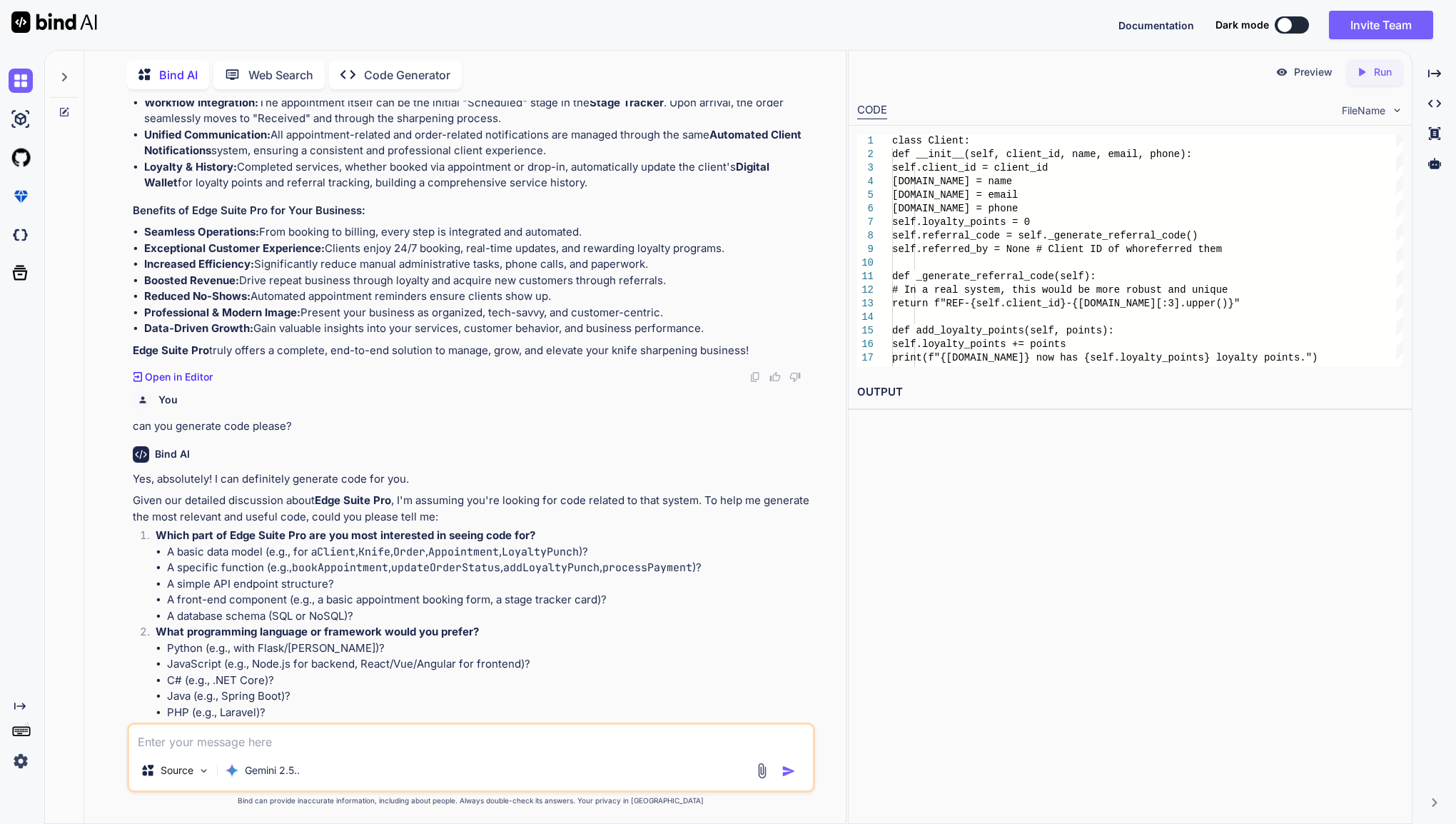
click at [755, 377] on img at bounding box center [755, 377] width 11 height 11
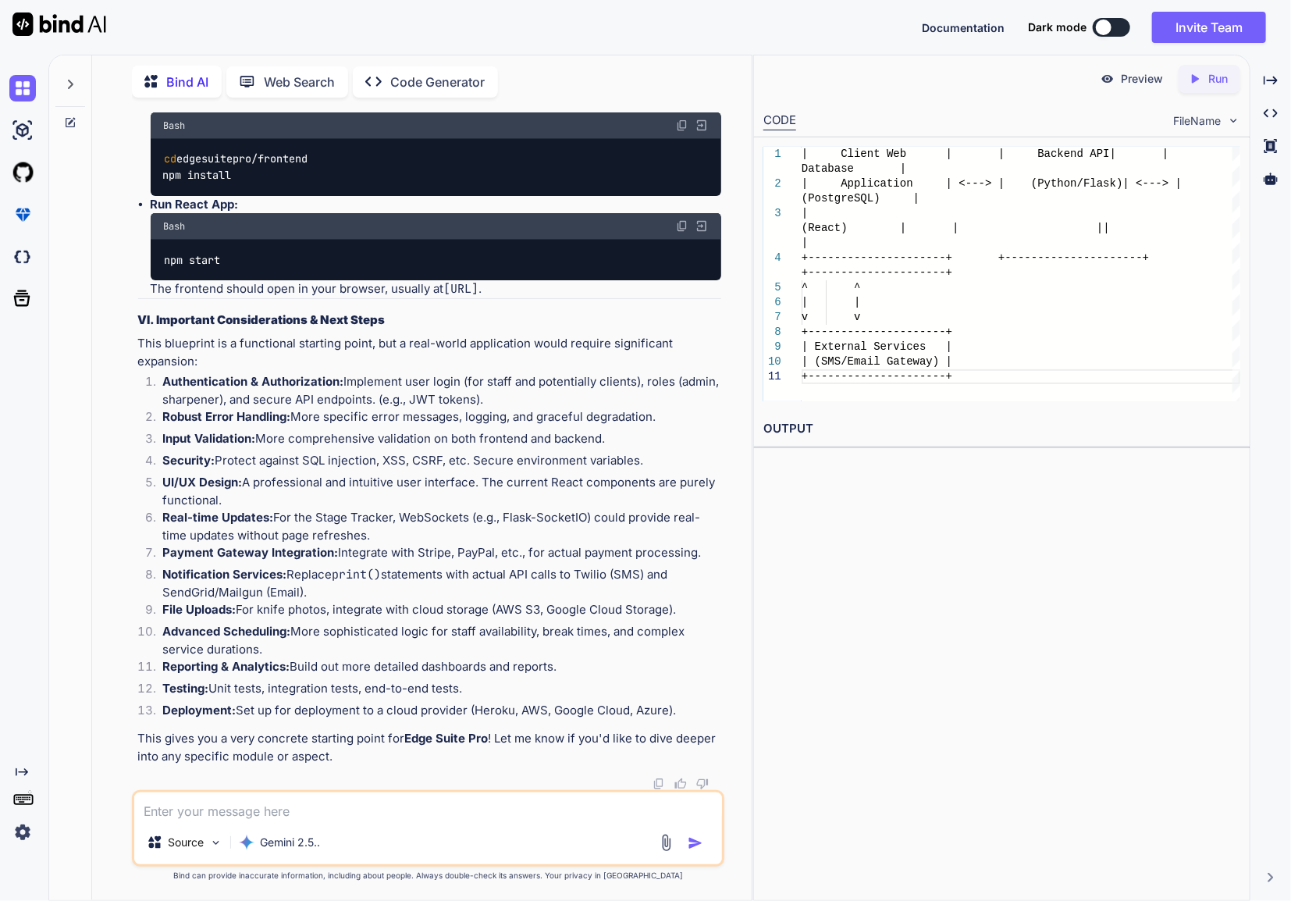
scroll to position [27084, 0]
click at [416, 77] on p "Code Generator" at bounding box center [438, 82] width 94 height 19
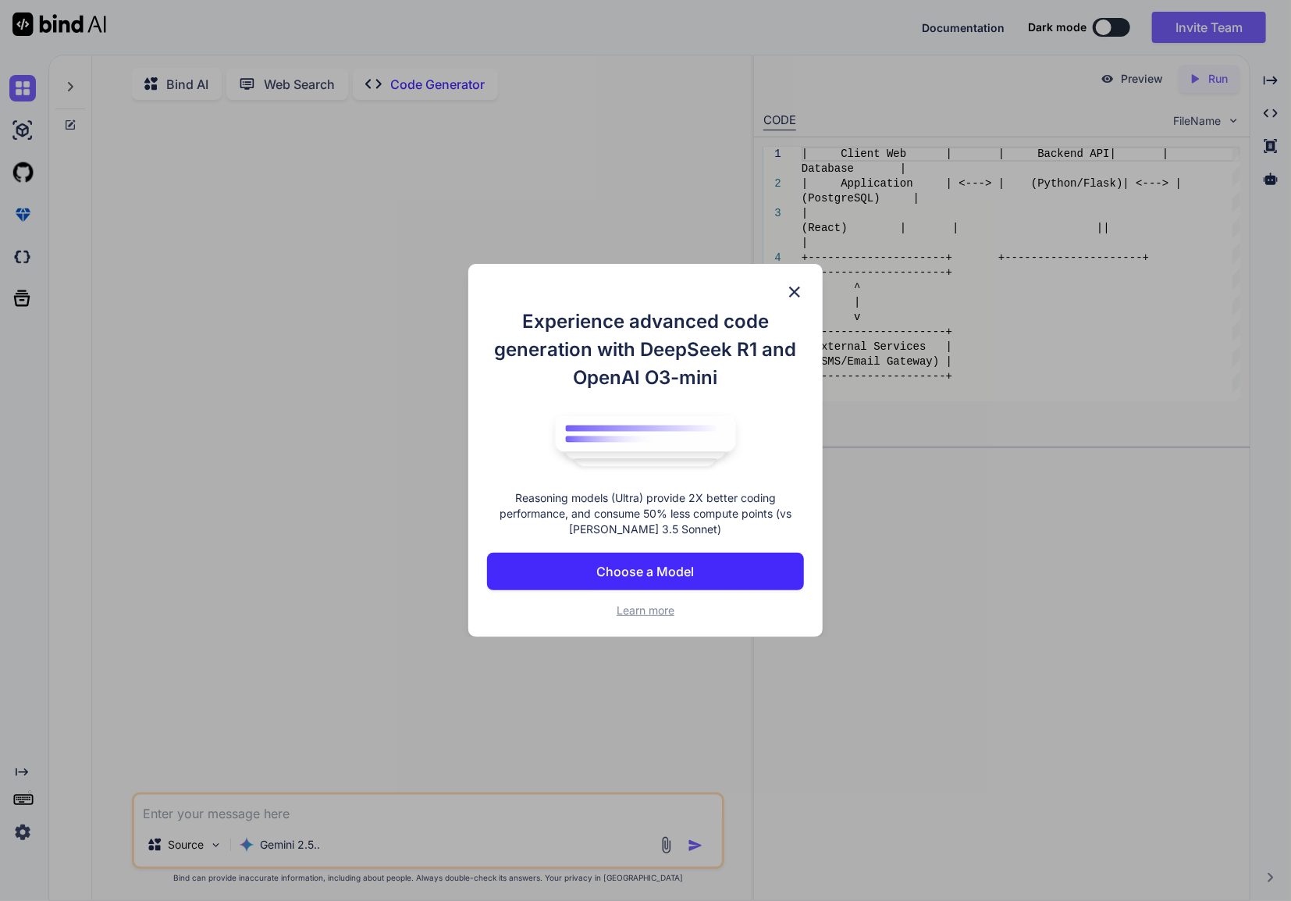
click at [796, 286] on img at bounding box center [795, 292] width 19 height 19
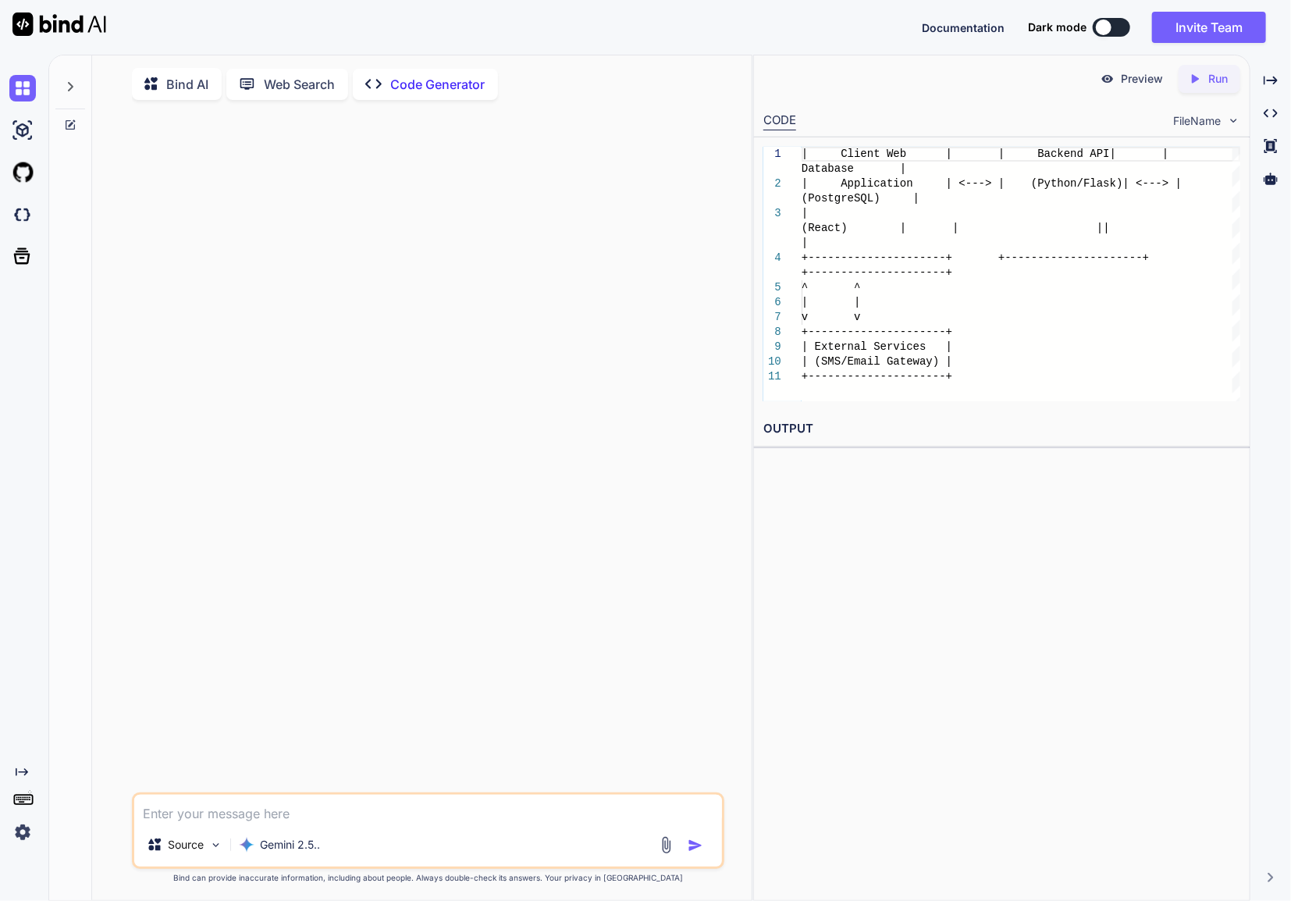
click at [194, 91] on p "Bind AI" at bounding box center [188, 84] width 42 height 19
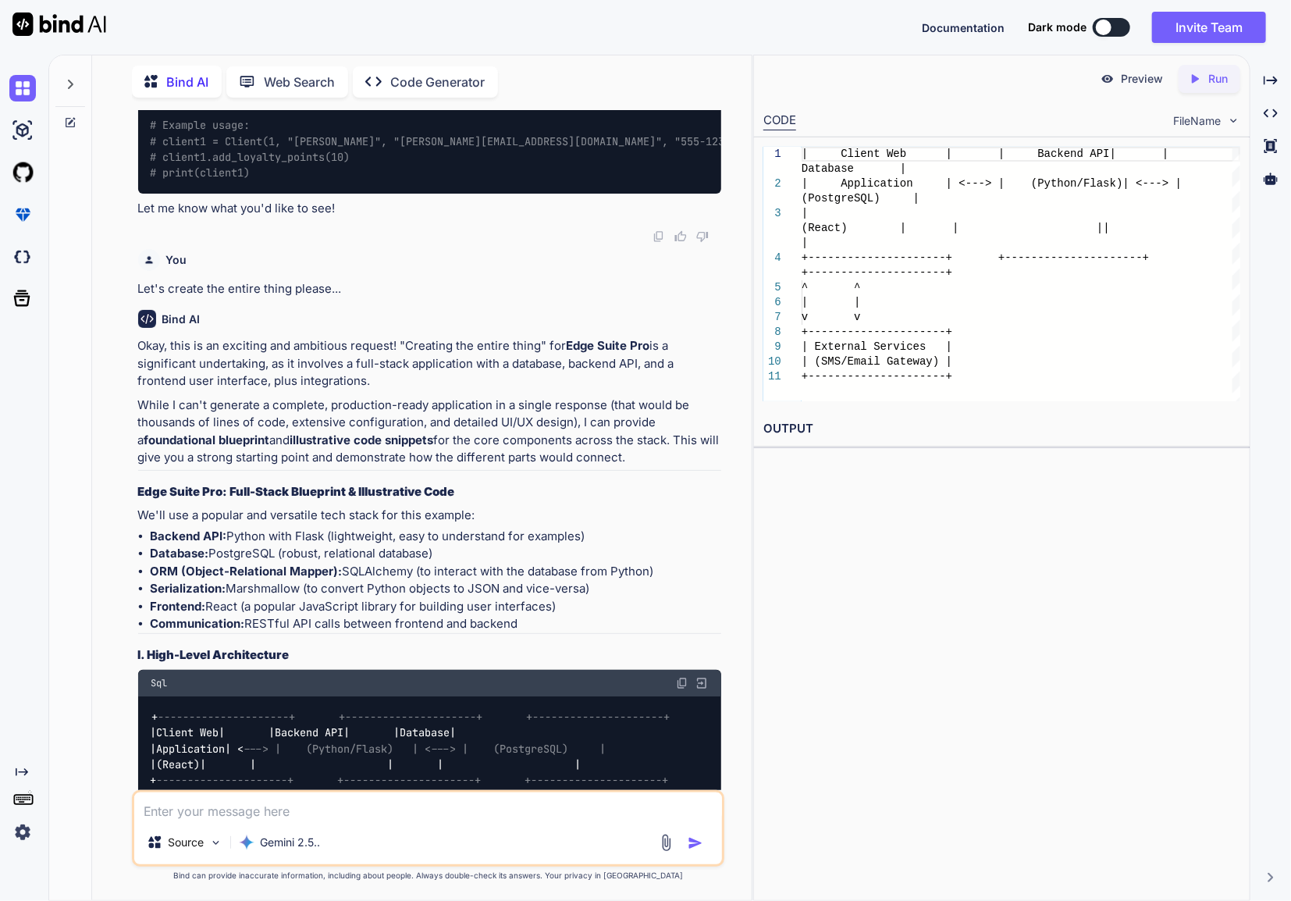
scroll to position [6259, 0]
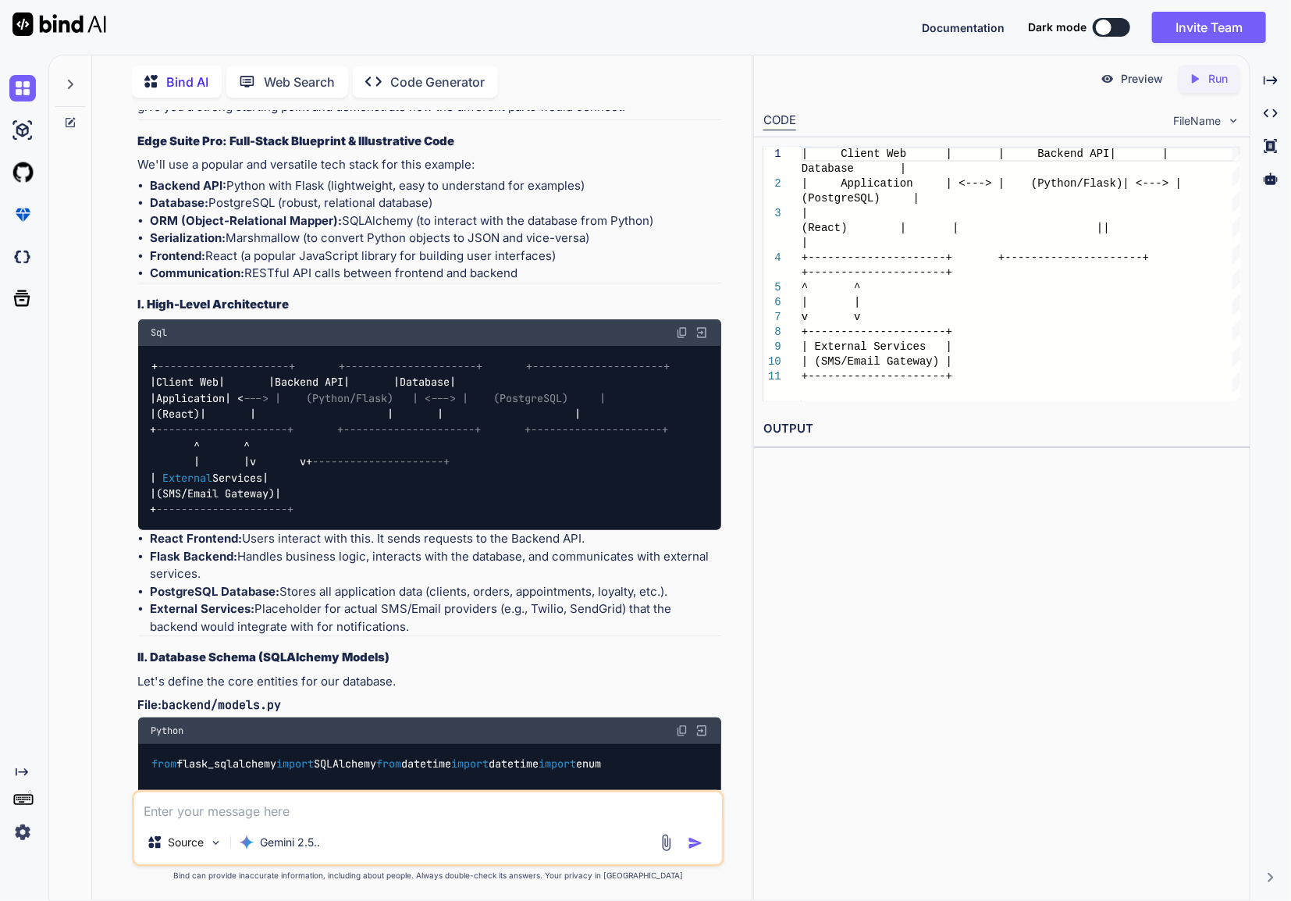
click at [1138, 74] on p "Preview" at bounding box center [1142, 79] width 42 height 16
click at [1198, 84] on icon "Created with Pixso." at bounding box center [1195, 79] width 14 height 14
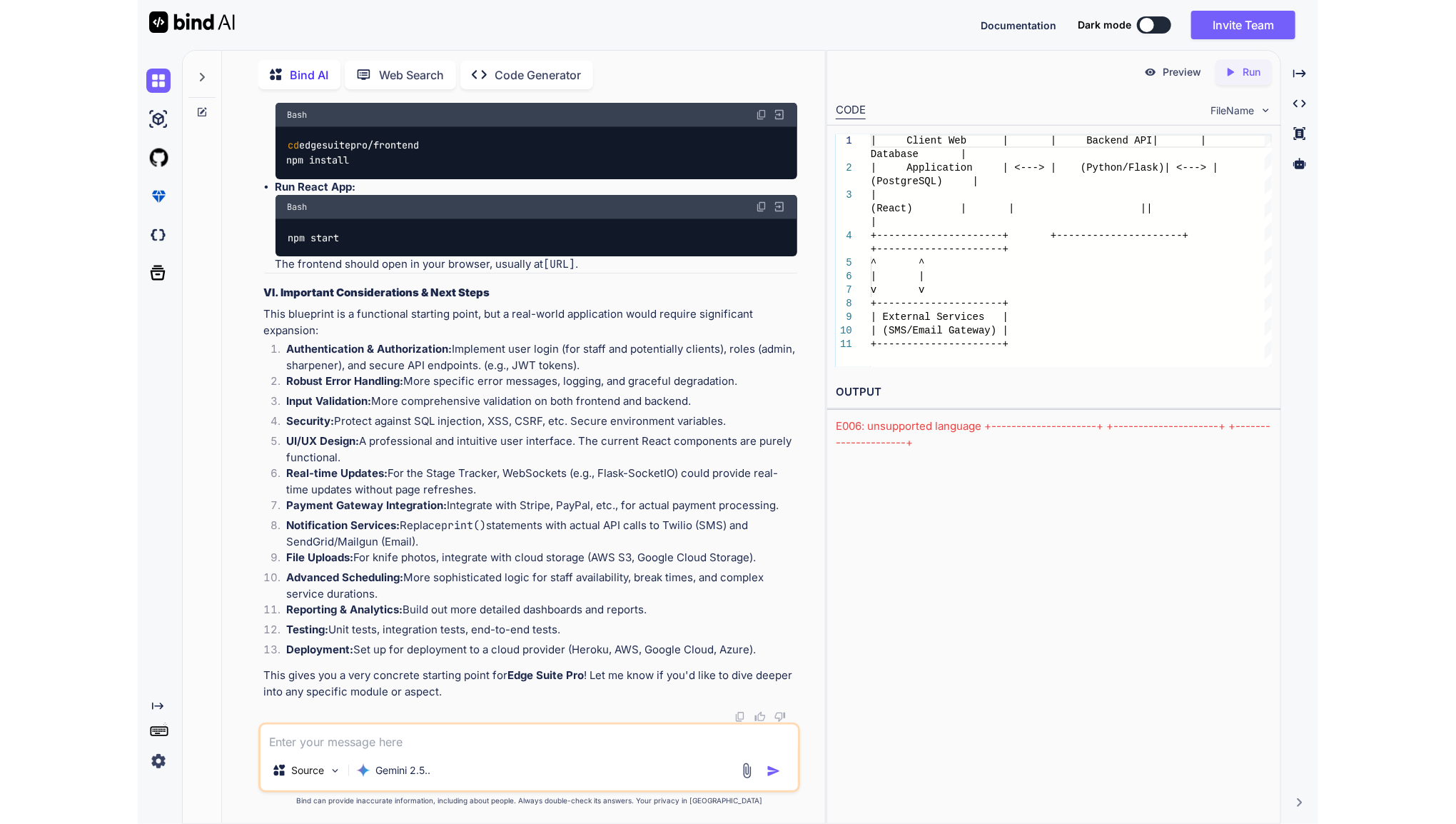
scroll to position [17192, 0]
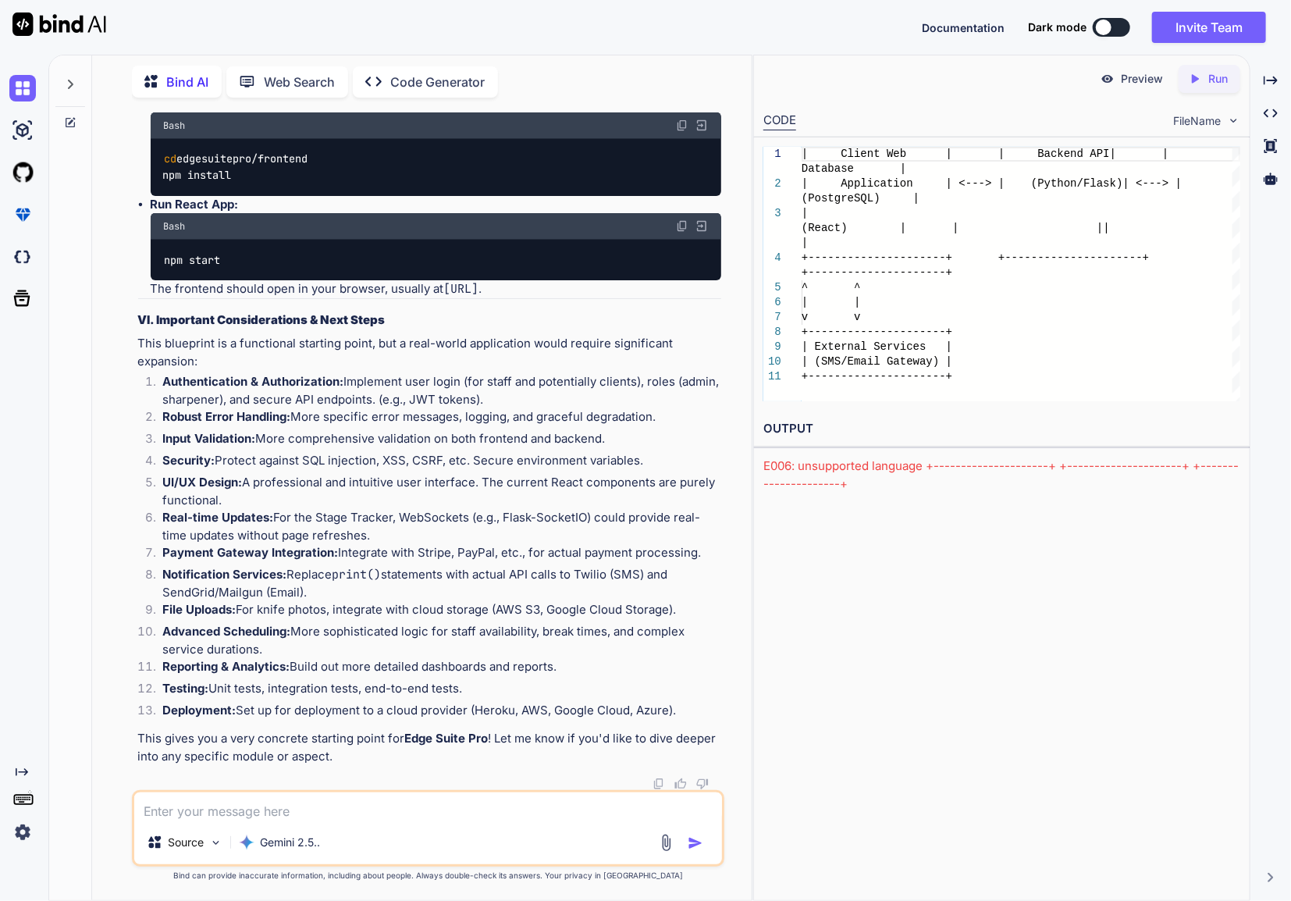
click at [408, 83] on p "Code Generator" at bounding box center [438, 82] width 94 height 19
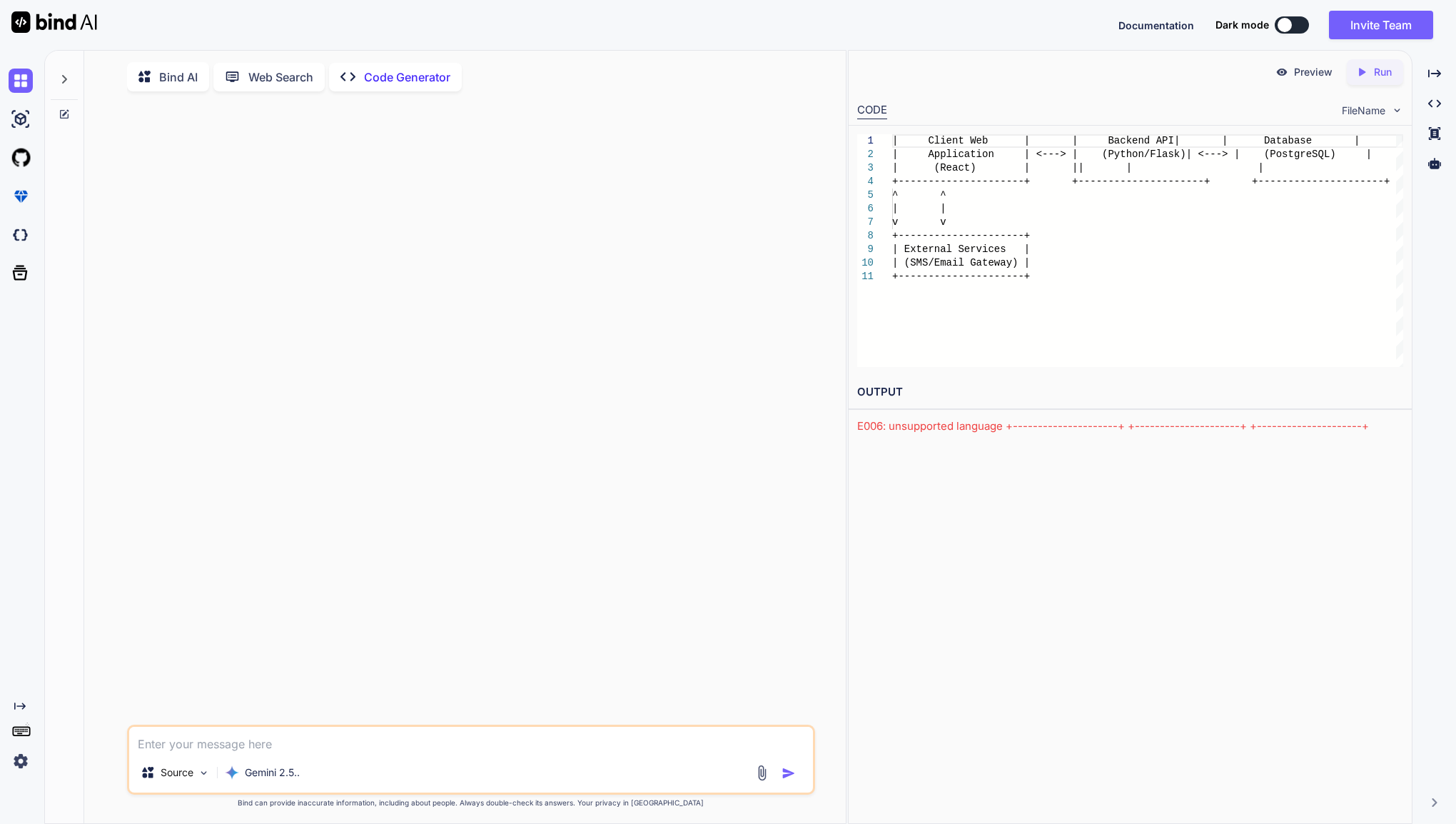
click at [175, 69] on p "Bind AI" at bounding box center [178, 77] width 38 height 17
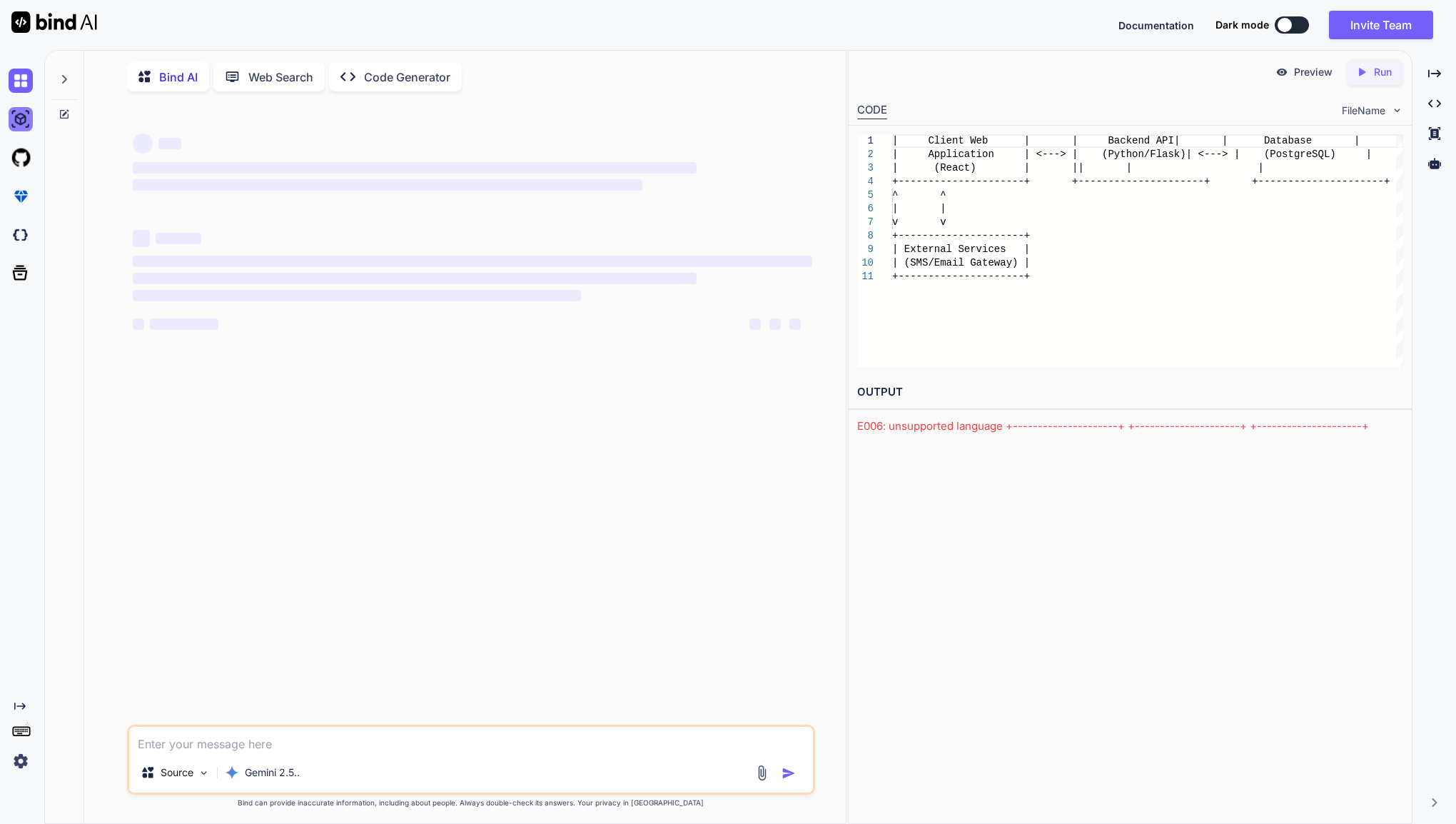
click at [16, 121] on img at bounding box center [20, 119] width 25 height 25
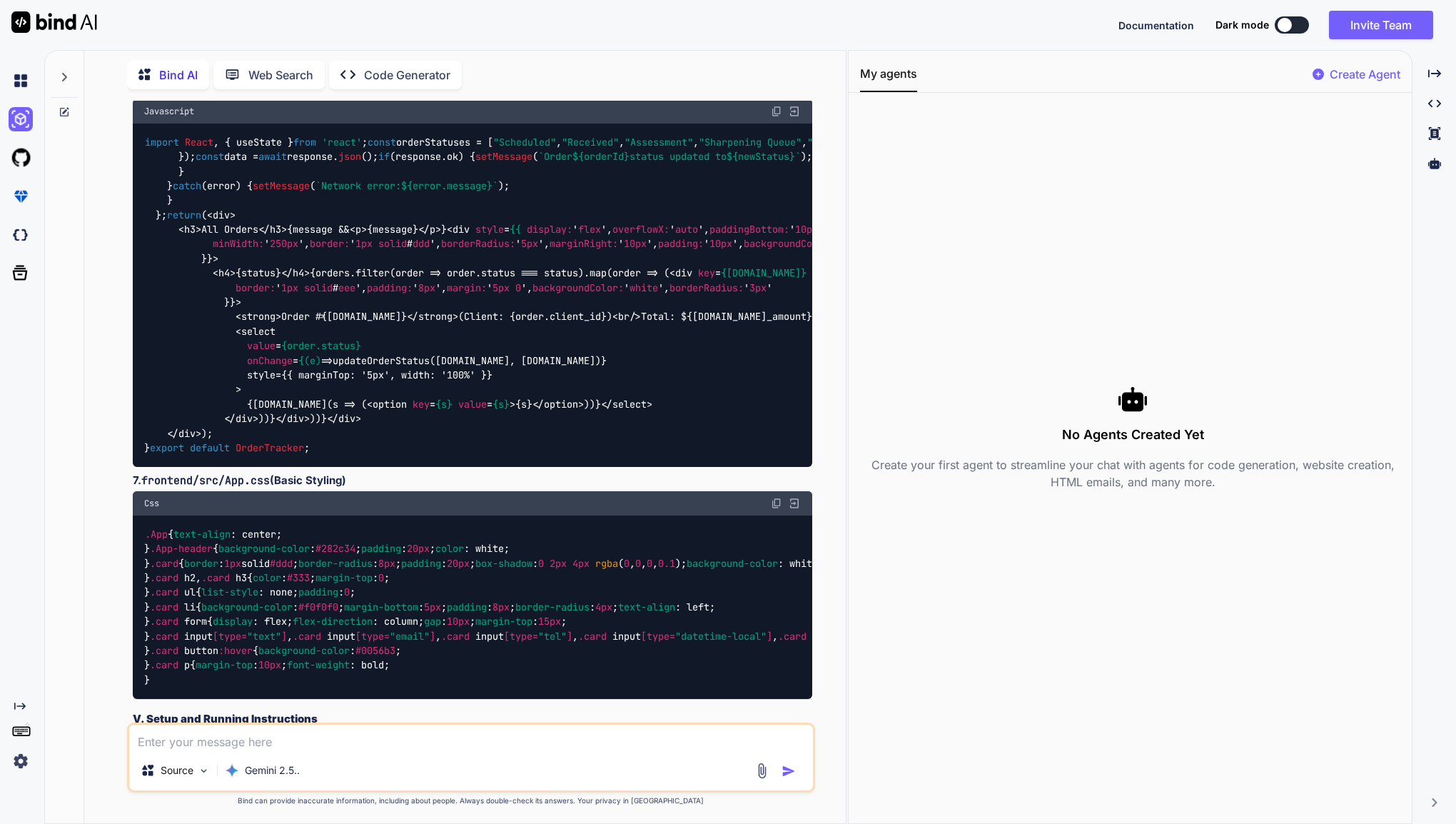
scroll to position [13717, 0]
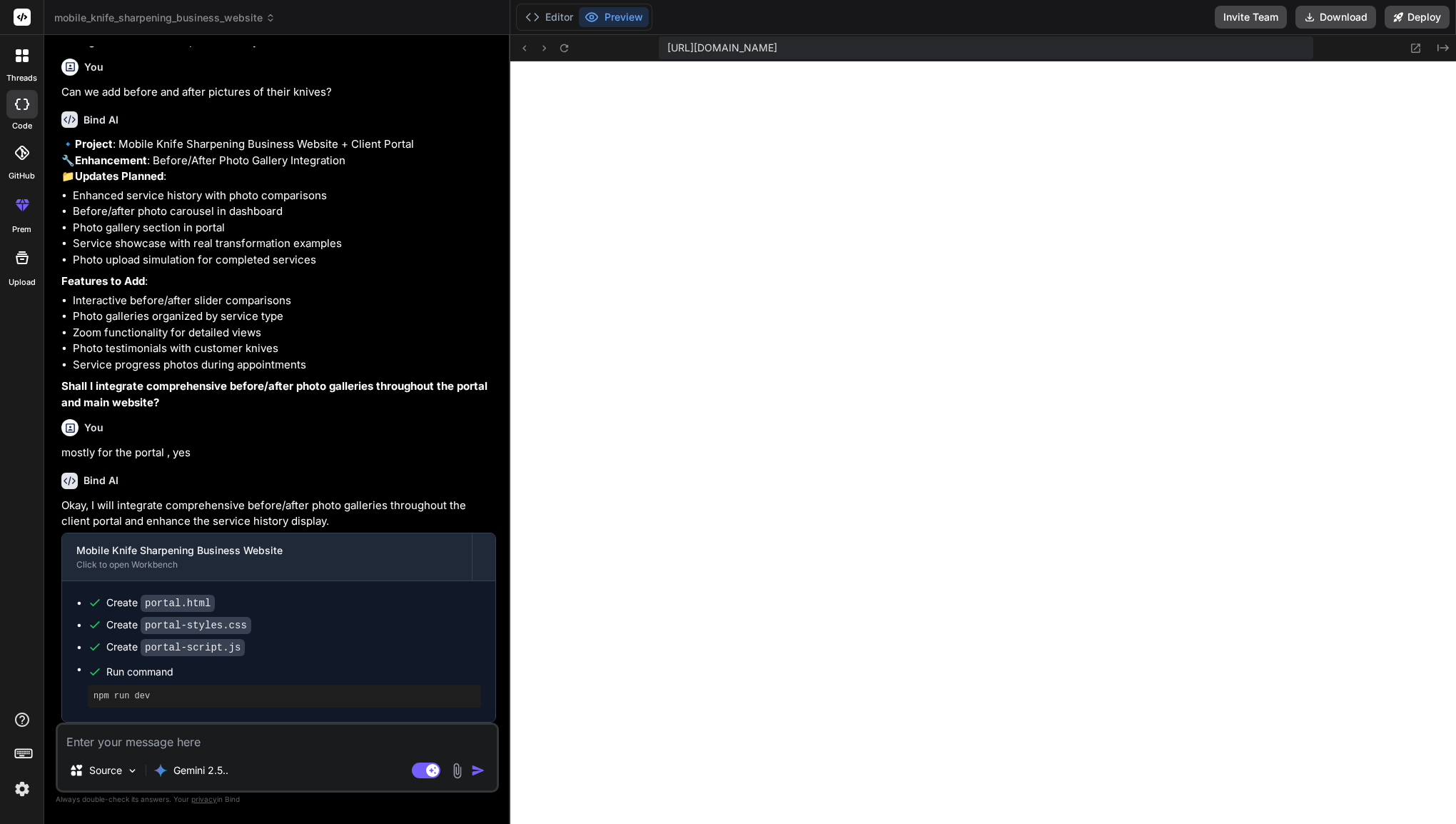
scroll to position [2782, 0]
click at [558, 21] on button "Editor" at bounding box center [548, 17] width 59 height 20
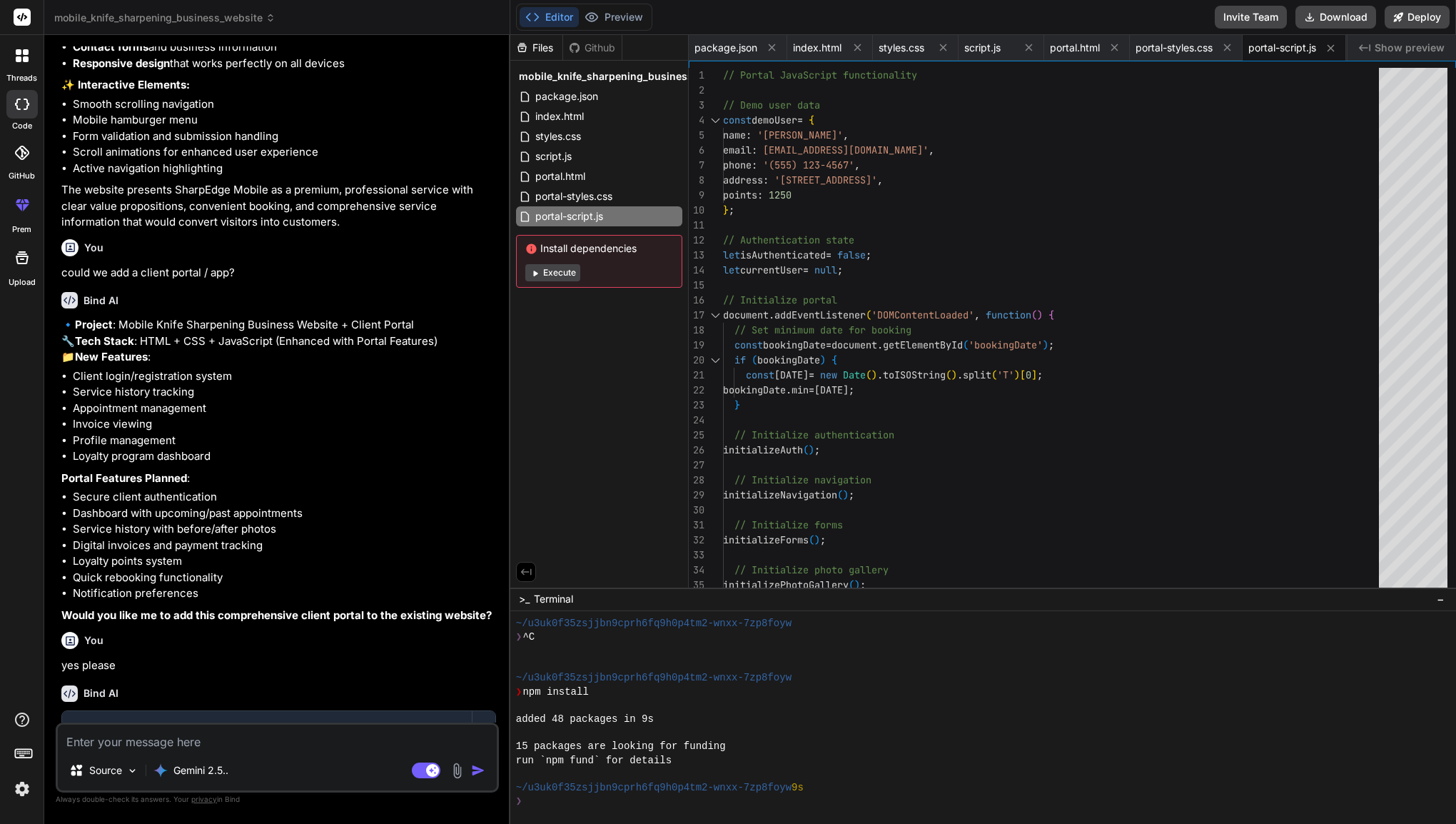
scroll to position [836, 0]
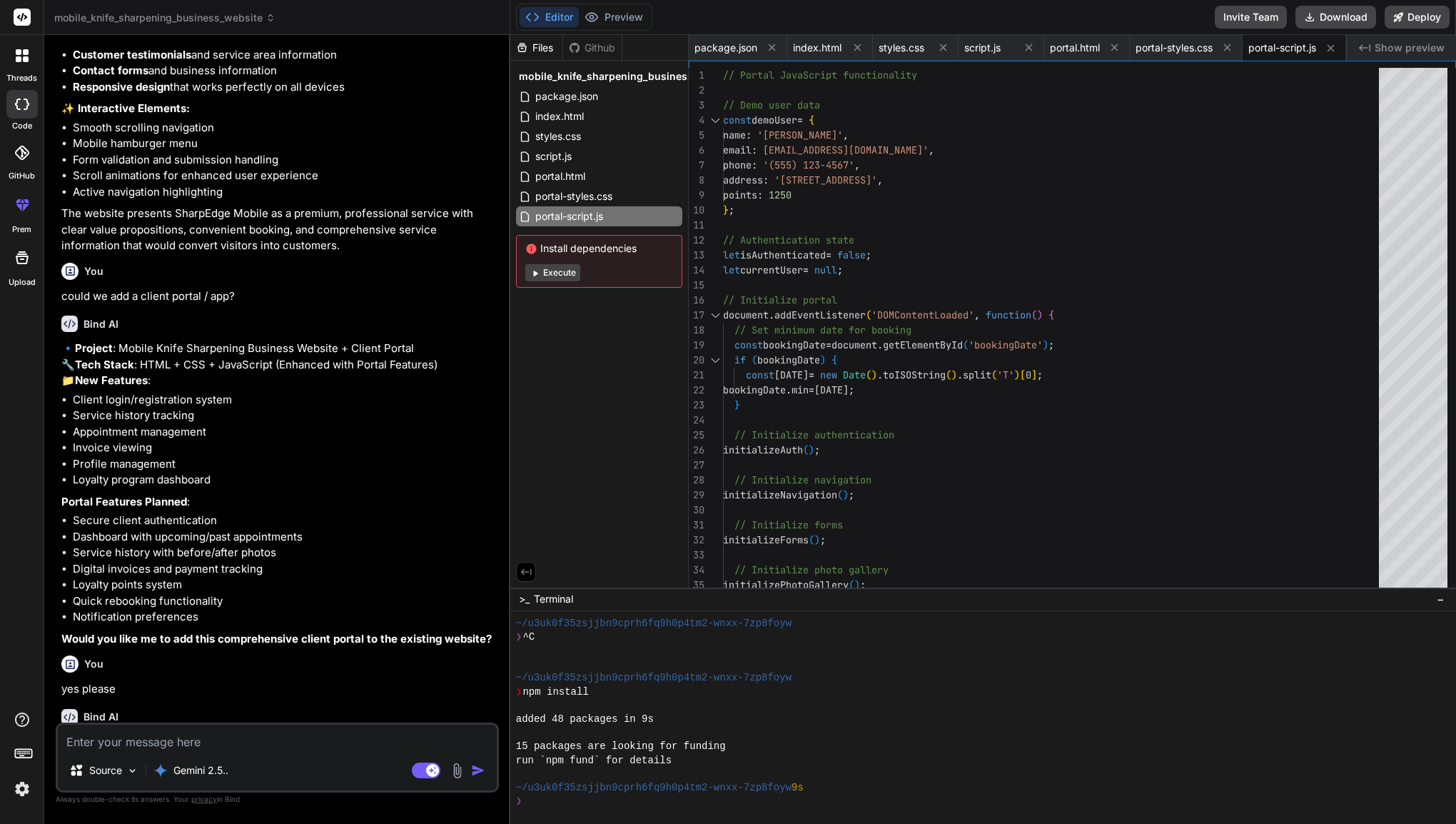
click at [25, 18] on icon at bounding box center [23, 16] width 11 height 8
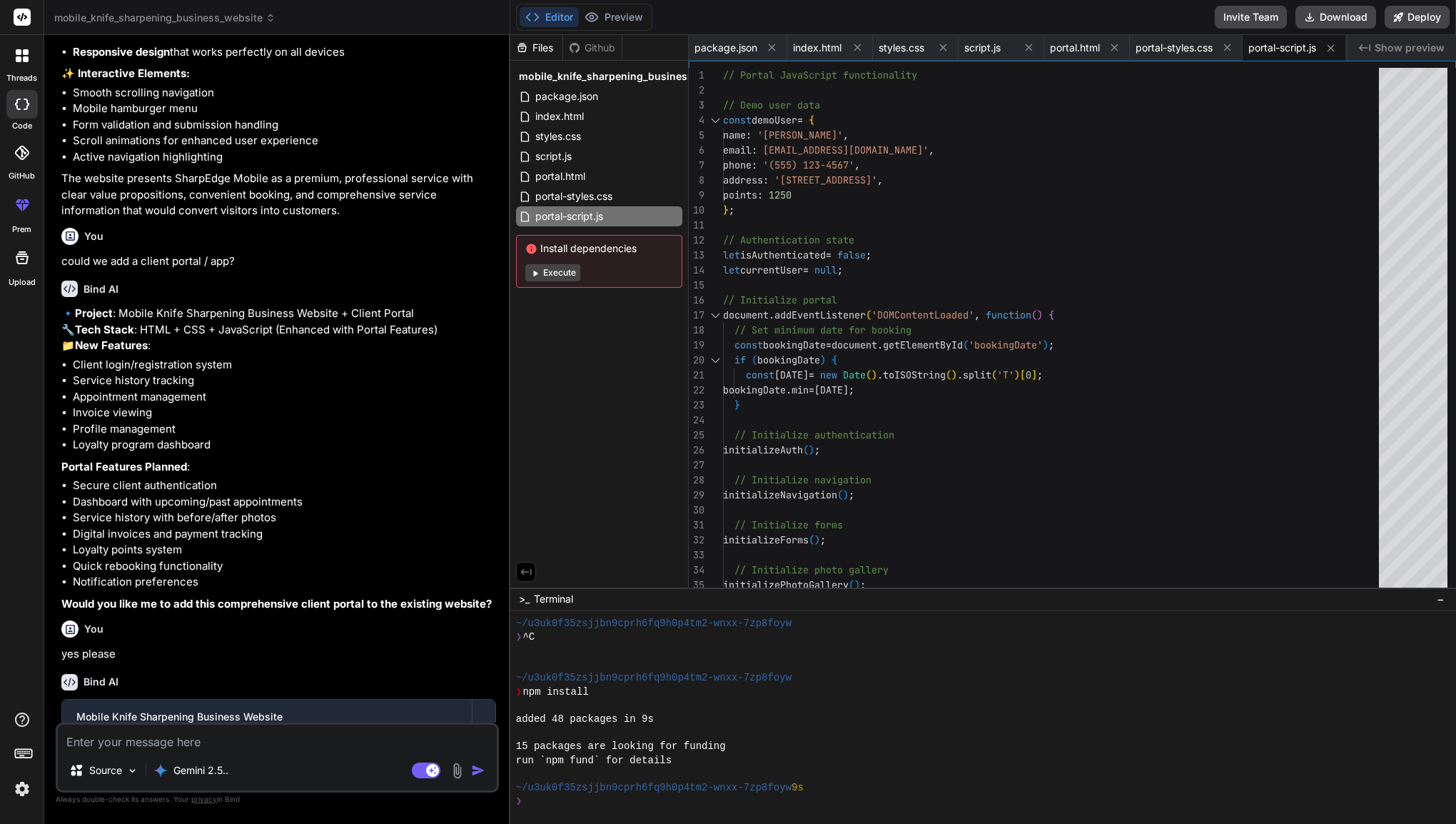
scroll to position [874, 0]
click at [594, 57] on div "Files Github" at bounding box center [566, 48] width 112 height 26
click at [598, 48] on div "Github" at bounding box center [592, 48] width 58 height 15
click at [18, 145] on icon at bounding box center [22, 153] width 15 height 15
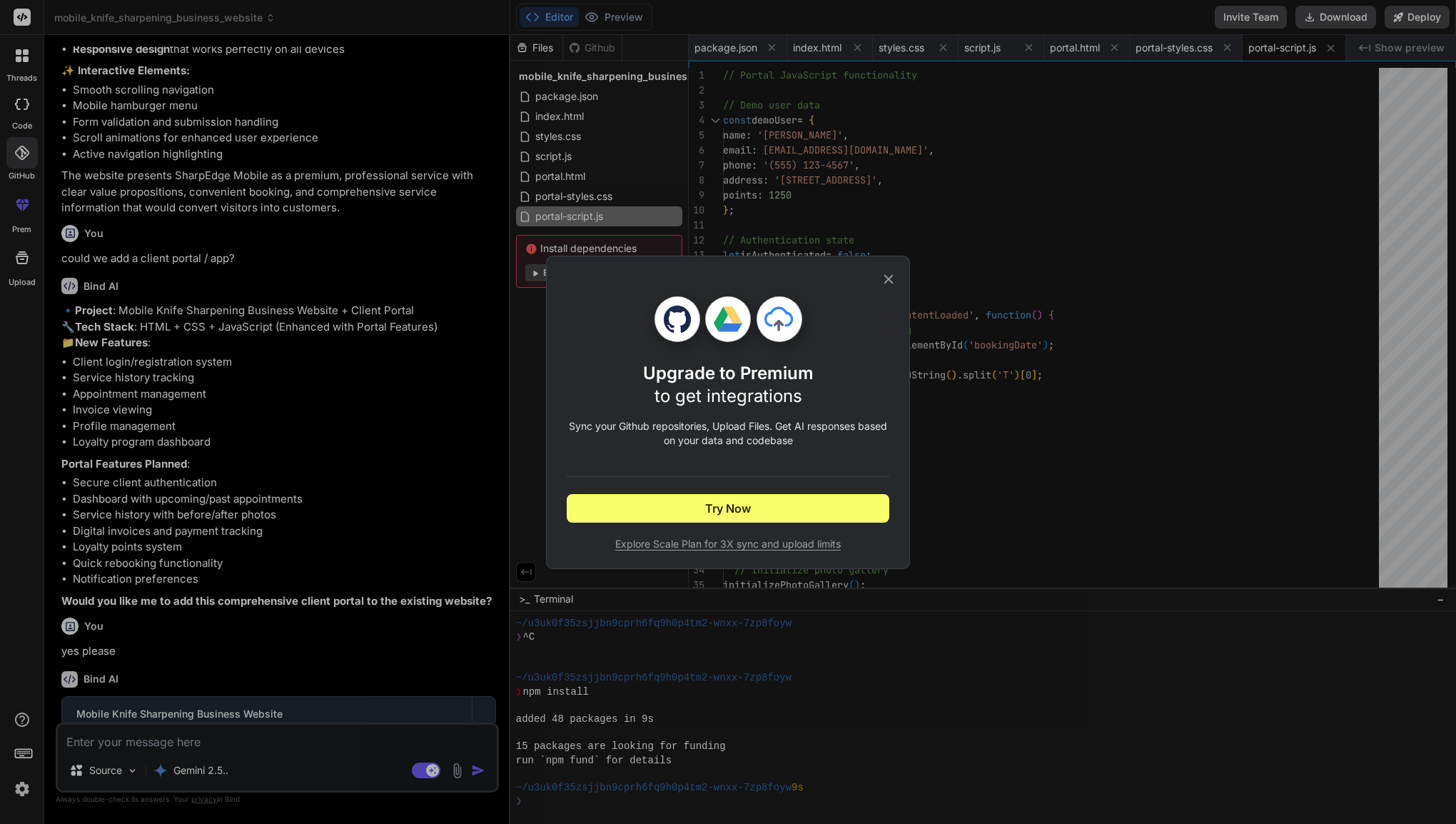
click at [887, 277] on icon at bounding box center [888, 279] width 9 height 9
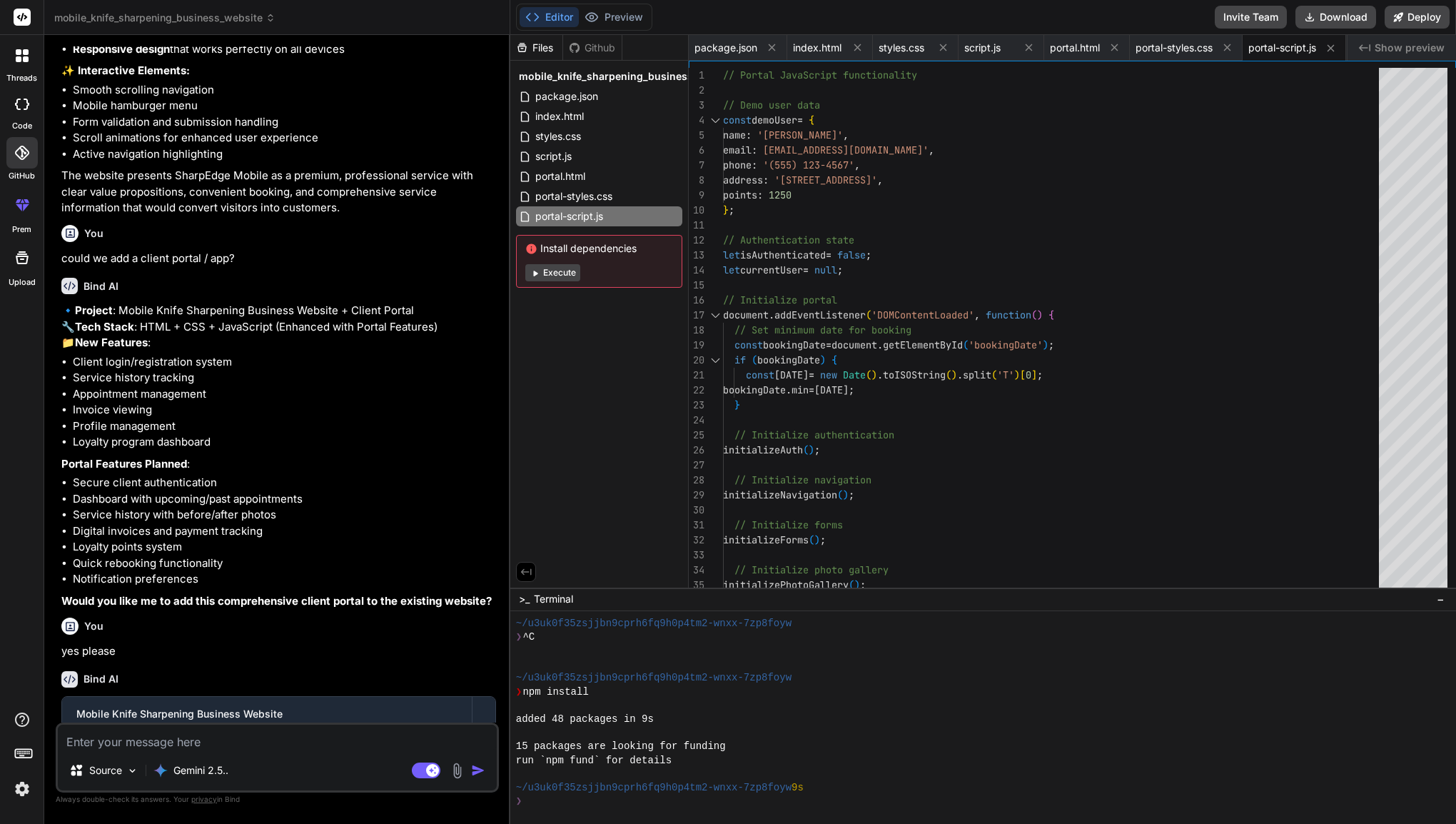
click at [25, 54] on icon at bounding box center [26, 52] width 5 height 5
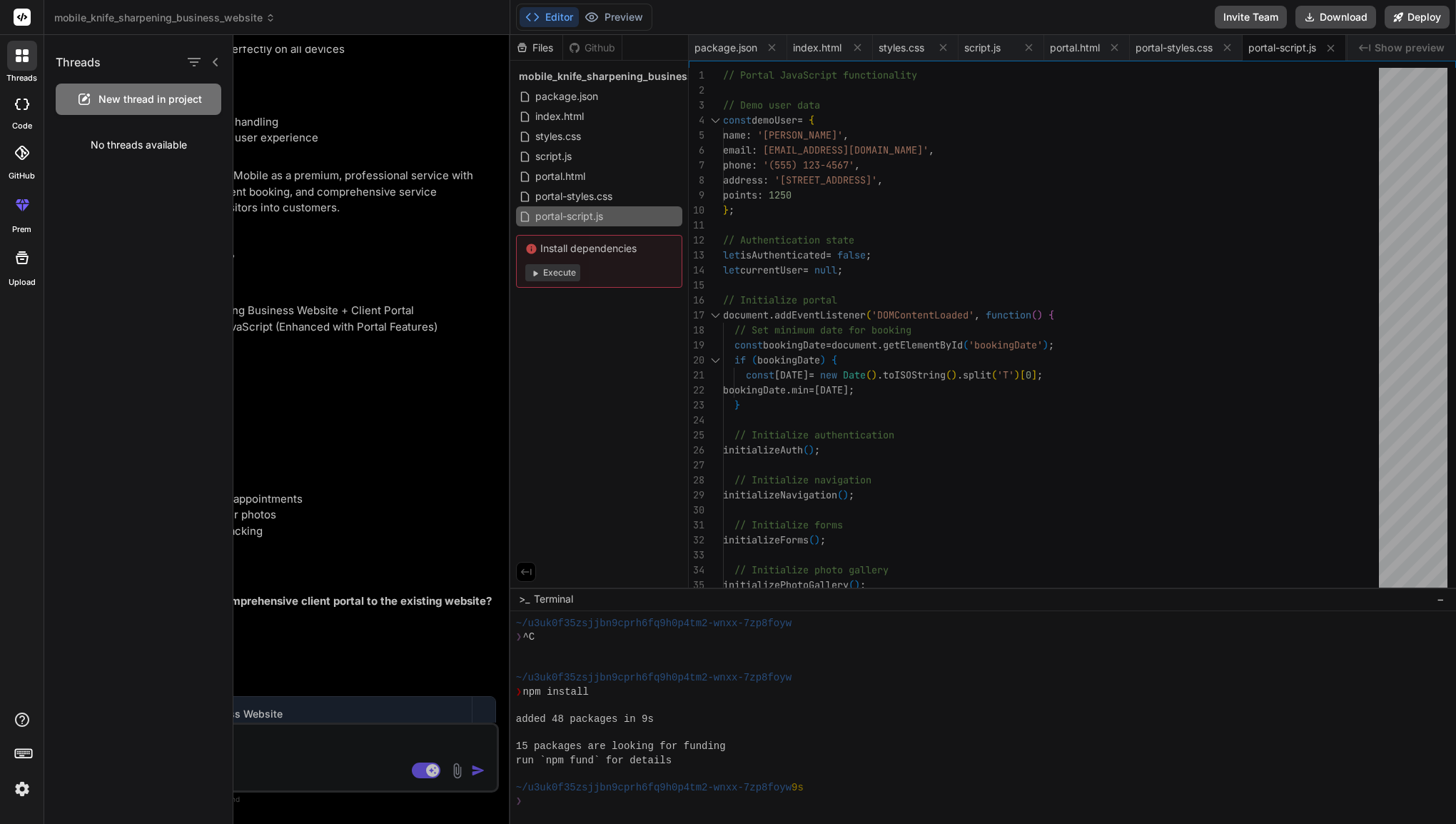
click at [26, 101] on icon at bounding box center [22, 104] width 15 height 11
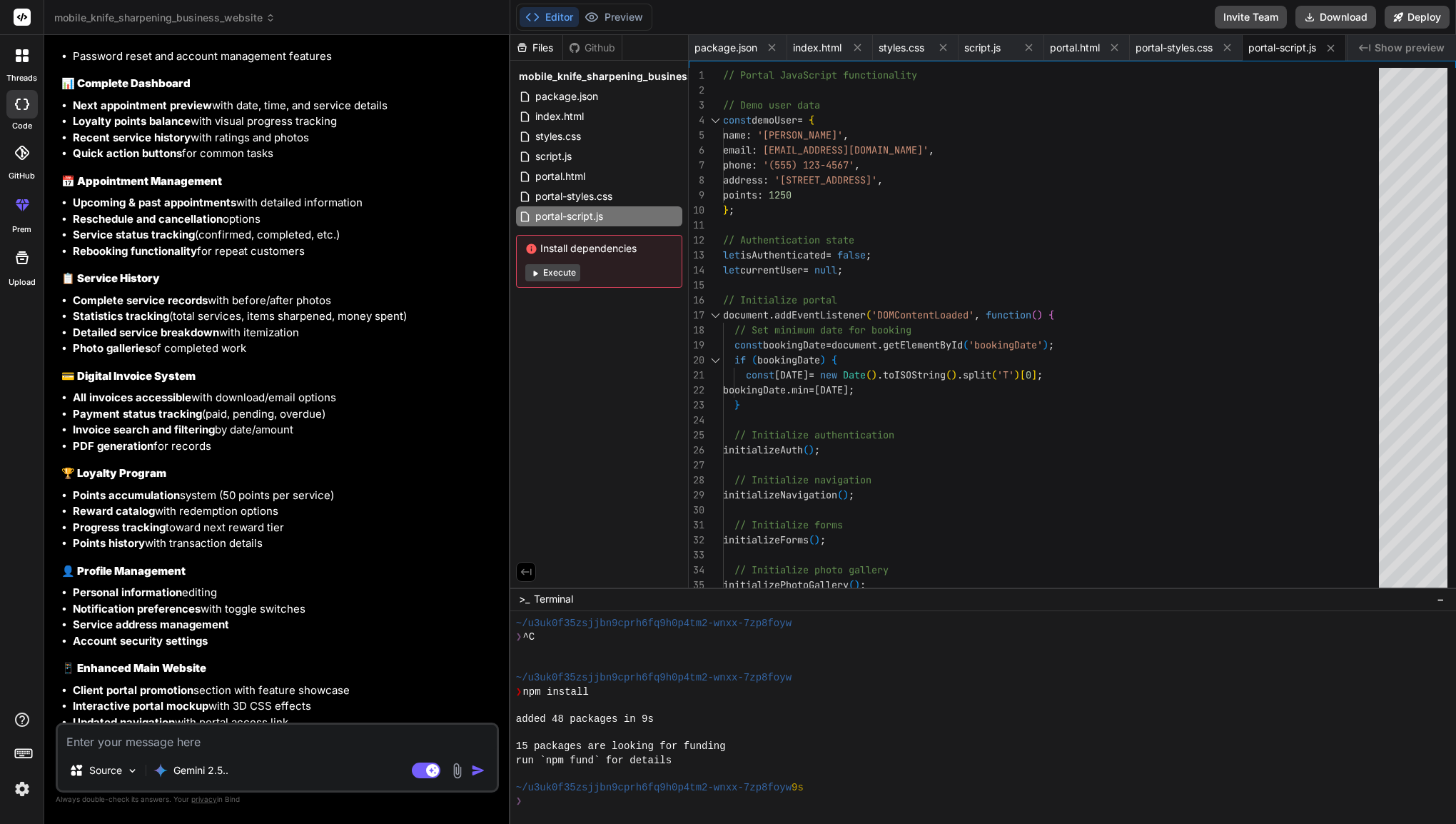
scroll to position [1899, 0]
click at [19, 789] on img at bounding box center [22, 789] width 25 height 25
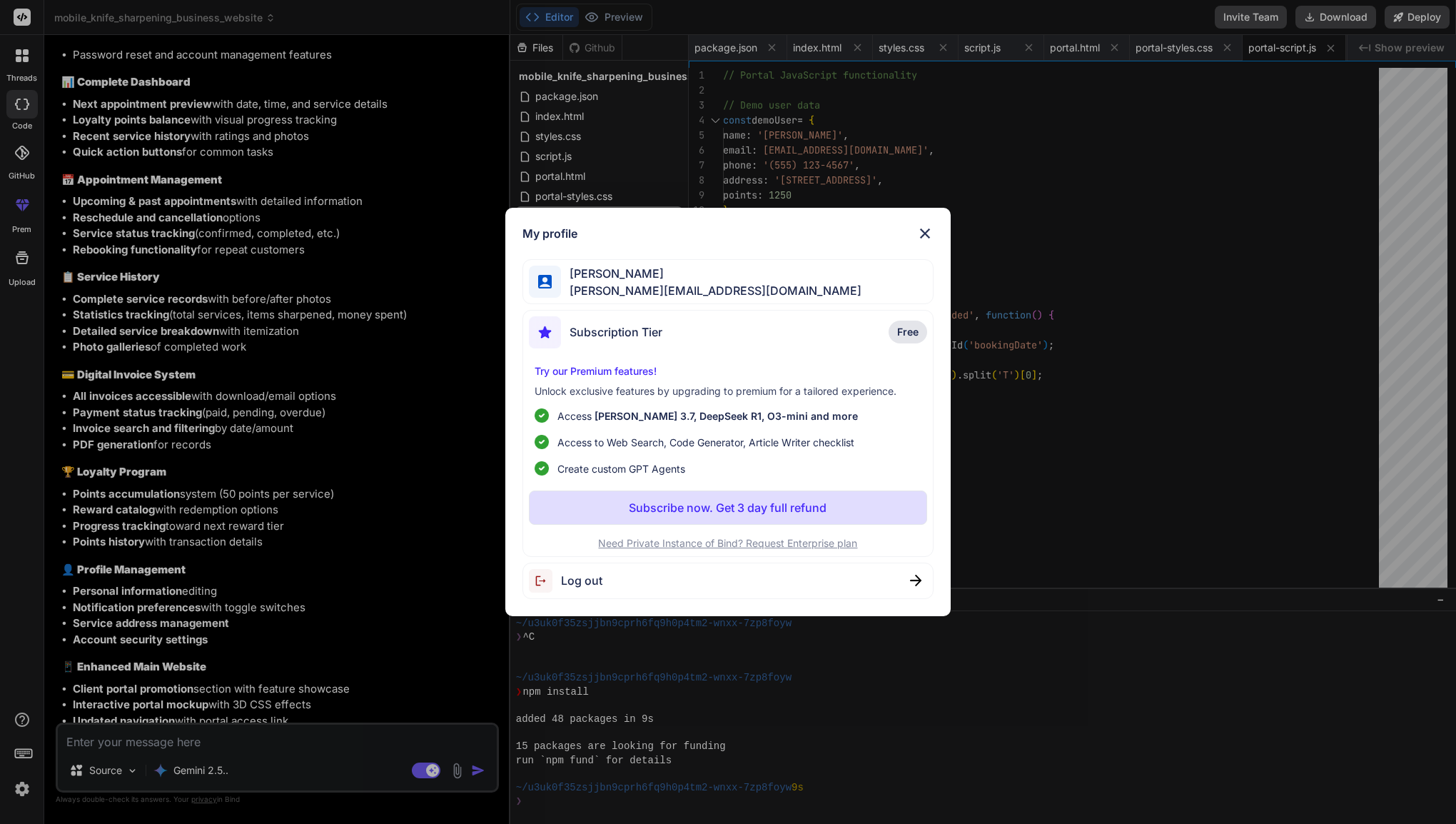
click at [724, 511] on p "Subscribe now. Get 3 day full refund" at bounding box center [728, 508] width 197 height 17
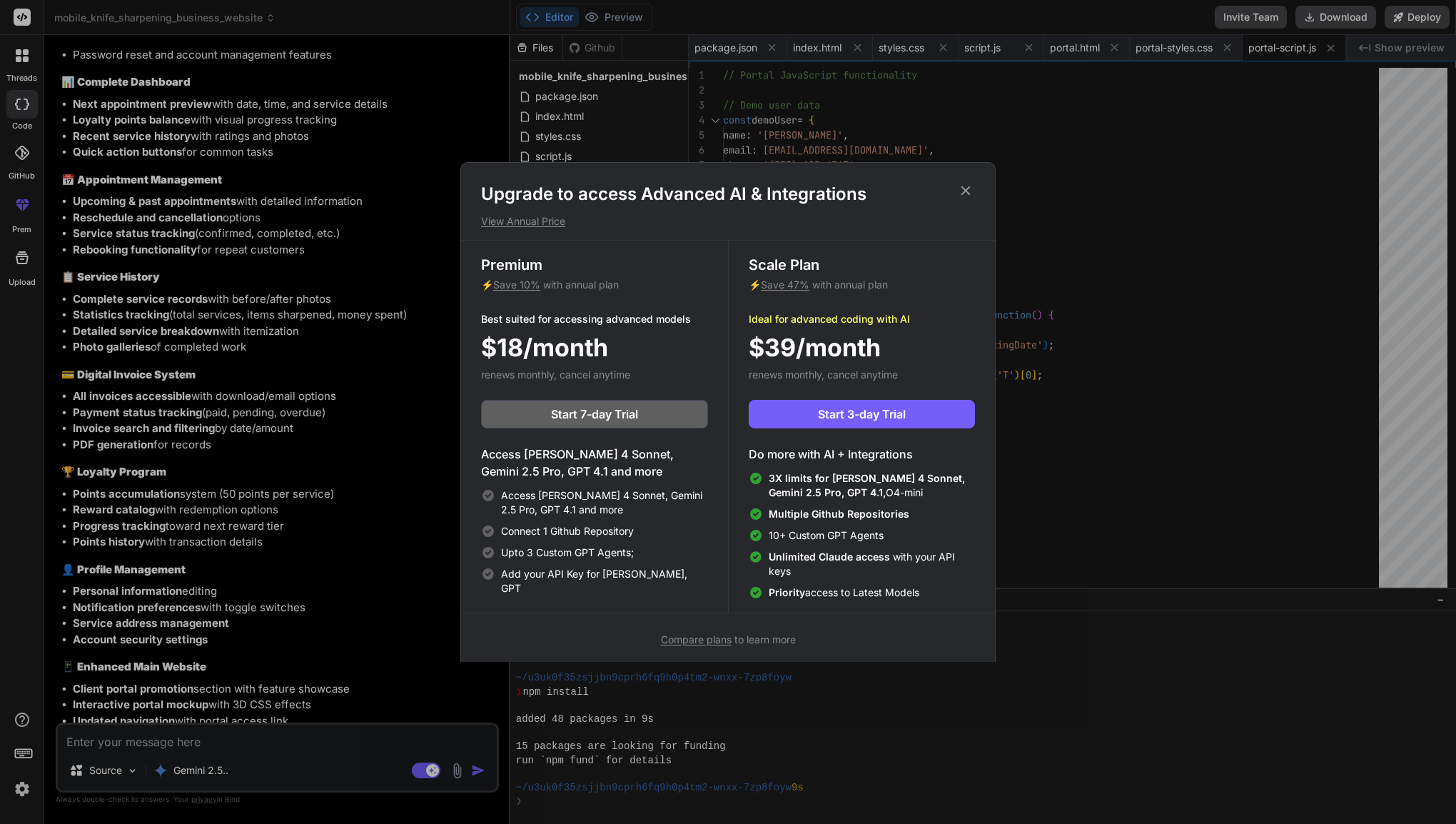
click at [959, 192] on icon at bounding box center [965, 190] width 16 height 16
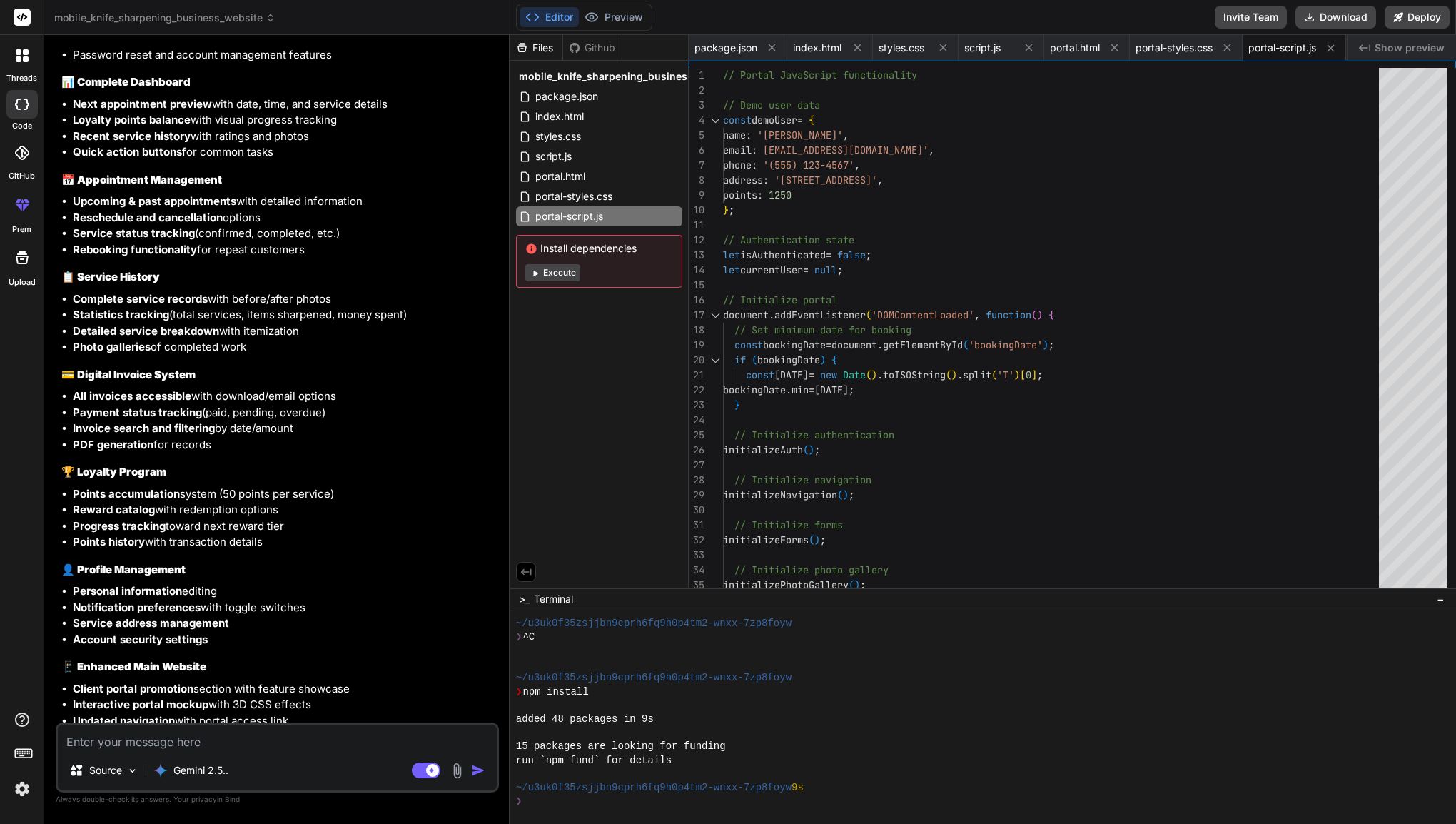
click at [20, 158] on icon at bounding box center [22, 153] width 15 height 15
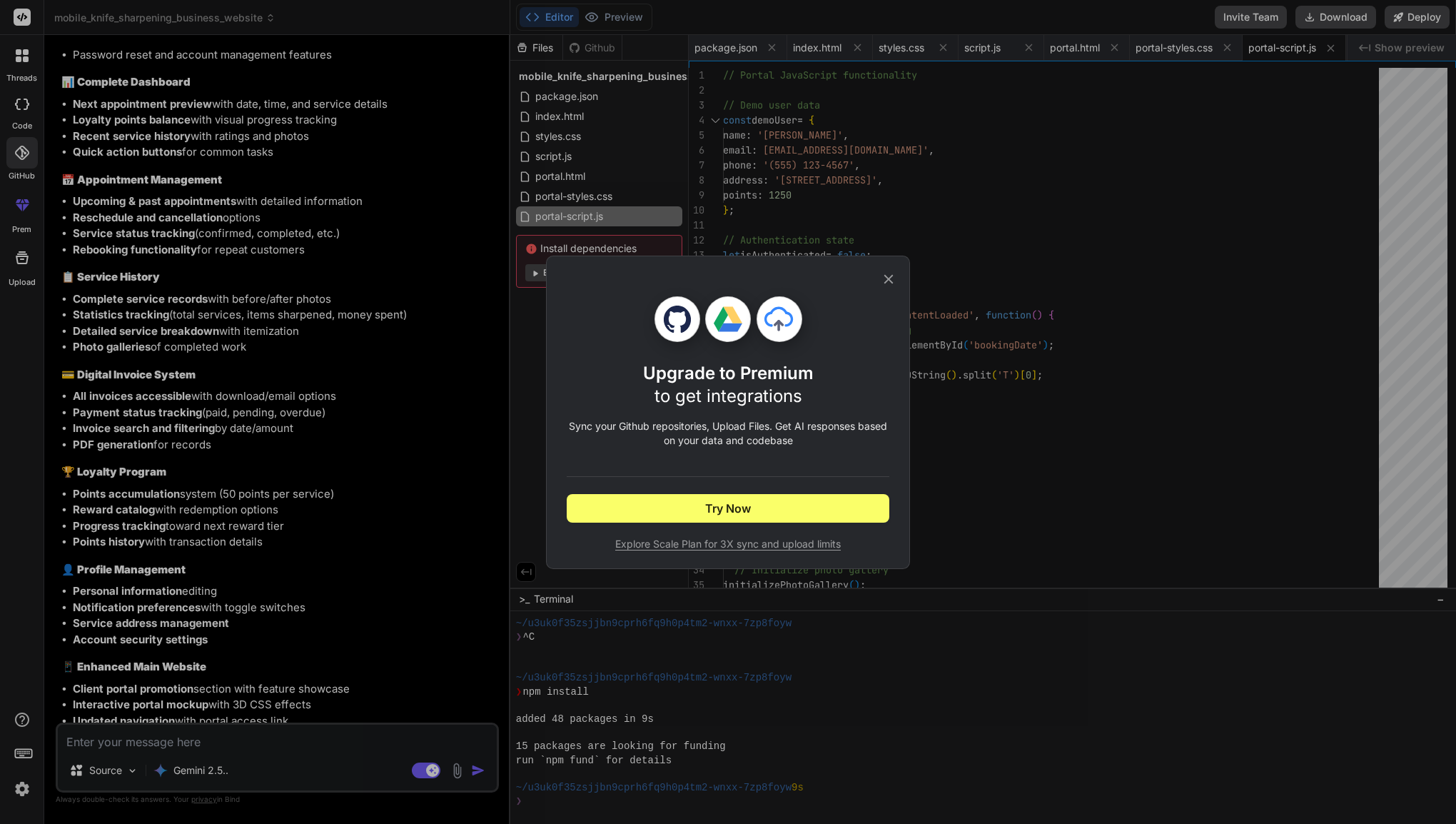
click at [139, 230] on div "Upgrade to Premium to get integrations Sync your Github repositories, Upload Fi…" at bounding box center [728, 412] width 1456 height 824
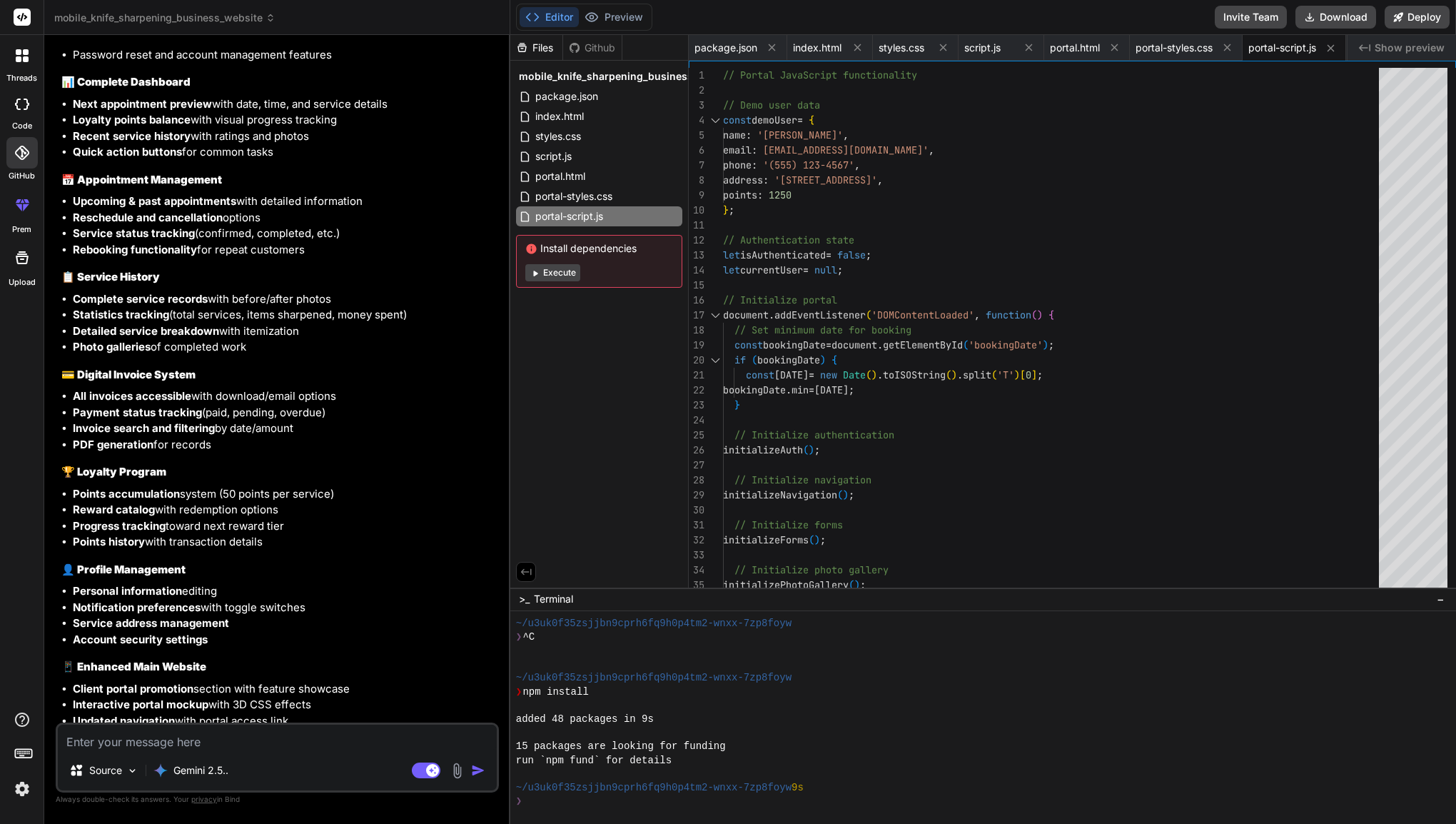
click at [31, 67] on div at bounding box center [22, 56] width 30 height 30
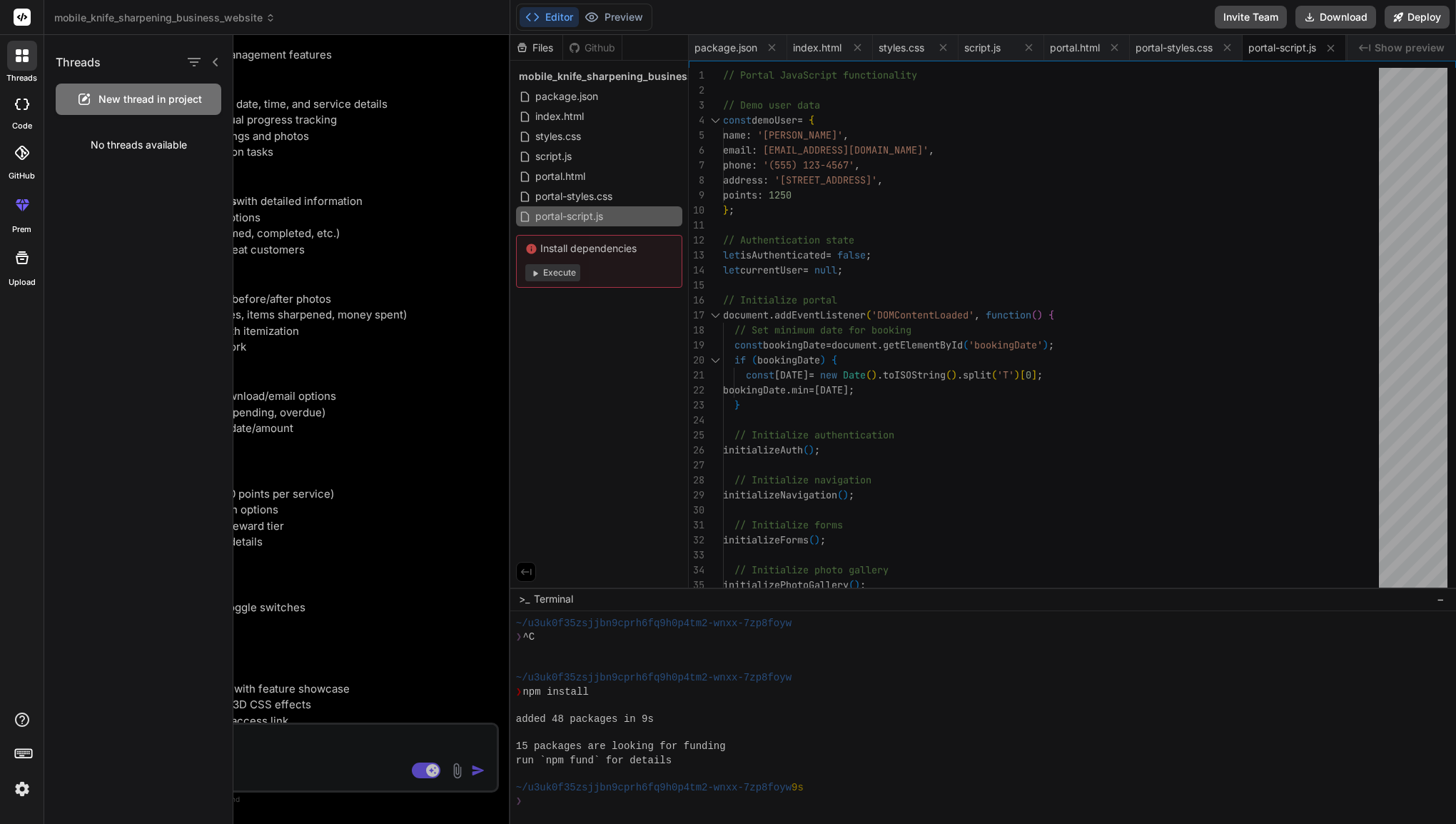
click at [154, 102] on span "New thread in project" at bounding box center [150, 100] width 103 height 15
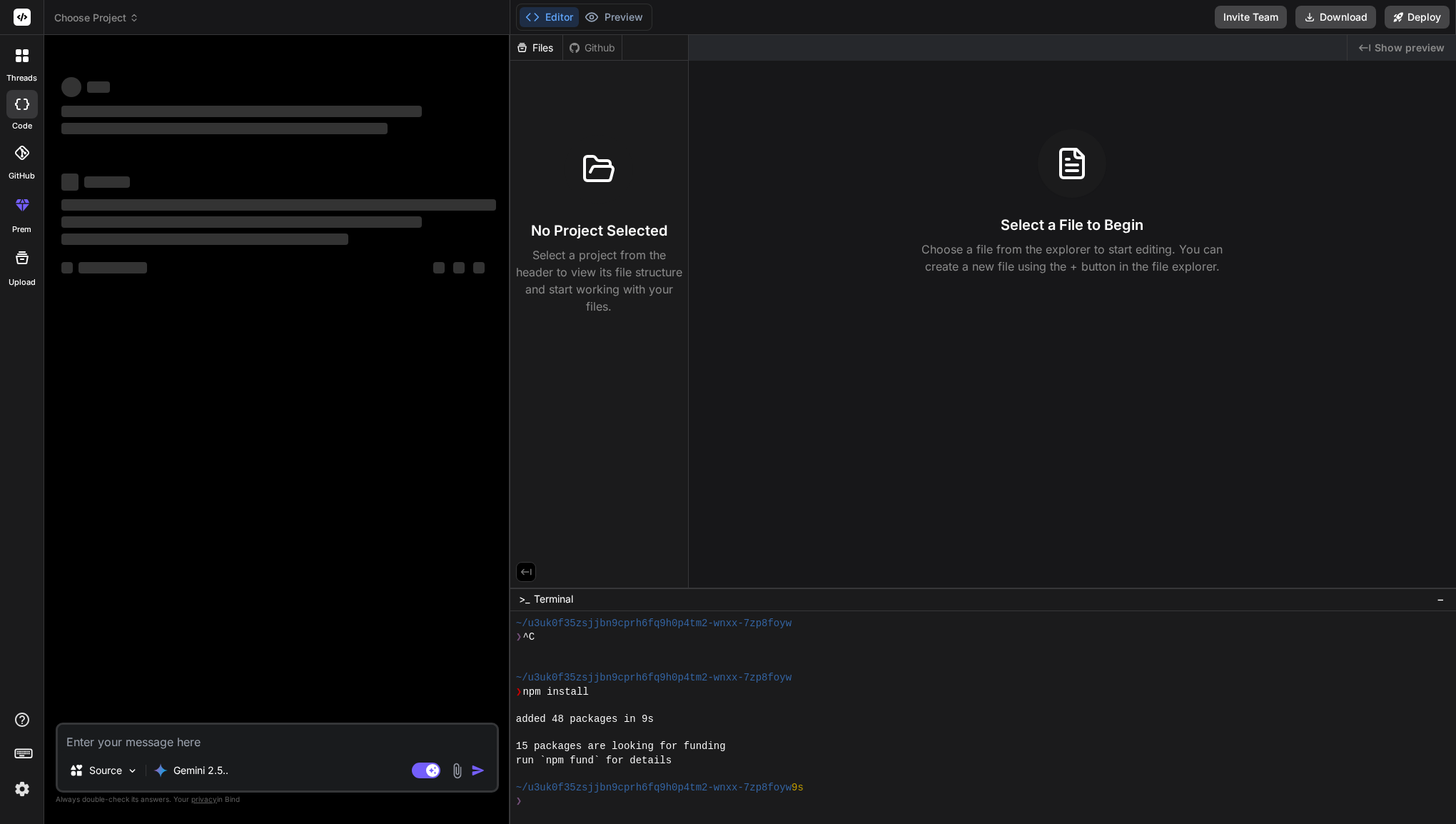
type textarea "x"
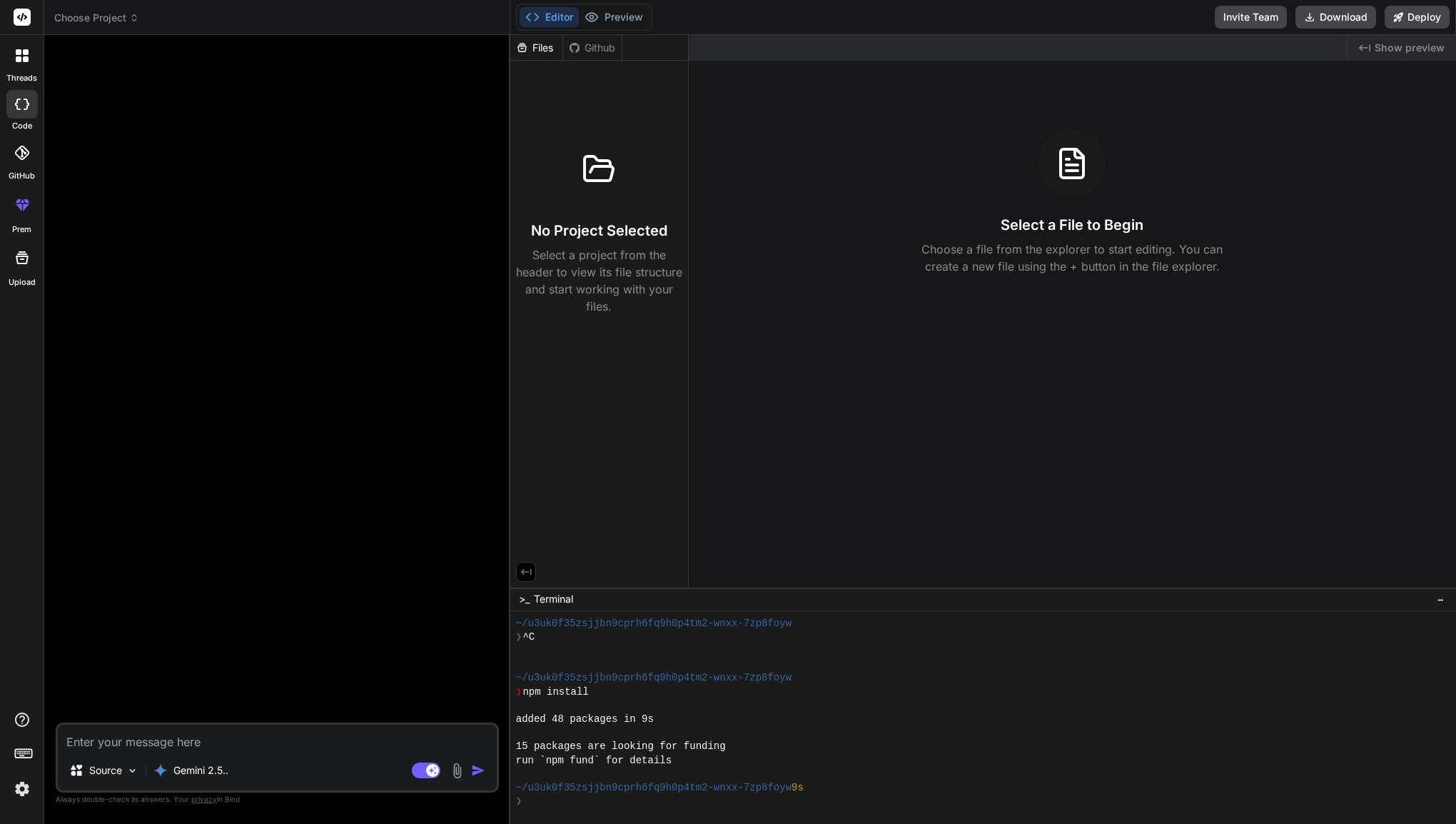
click at [20, 18] on rect at bounding box center [22, 16] width 17 height 17
click at [101, 21] on span "Choose Project" at bounding box center [96, 18] width 85 height 15
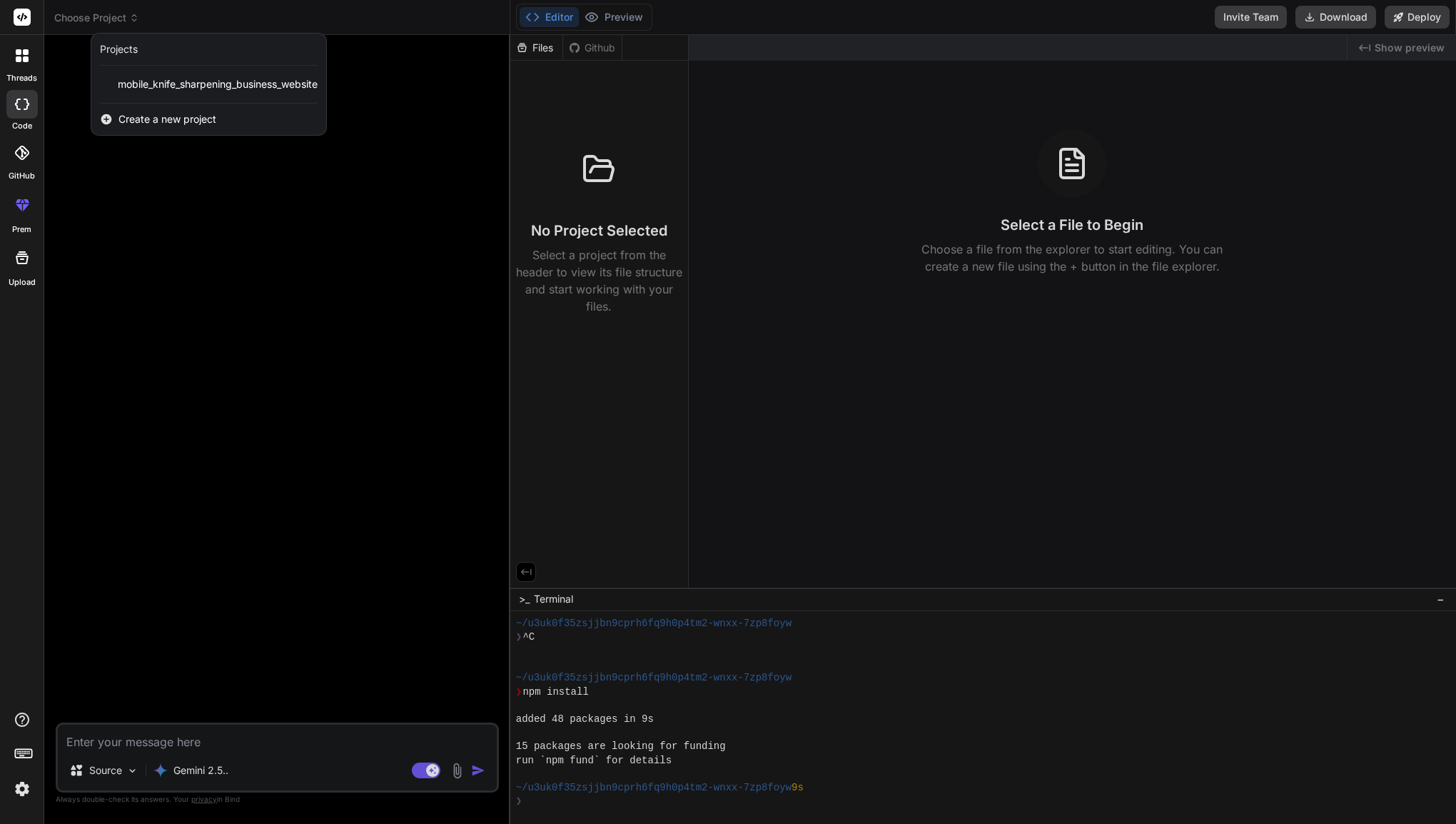
click at [136, 121] on span "Create a new project" at bounding box center [167, 120] width 98 height 15
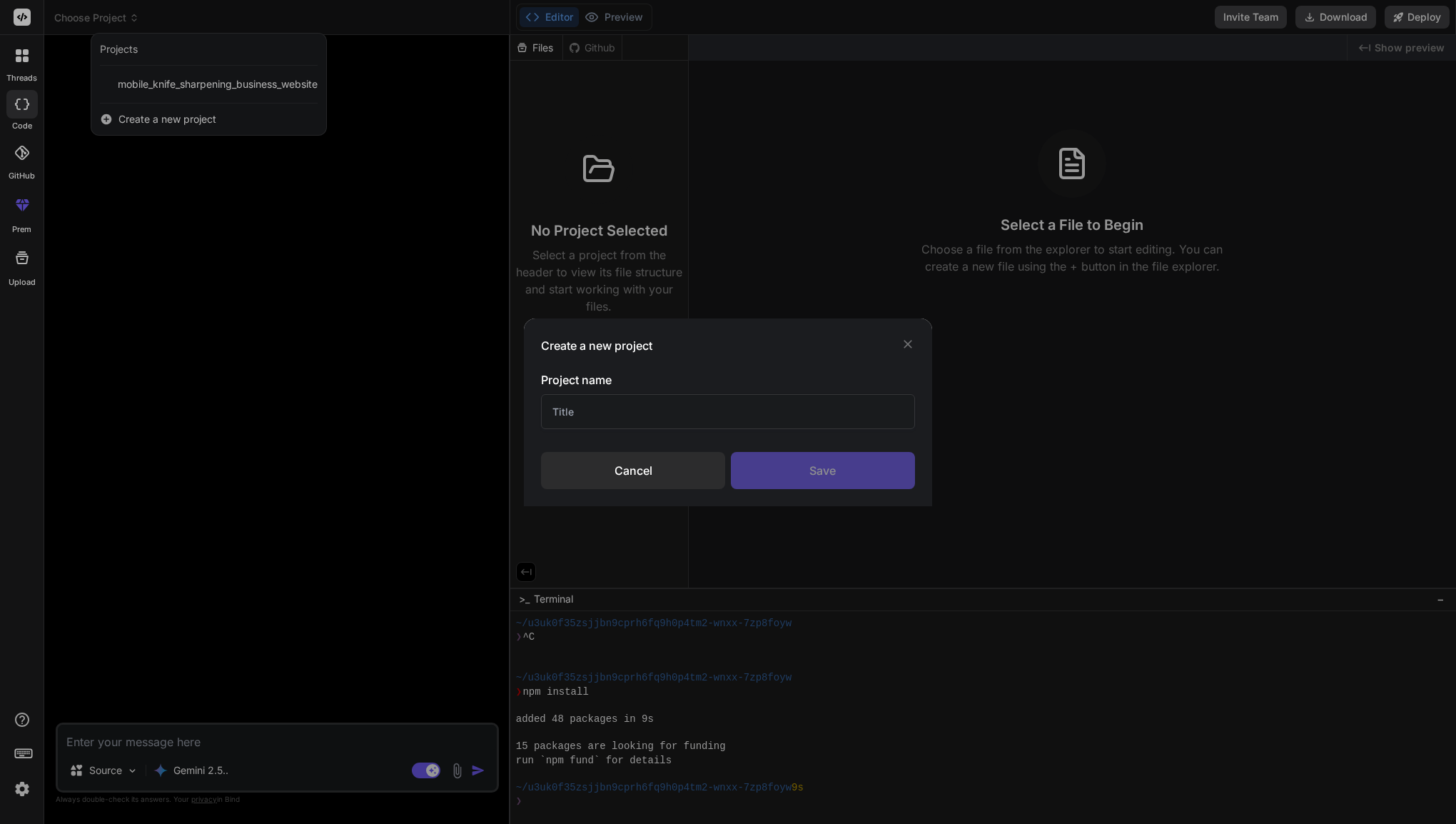
click at [575, 405] on input "text" at bounding box center [728, 412] width 373 height 35
type input "ESP-2"
click at [771, 468] on div "Save" at bounding box center [823, 470] width 184 height 37
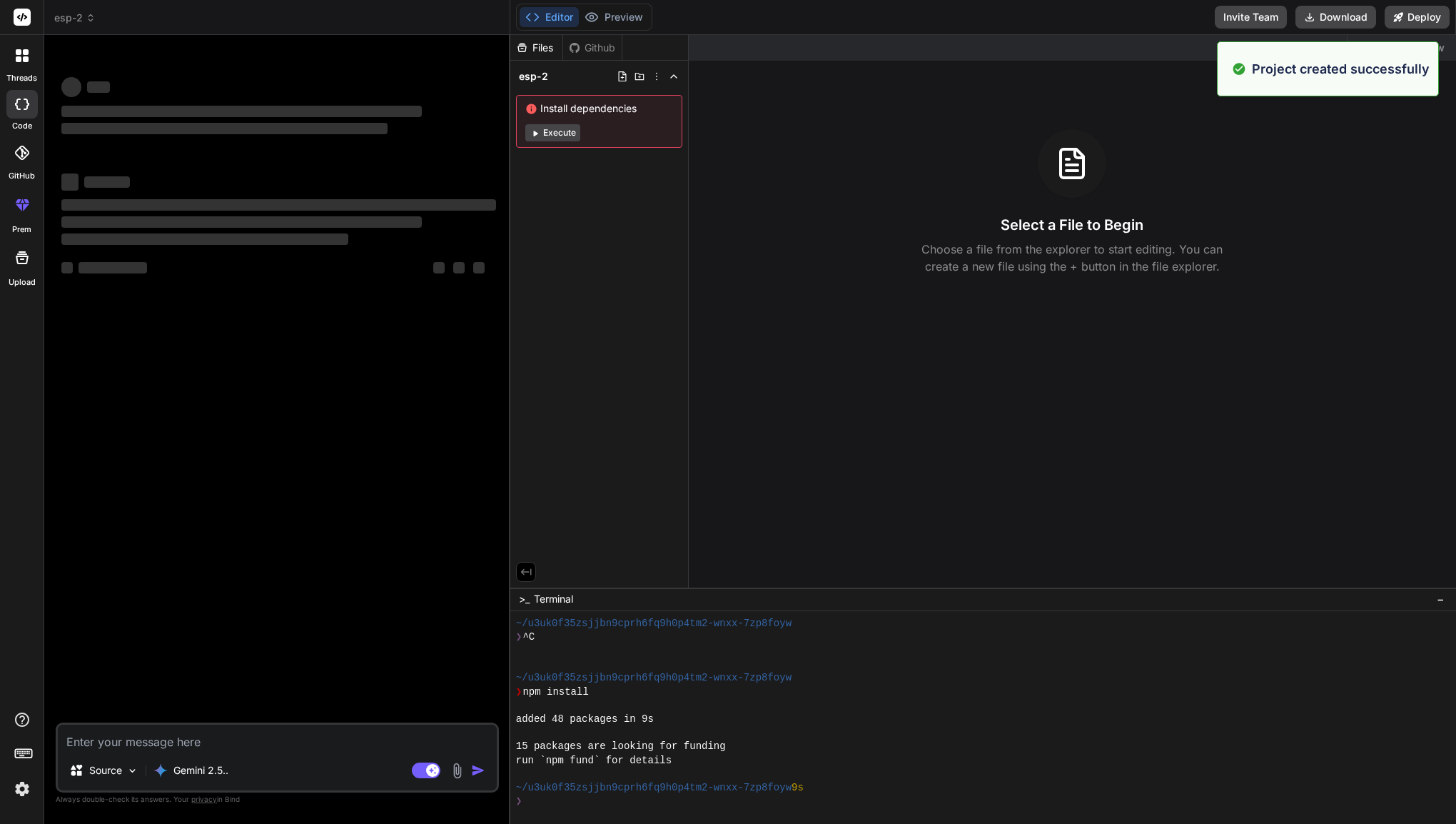
type textarea "x"
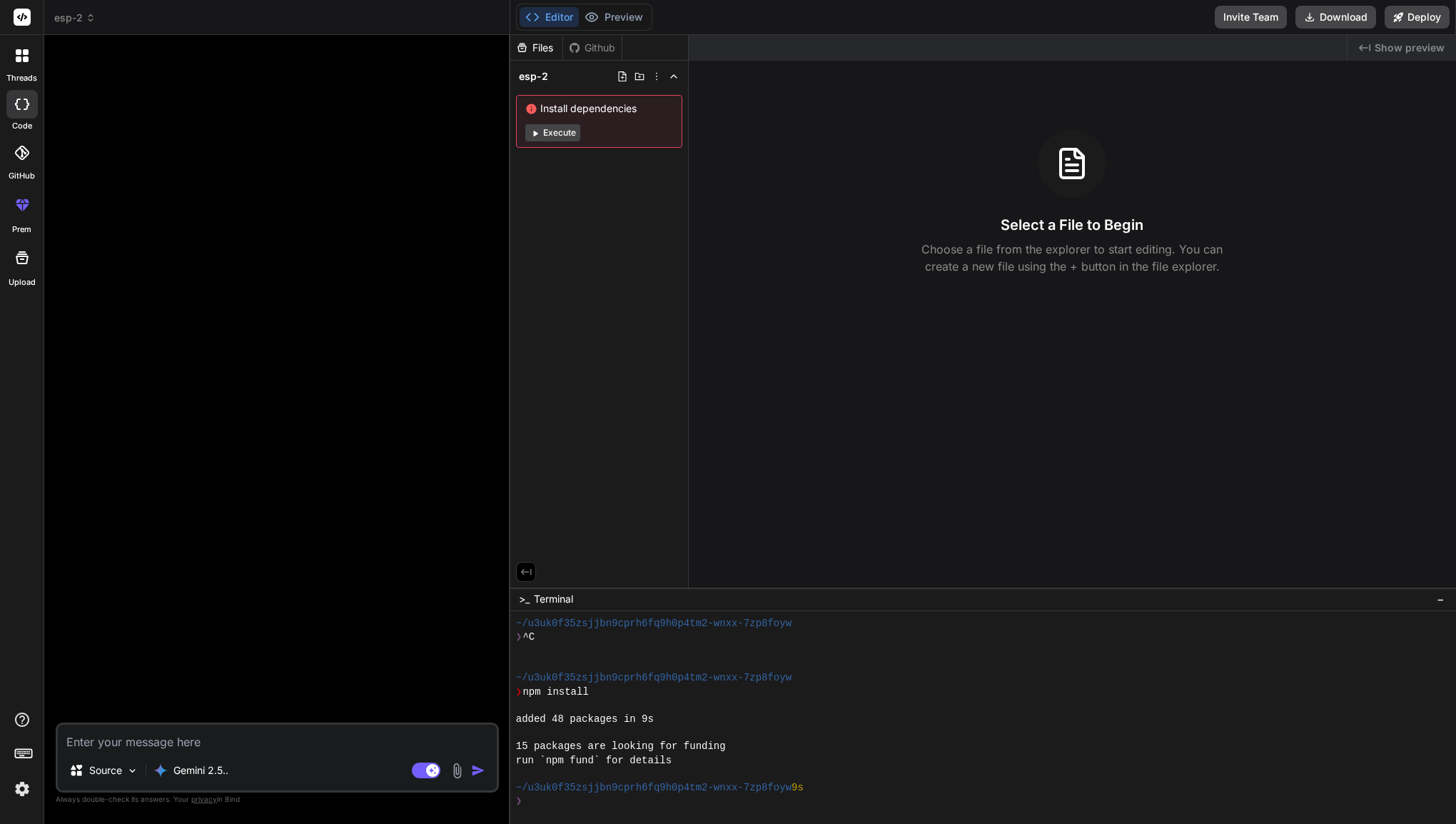
click at [148, 744] on textarea at bounding box center [277, 738] width 439 height 26
paste textarea "Excellent choice! **Edge Suite Pro** sounds incredibly professional and perfect…"
type textarea "Excellent choice! **Edge Suite Pro** sounds incredibly professional and perfect…"
type textarea "x"
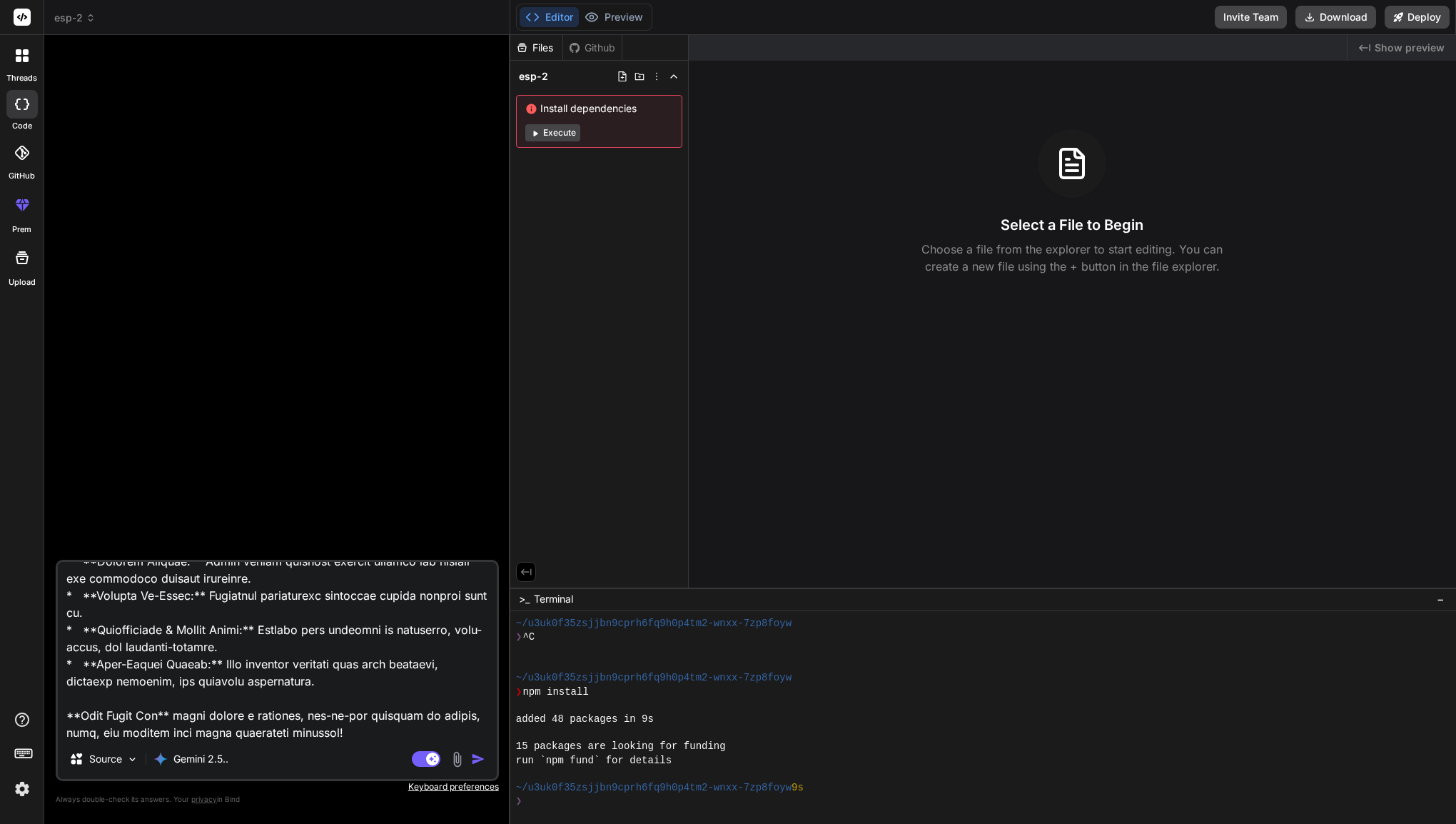
type textarea "Excellent choice! **Edge Suite Pro** sounds incredibly professional and perfect…"
click at [477, 761] on img "button" at bounding box center [478, 759] width 15 height 15
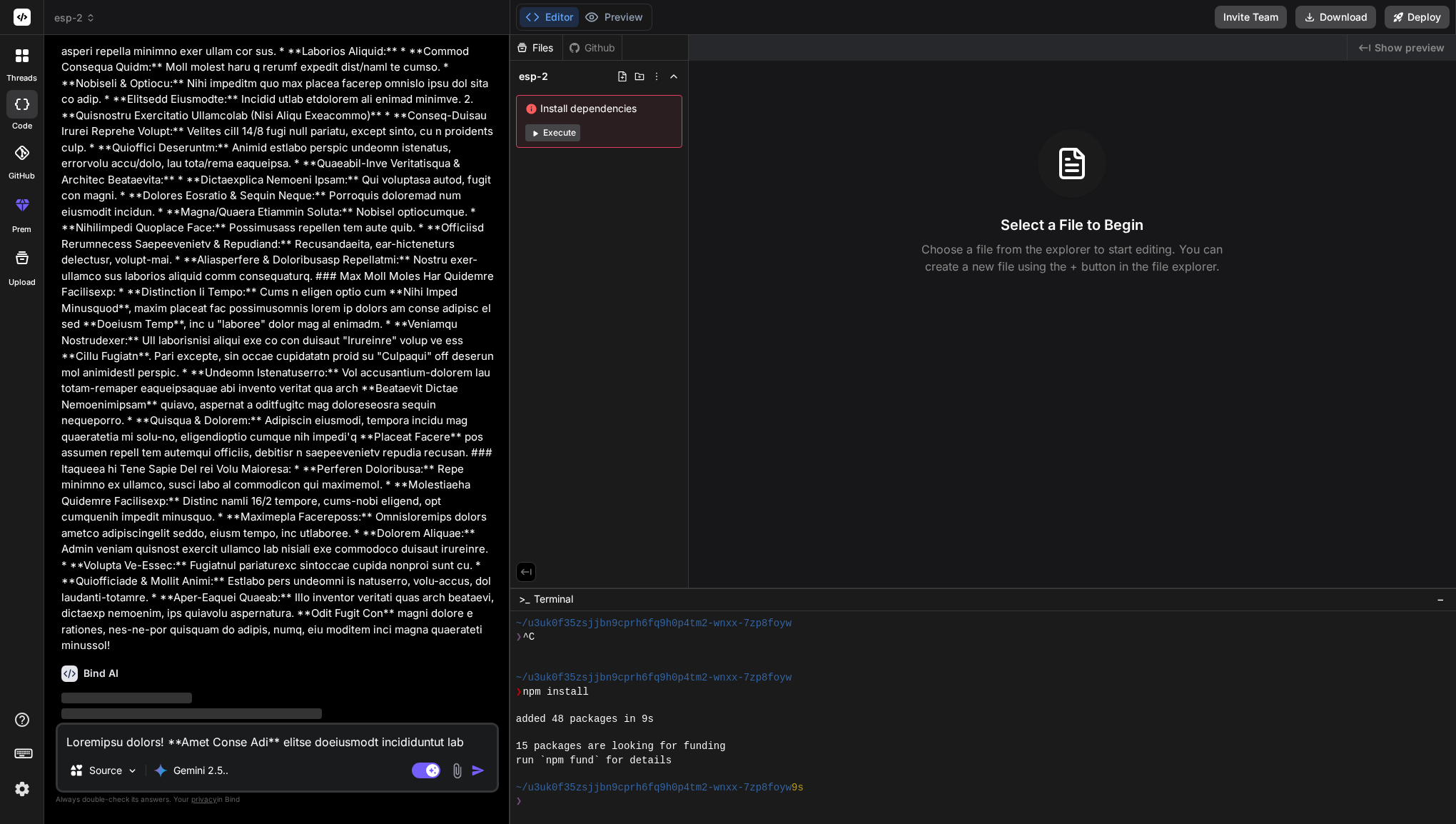
scroll to position [644, 0]
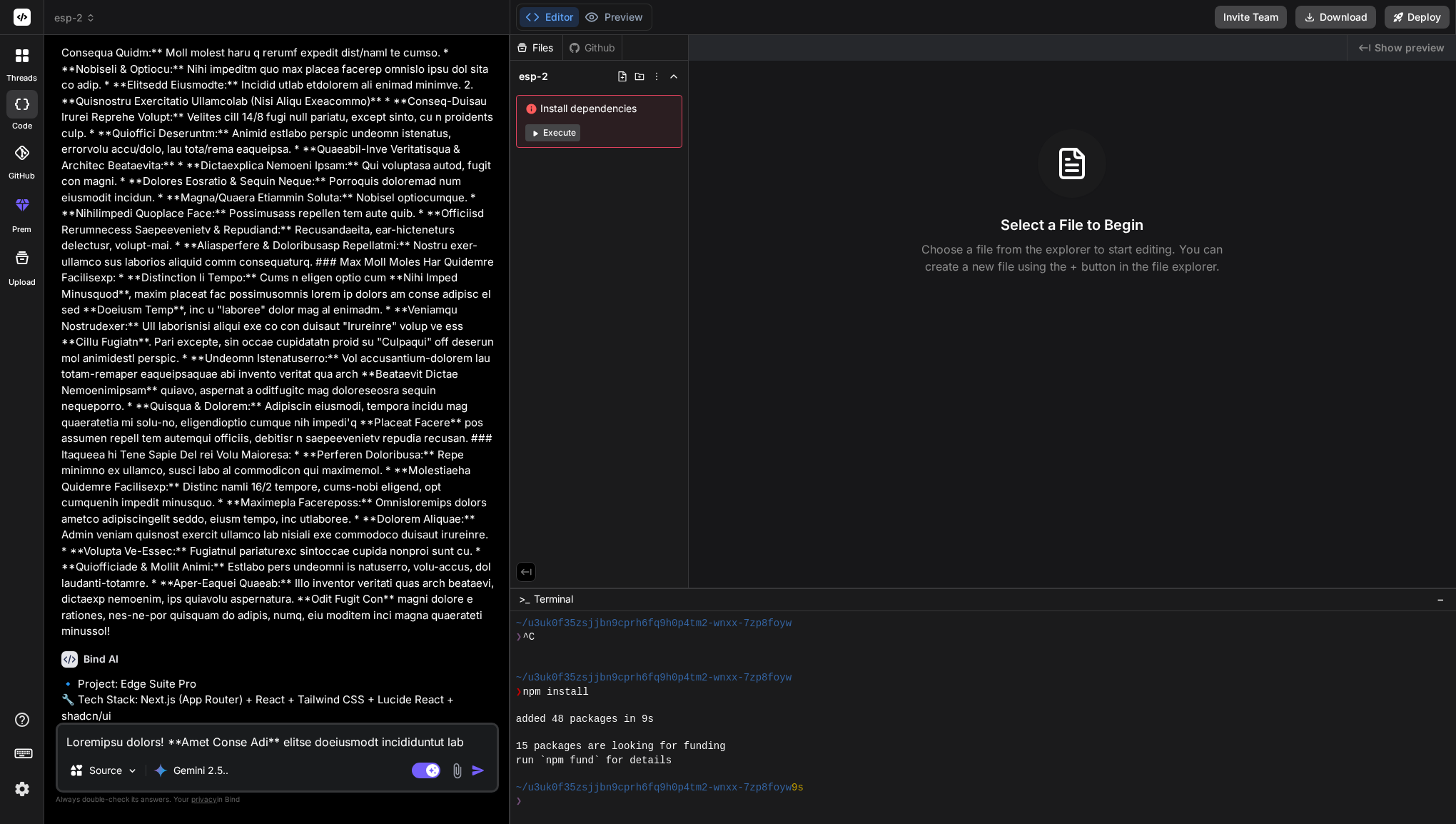
type textarea "x"
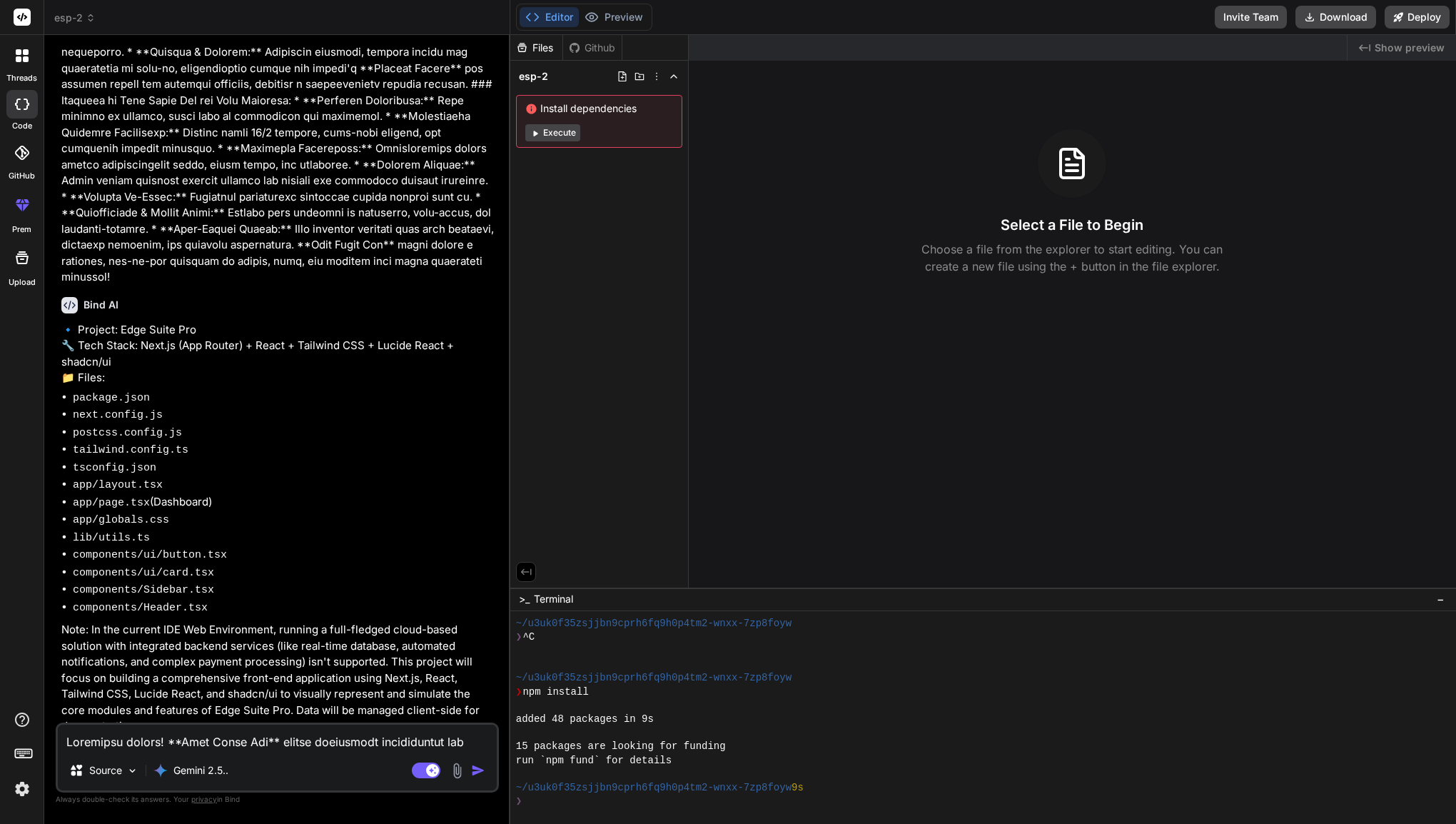
click at [164, 743] on textarea at bounding box center [277, 738] width 439 height 26
type textarea "y"
type textarea "x"
type textarea "ye"
type textarea "x"
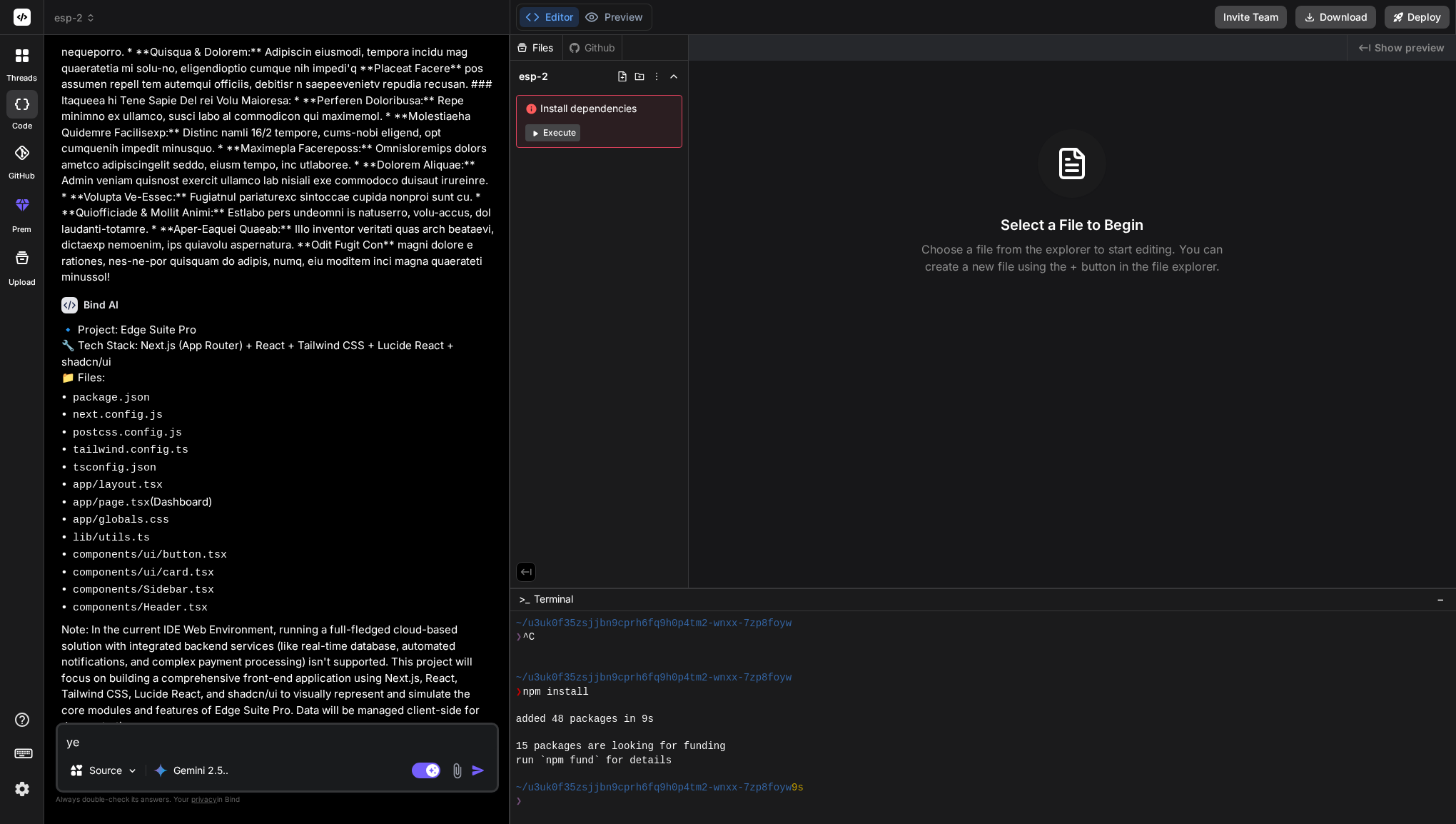
type textarea "yes"
type textarea "x"
type textarea "yes"
type textarea "x"
type textarea "yes p"
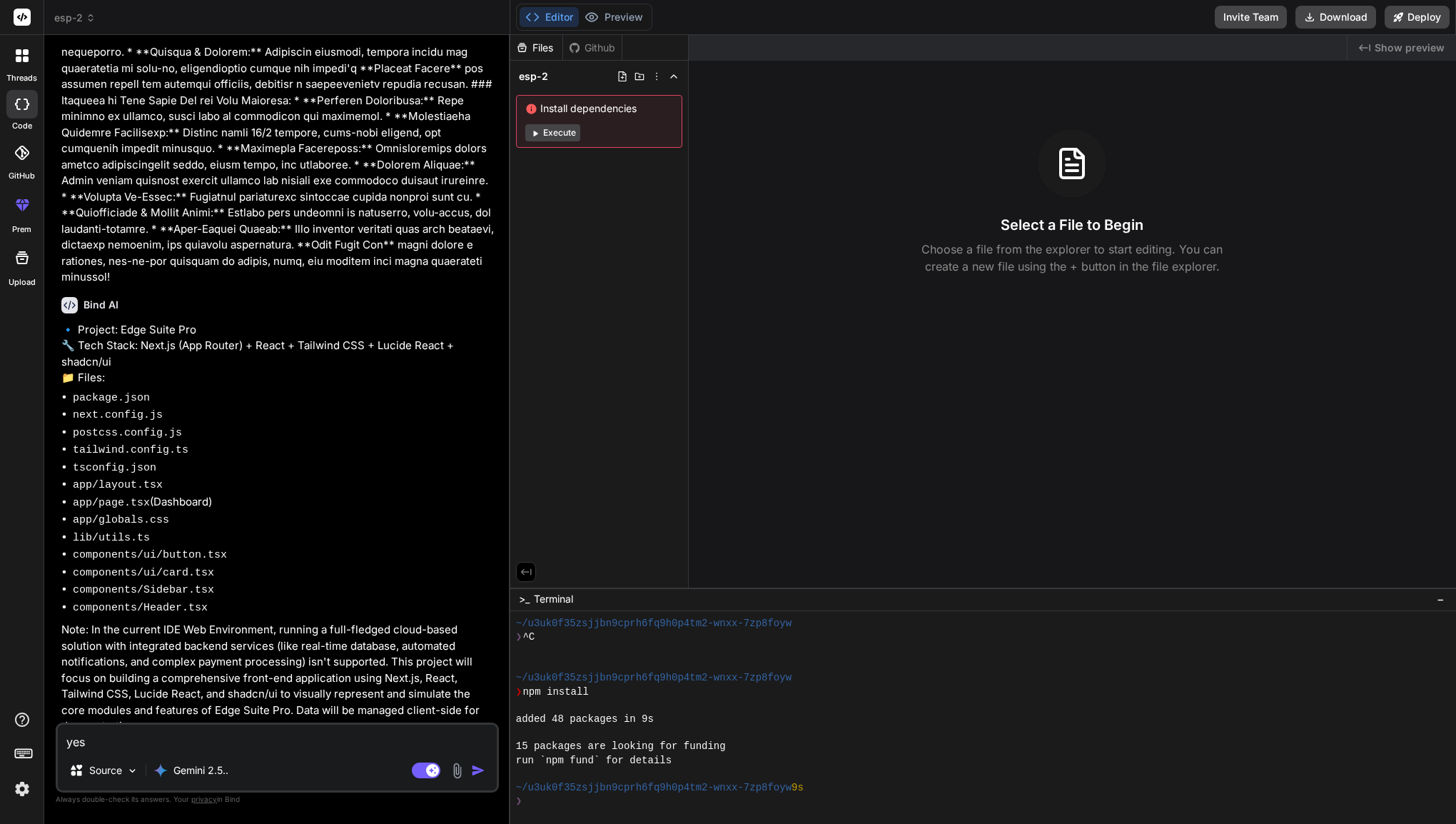
type textarea "x"
type textarea "yes pl"
type textarea "x"
type textarea "yes ple"
type textarea "x"
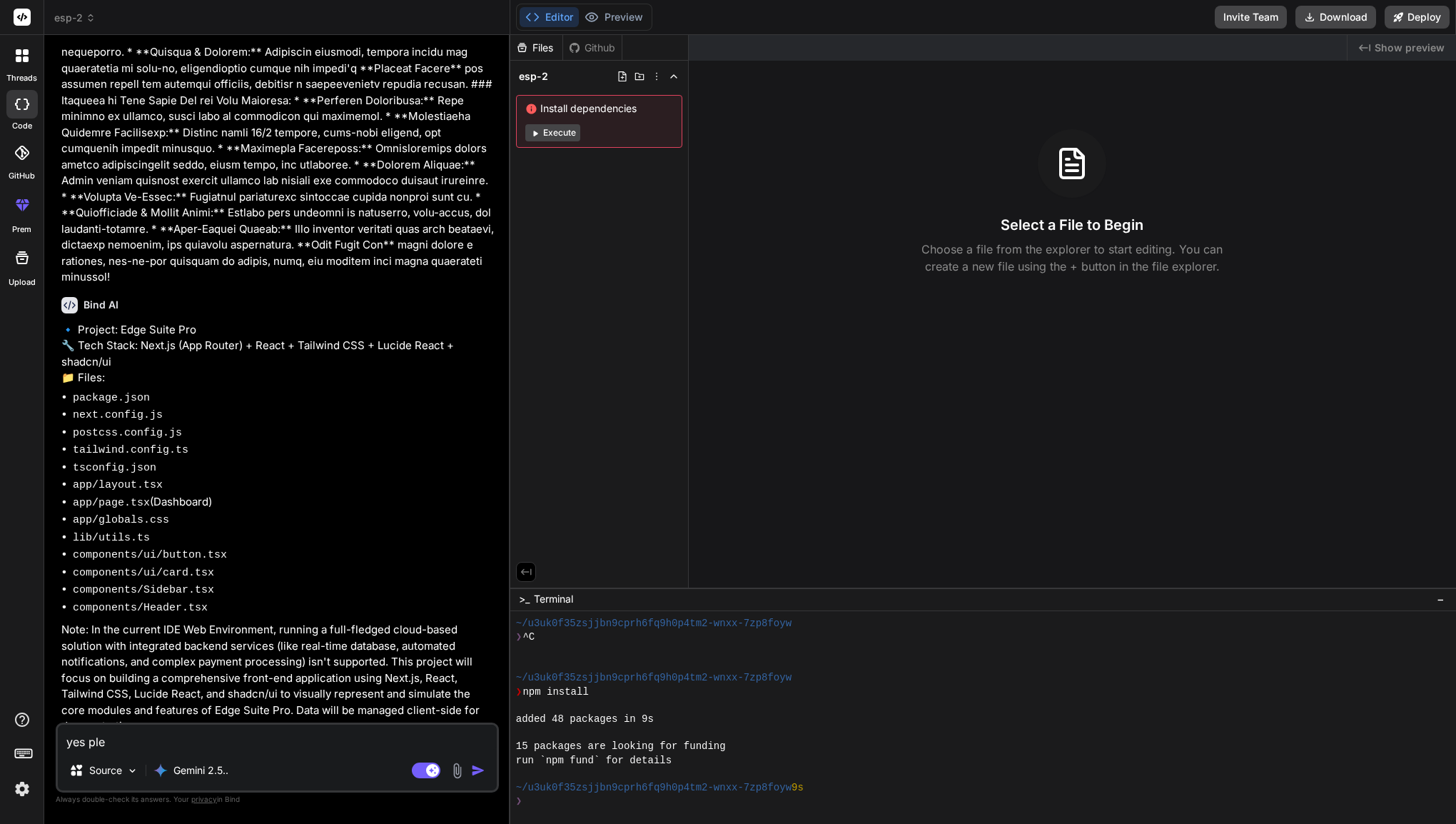
type textarea "yes plea"
type textarea "x"
type textarea "yes pleas"
type textarea "x"
type textarea "yes please"
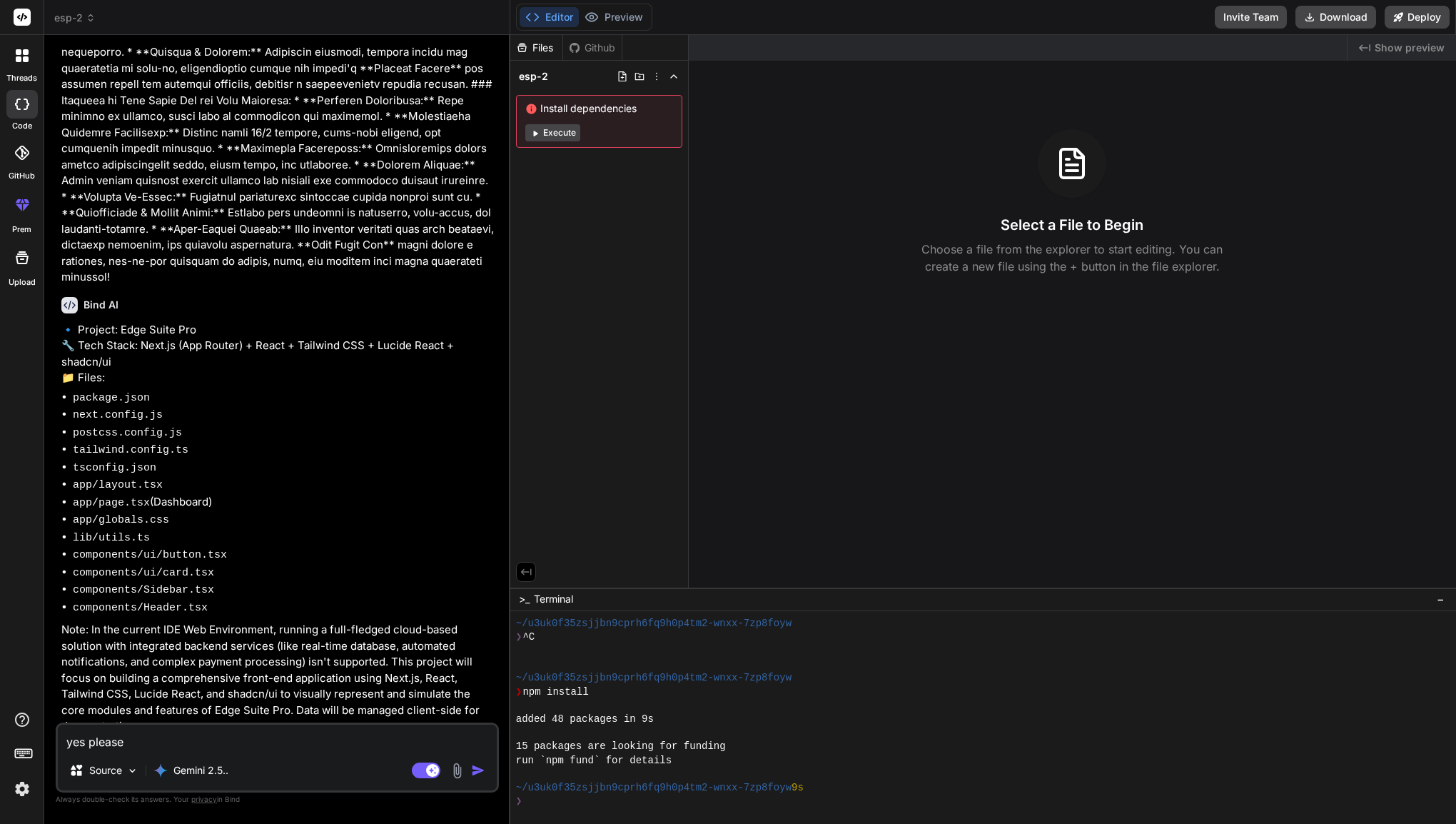
type textarea "x"
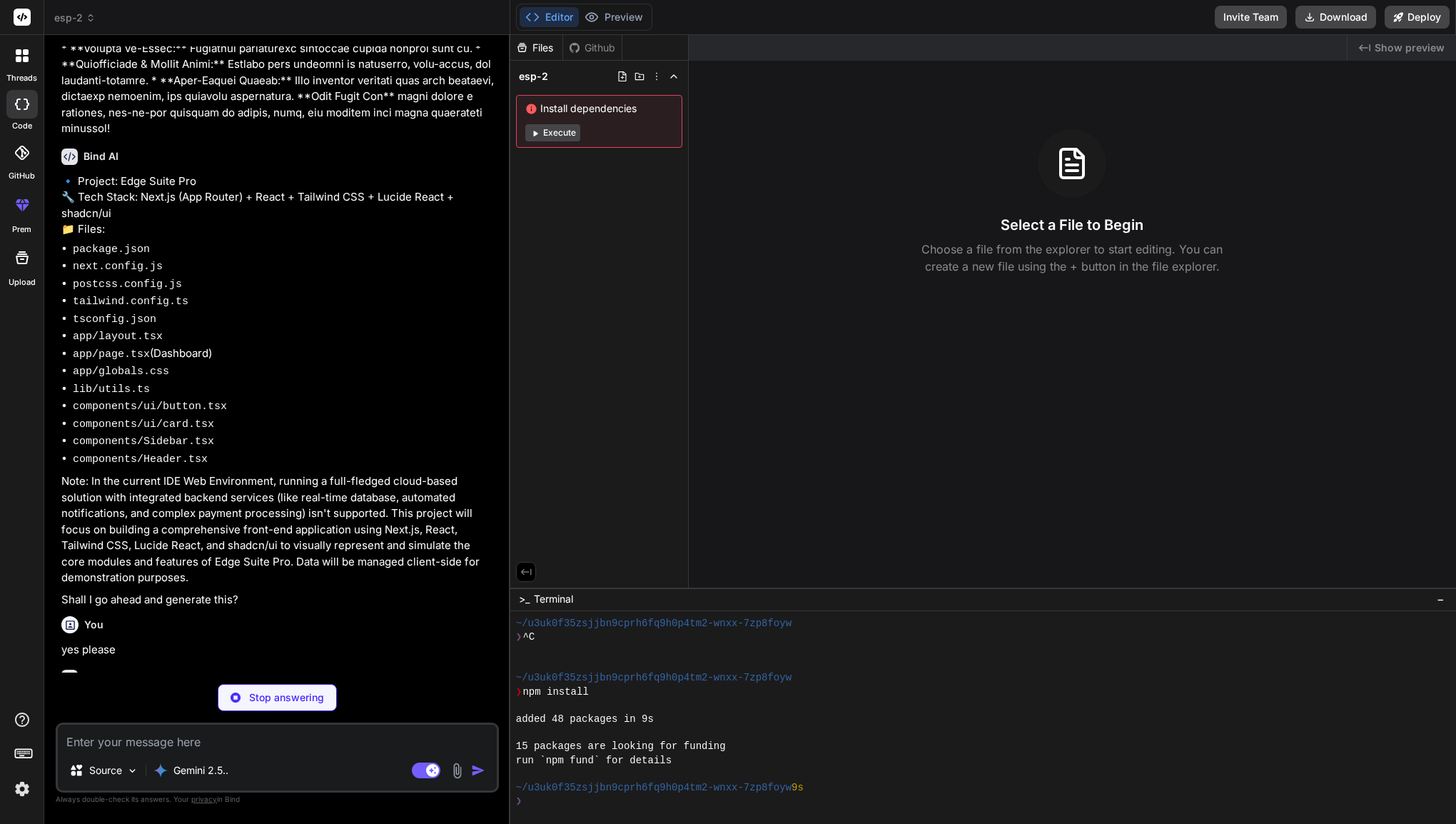
scroll to position [1146, 0]
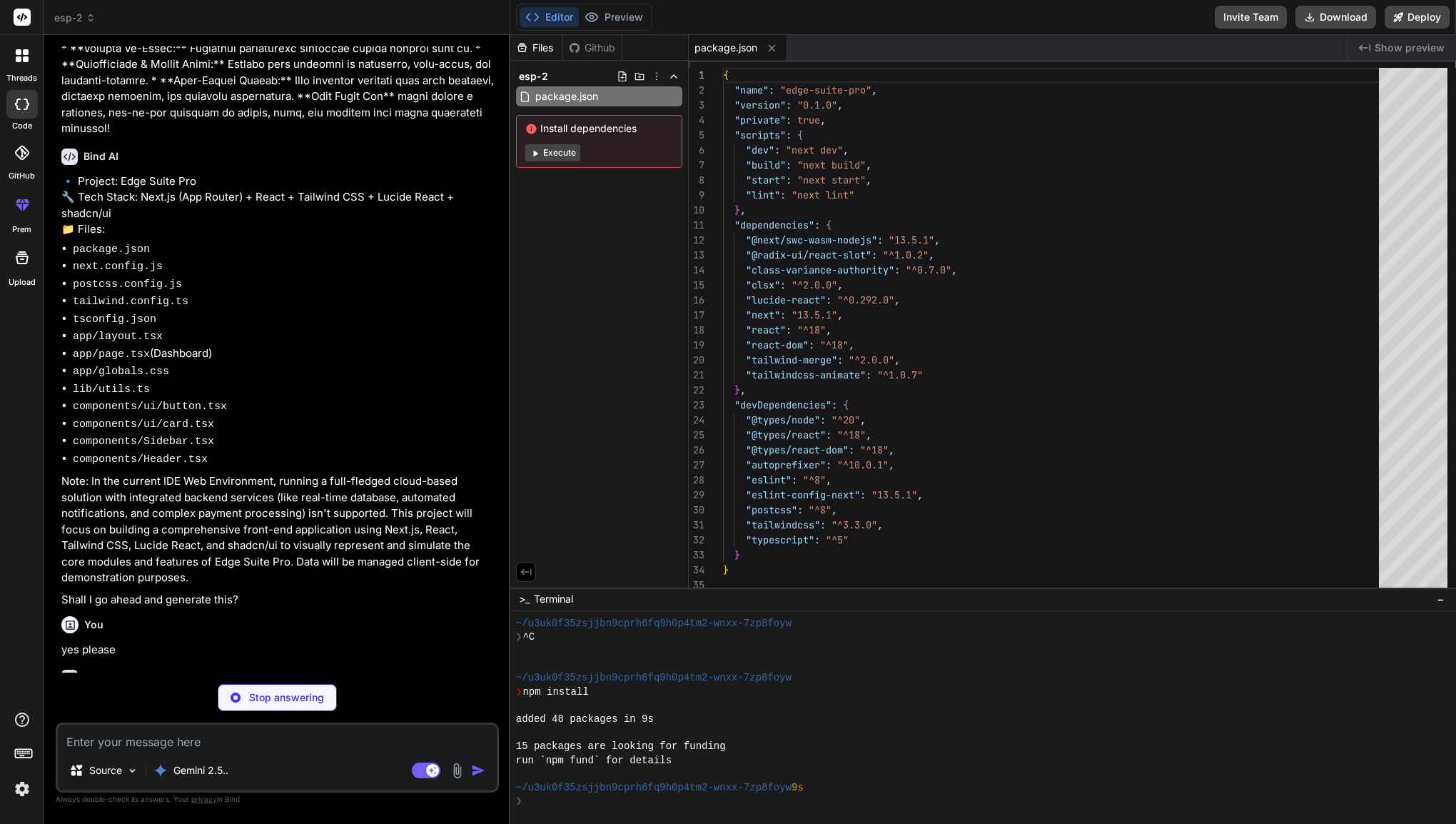
type textarea "x"
type textarea "module.exports = { plugins: { tailwindcss: {}, autoprefixer: {}, }, };"
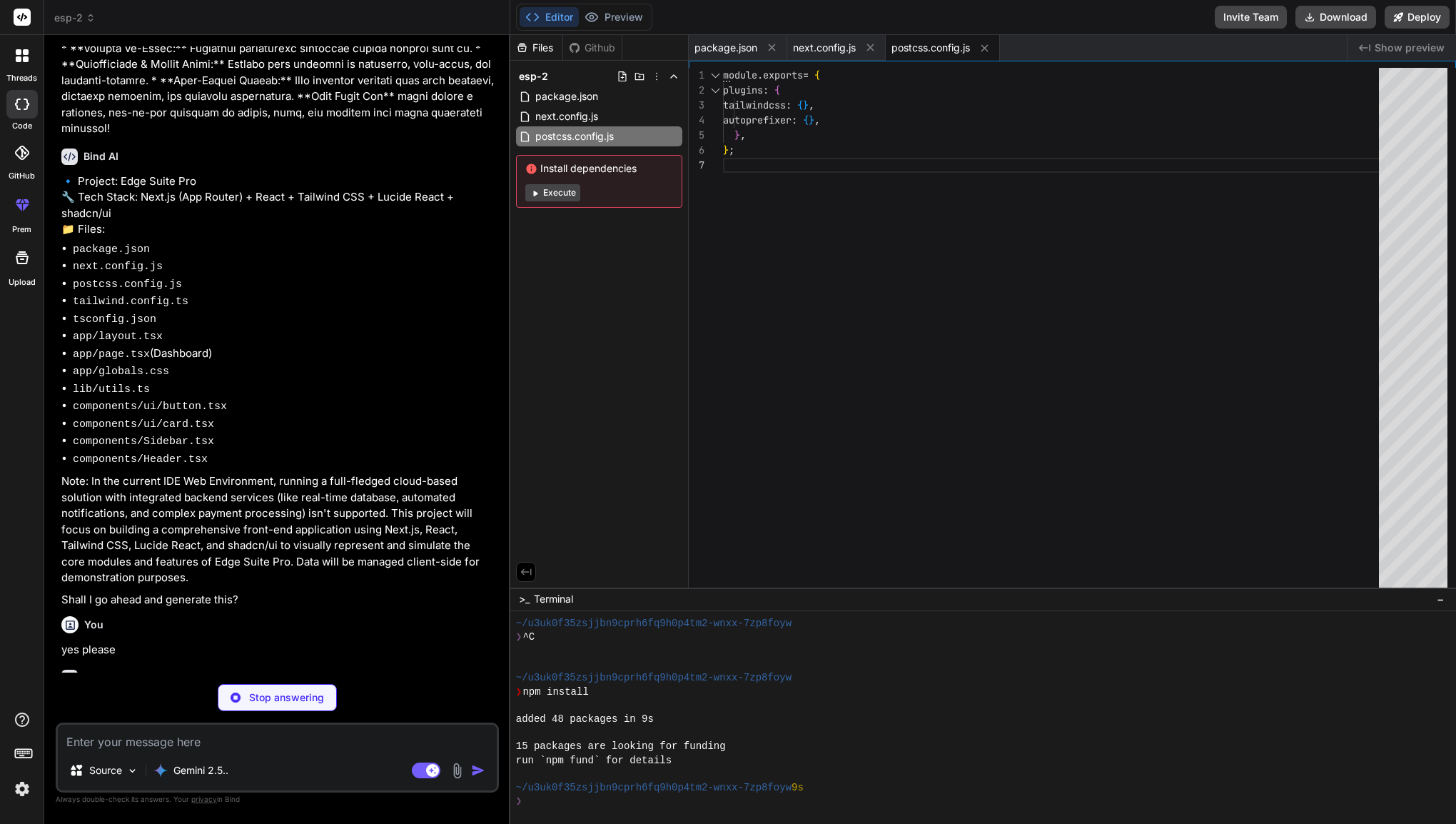
type textarea "x"
type textarea ""accordion-down": "accordion-down 0.2s ease-out", "accordion-up": "accordion-up…"
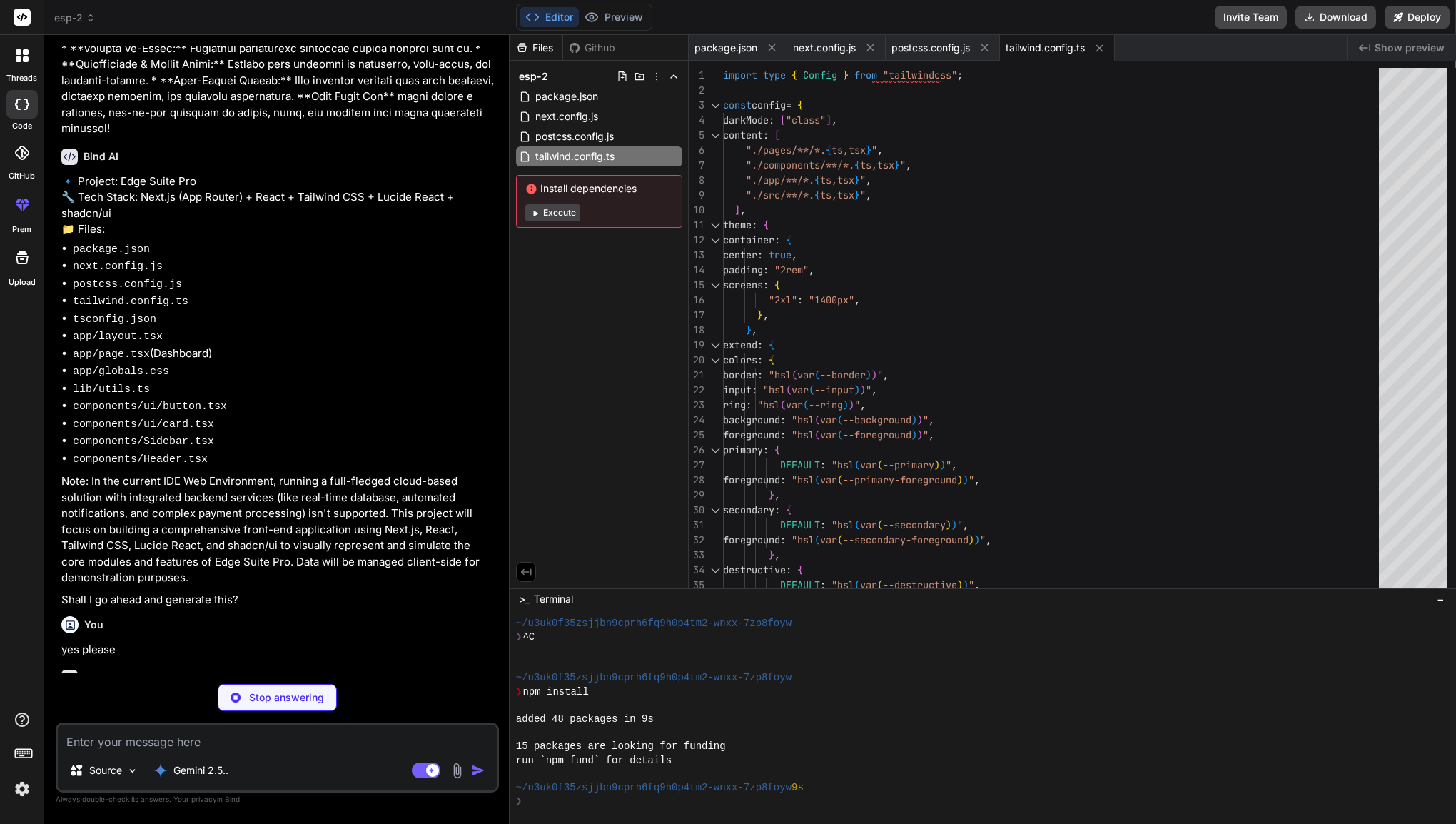
type textarea "x"
type textarea ""include": ["next-env.d.ts", "**/*.ts", "**/*.tsx"], "exclude": ["node_modules"…"
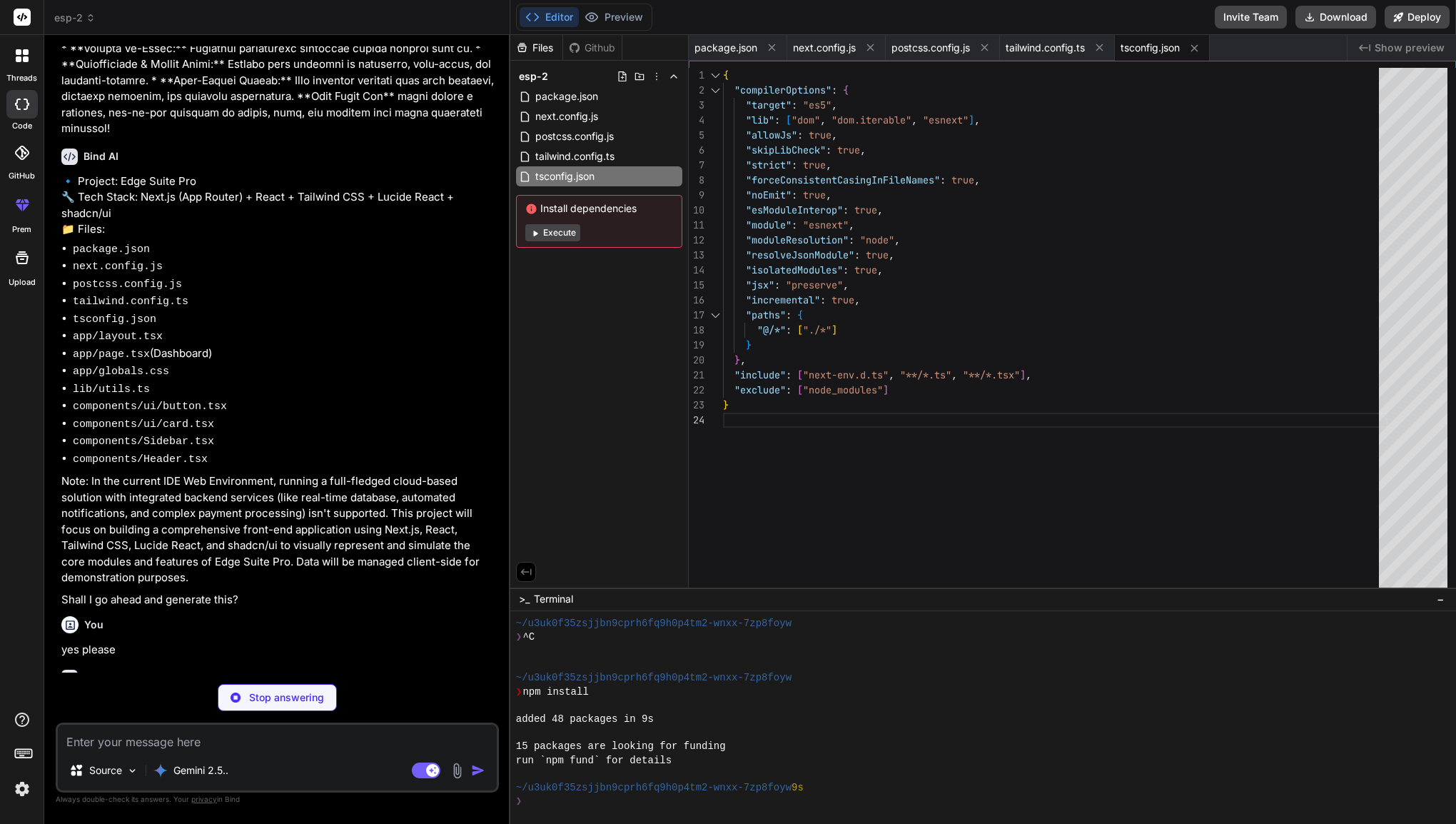
type textarea "x"
type textarea "<main className="flex-1 p-6 bg-gray-50 dark:bg-gray-900"> {children} </main> </…"
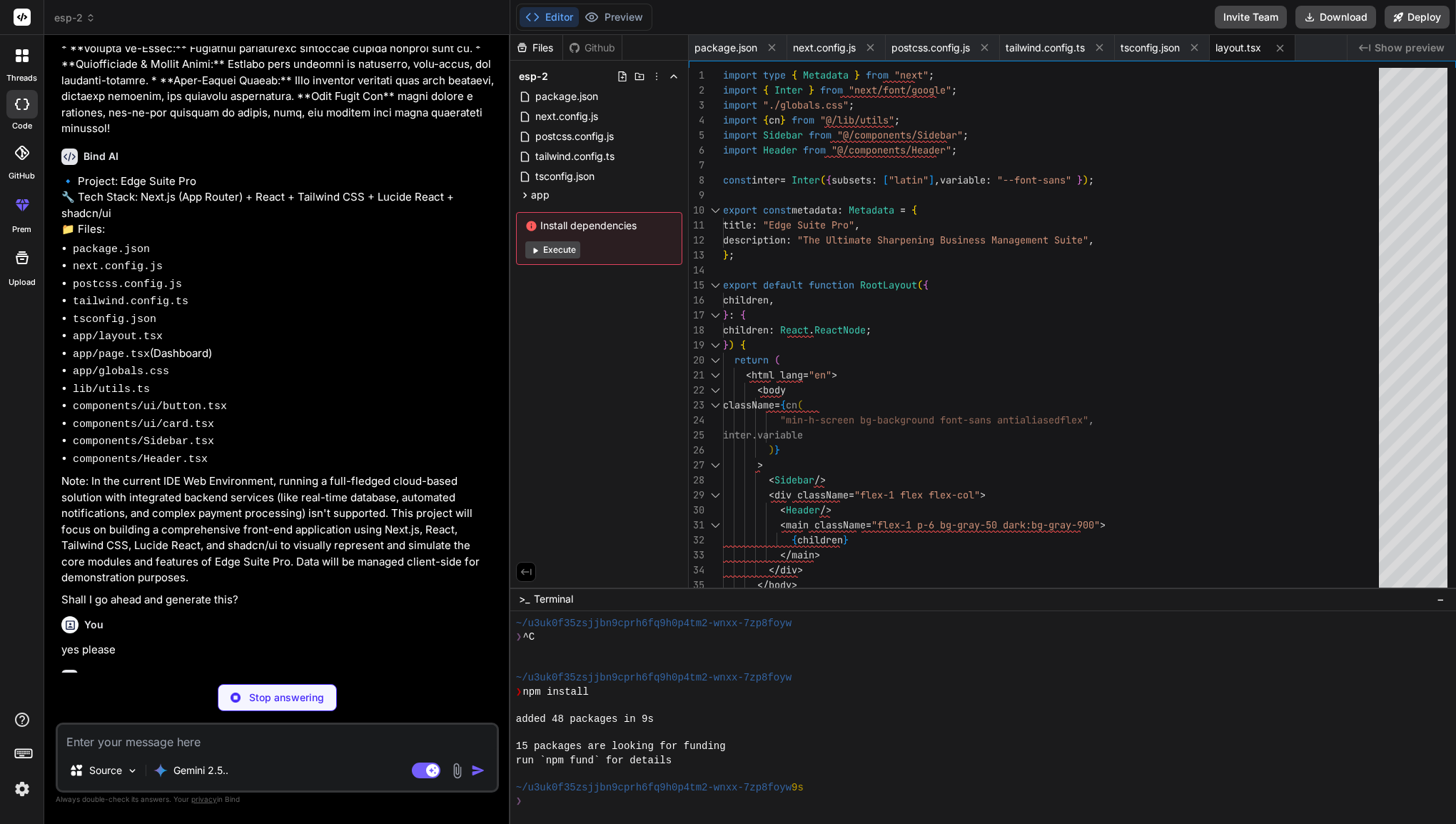
type textarea "x"
type textarea "<p className="text-xs text-muted-foreground"> This month </p> </CardContent> </…"
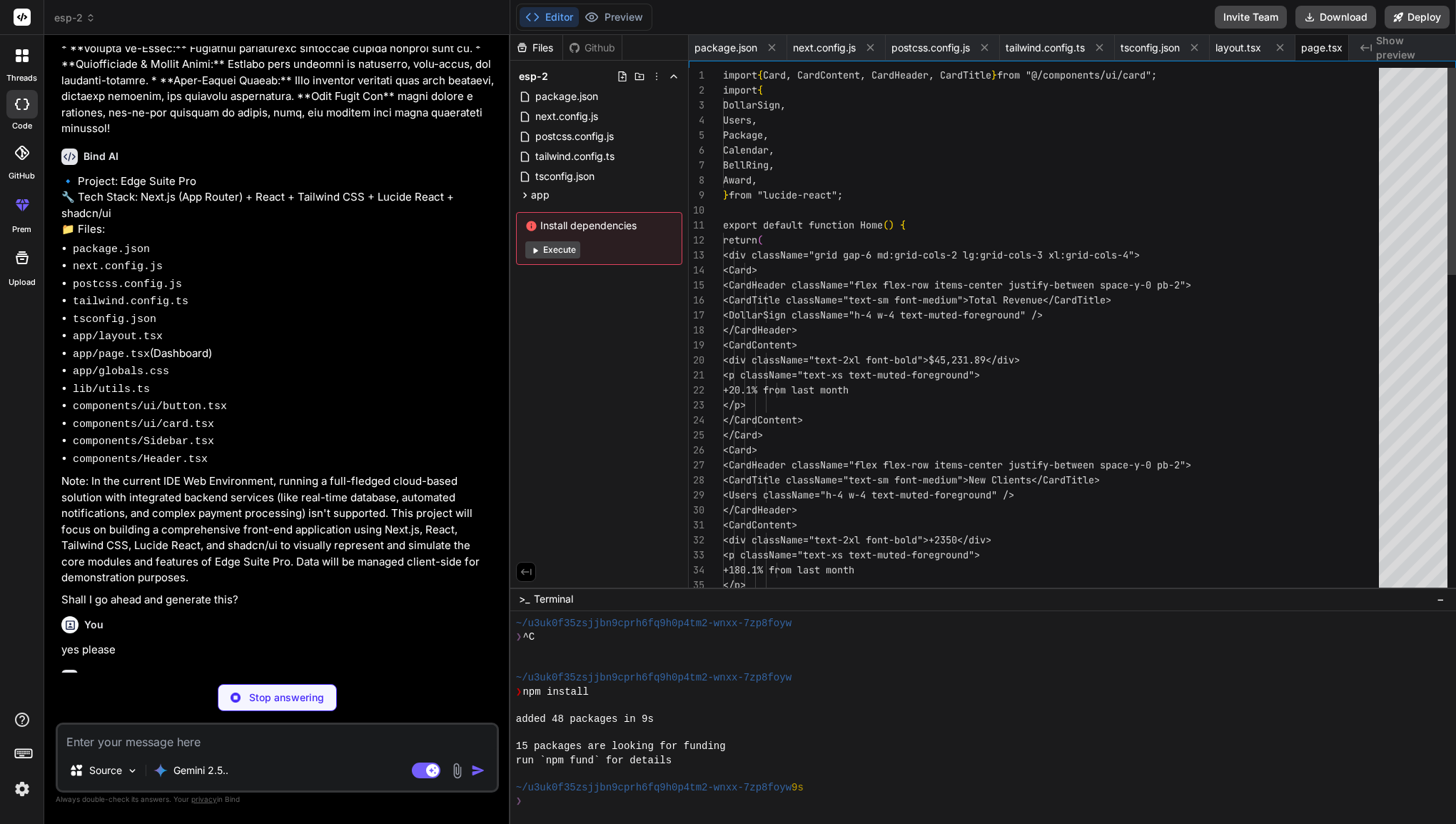
scroll to position [0, 37]
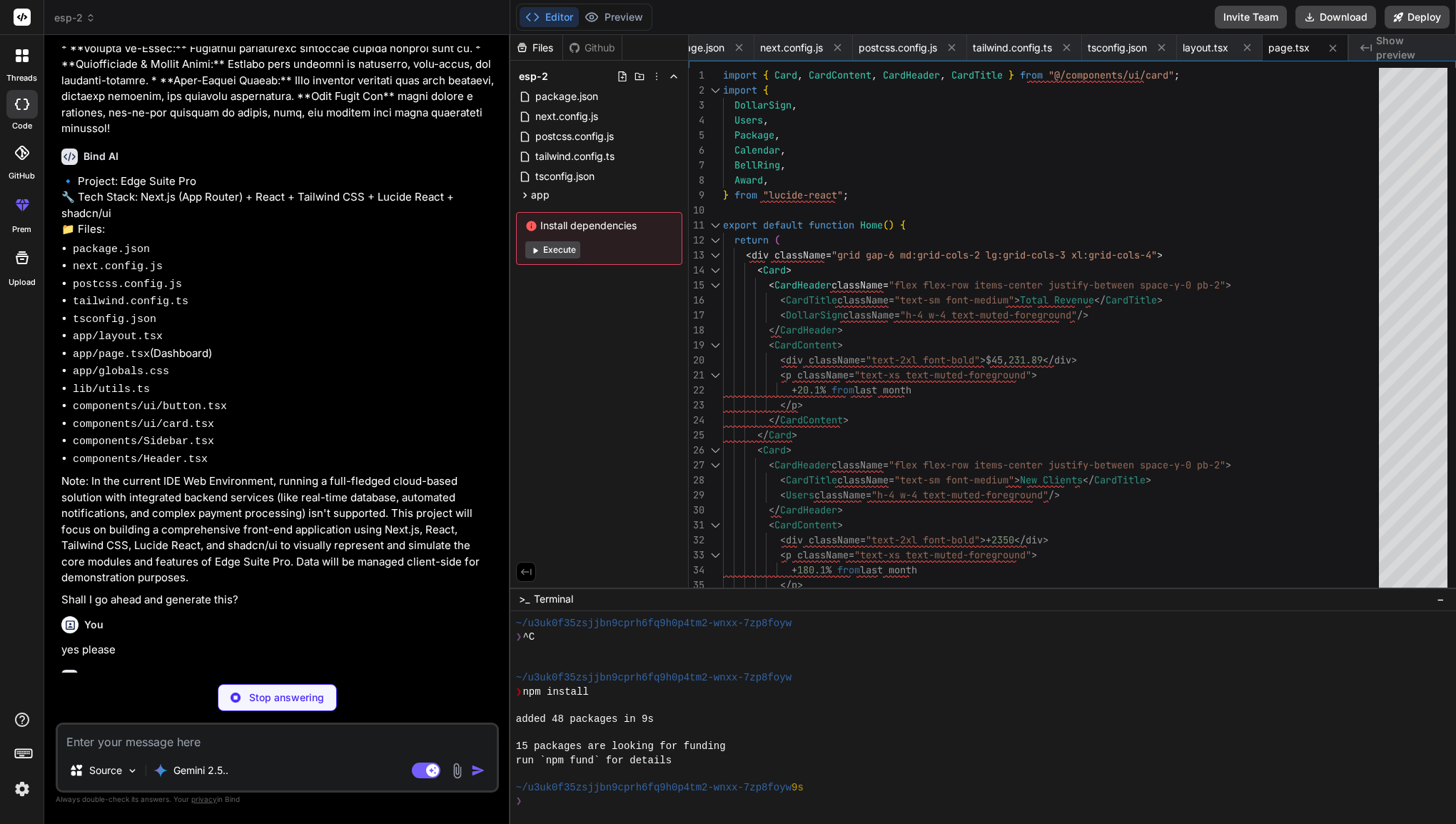
type textarea "x"
type textarea "@apply border-border; } body { @apply bg-background text-foreground; } }"
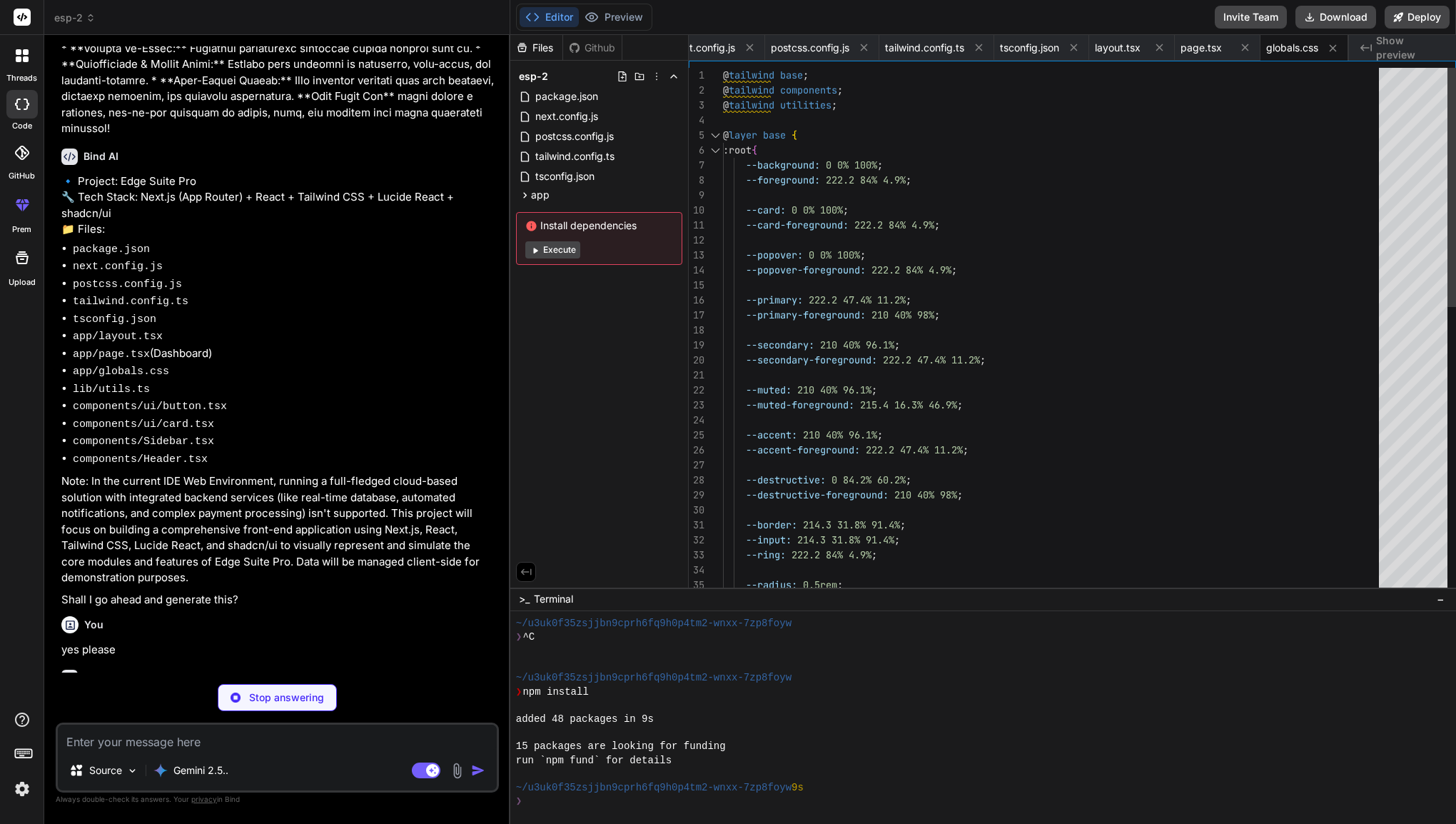
type textarea "x"
type textarea "import { type ClassValue, clsx } from "clsx"; import { twMerge } from "tailwind…"
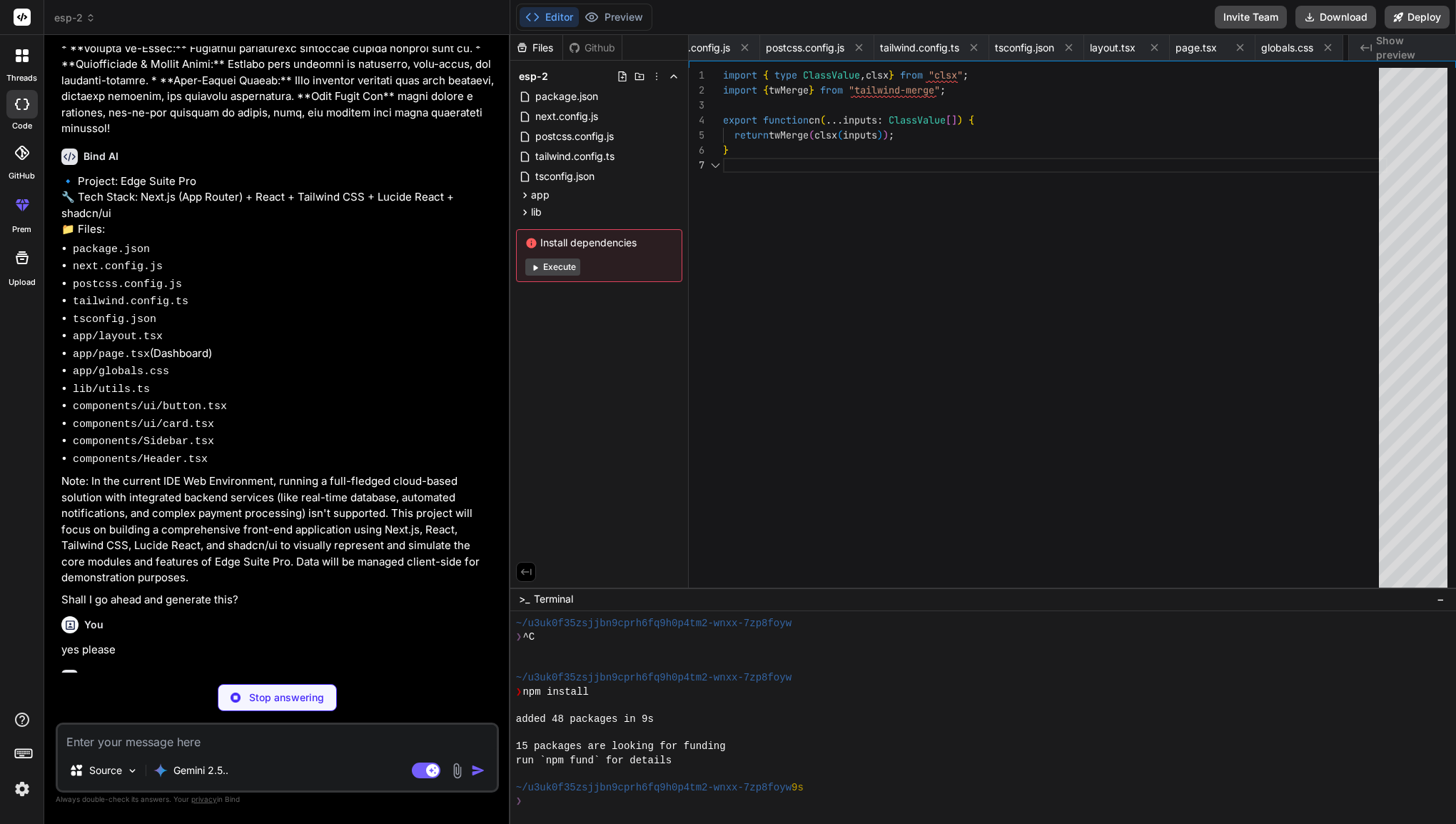
scroll to position [0, 211]
type textarea "x"
type textarea "{...props} /> ); } ); Button.displayName = "Button"; export { Button, buttonVar…"
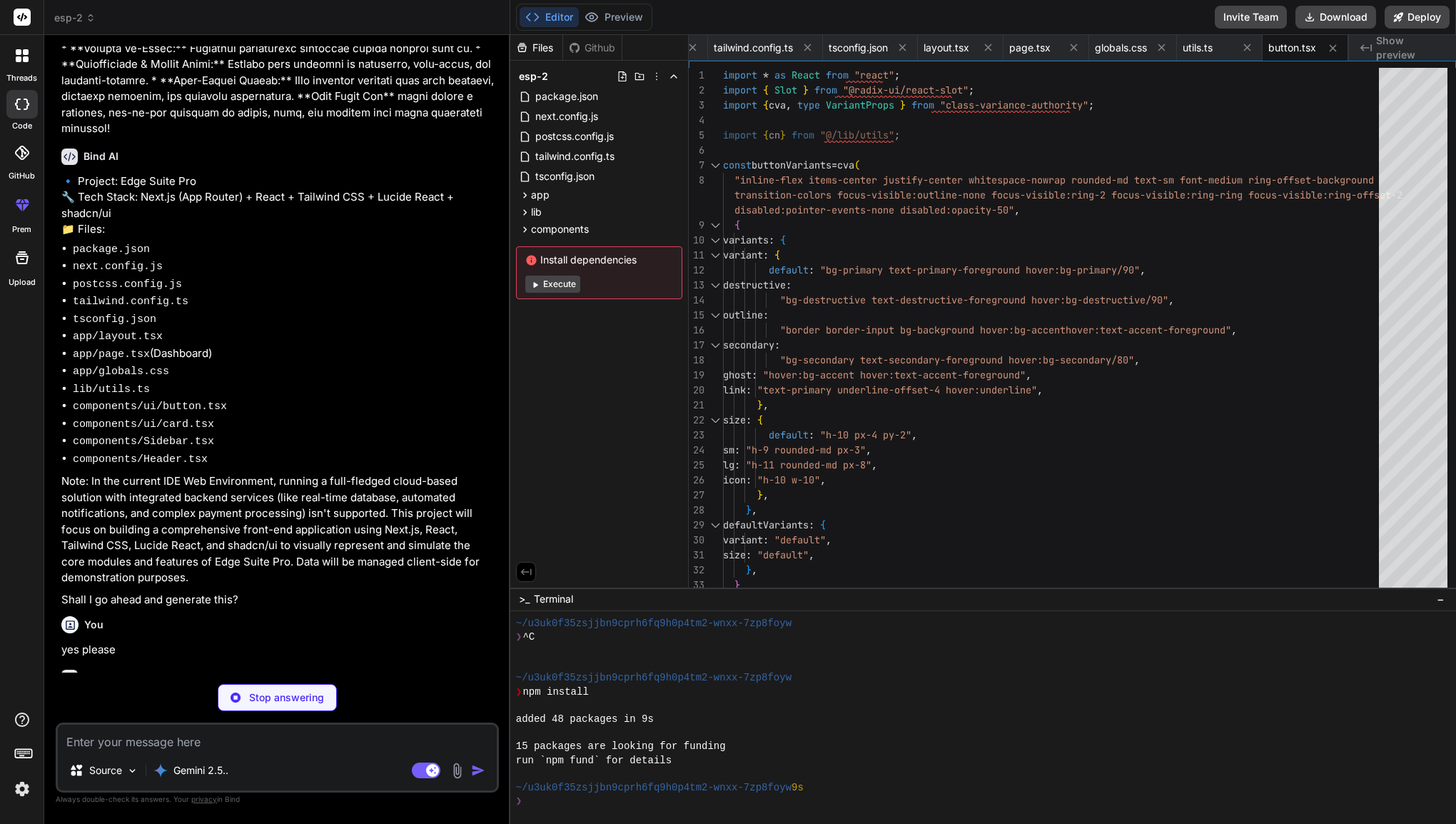
type textarea "x"
type textarea "<div ref={ref} className={cn("flex items-center p-6 pt-0", className)} {...prop…"
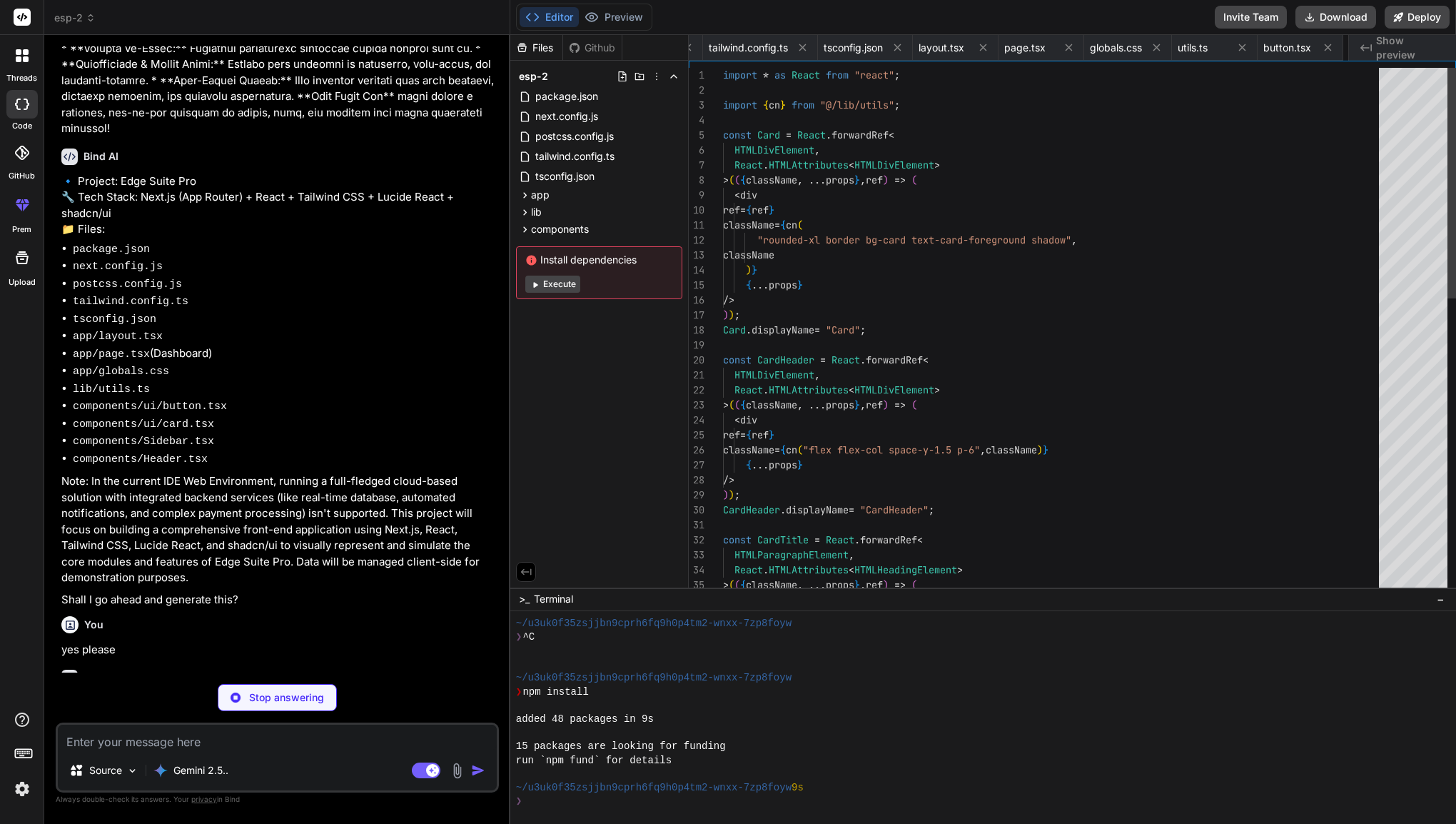
scroll to position [0, 383]
type textarea "x"
type textarea "</Link> </div> </aside> ); }"
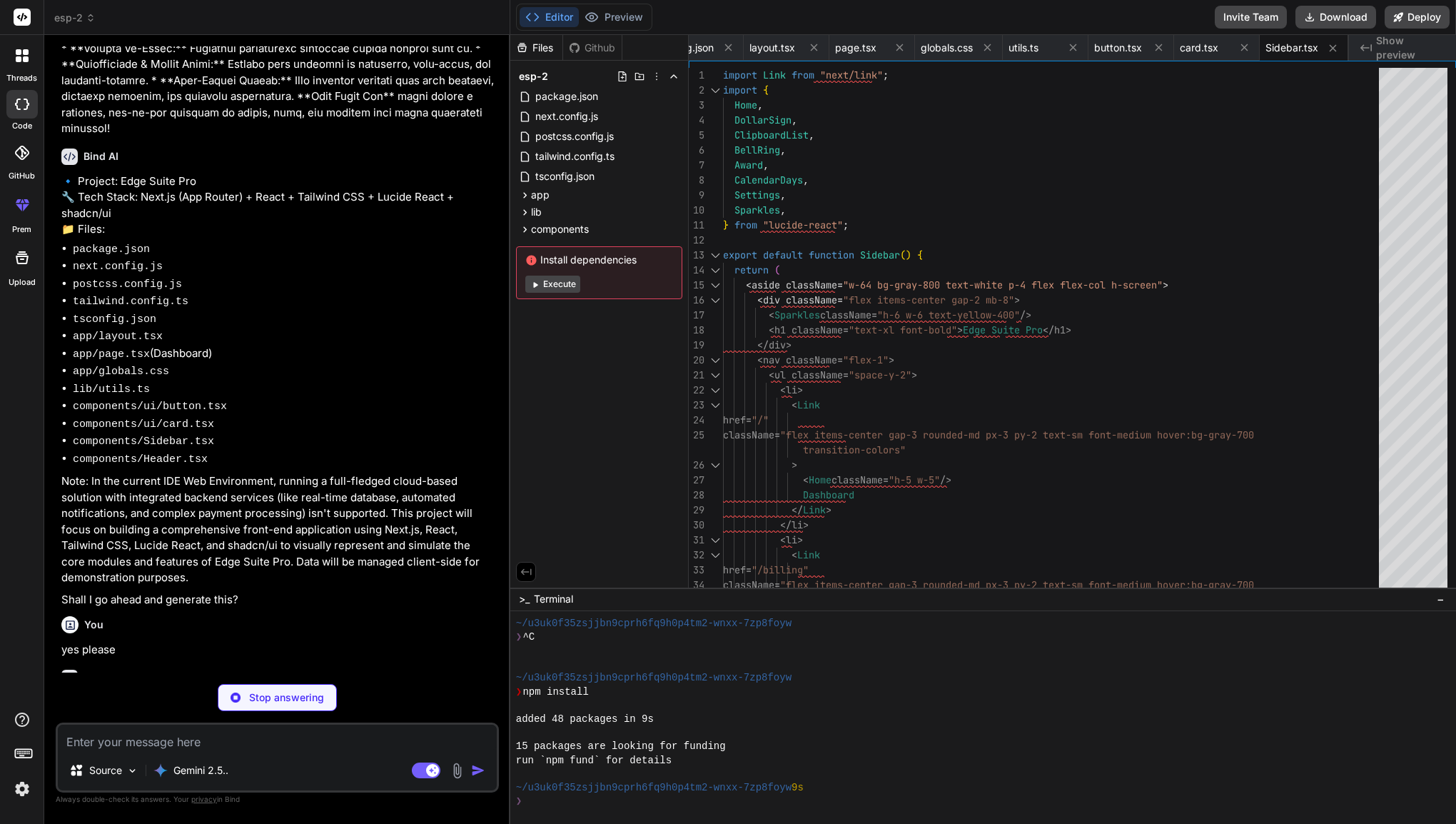
type textarea "x"
type textarea "dark:ring-gray-800" /> </Button> <Button variant="ghost" size="icon"> <User cla…"
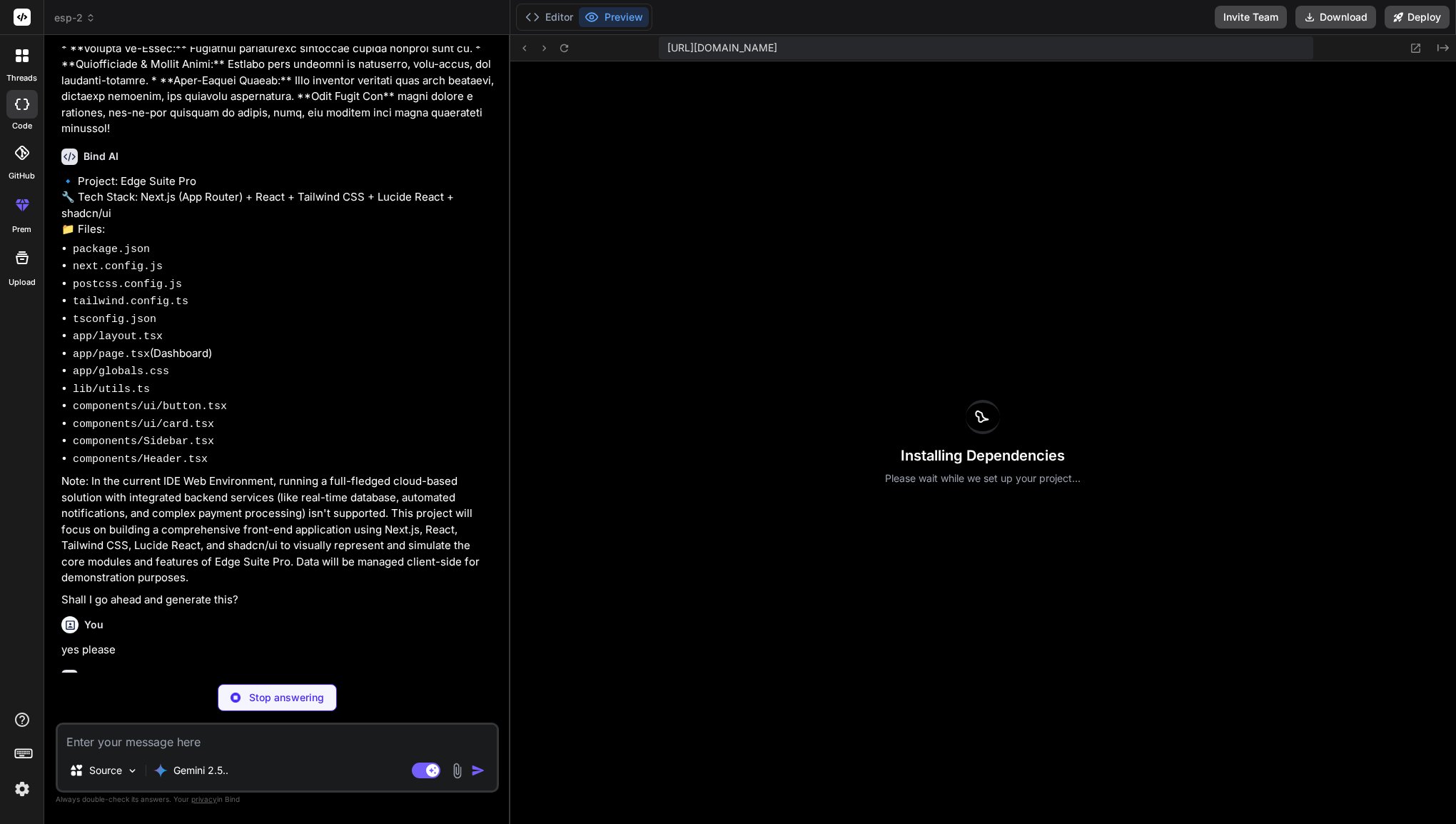
scroll to position [0, 557]
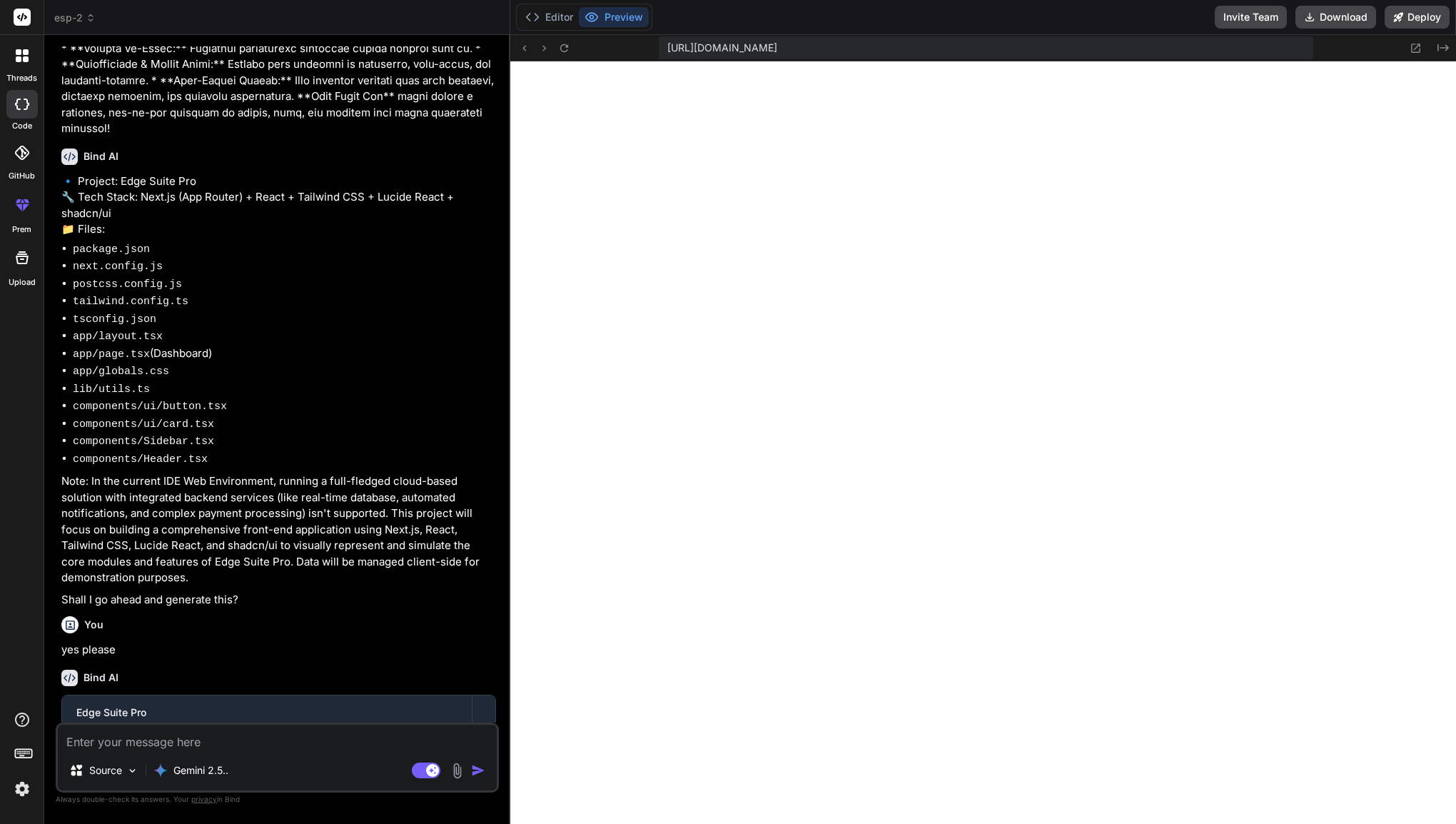
type textarea "x"
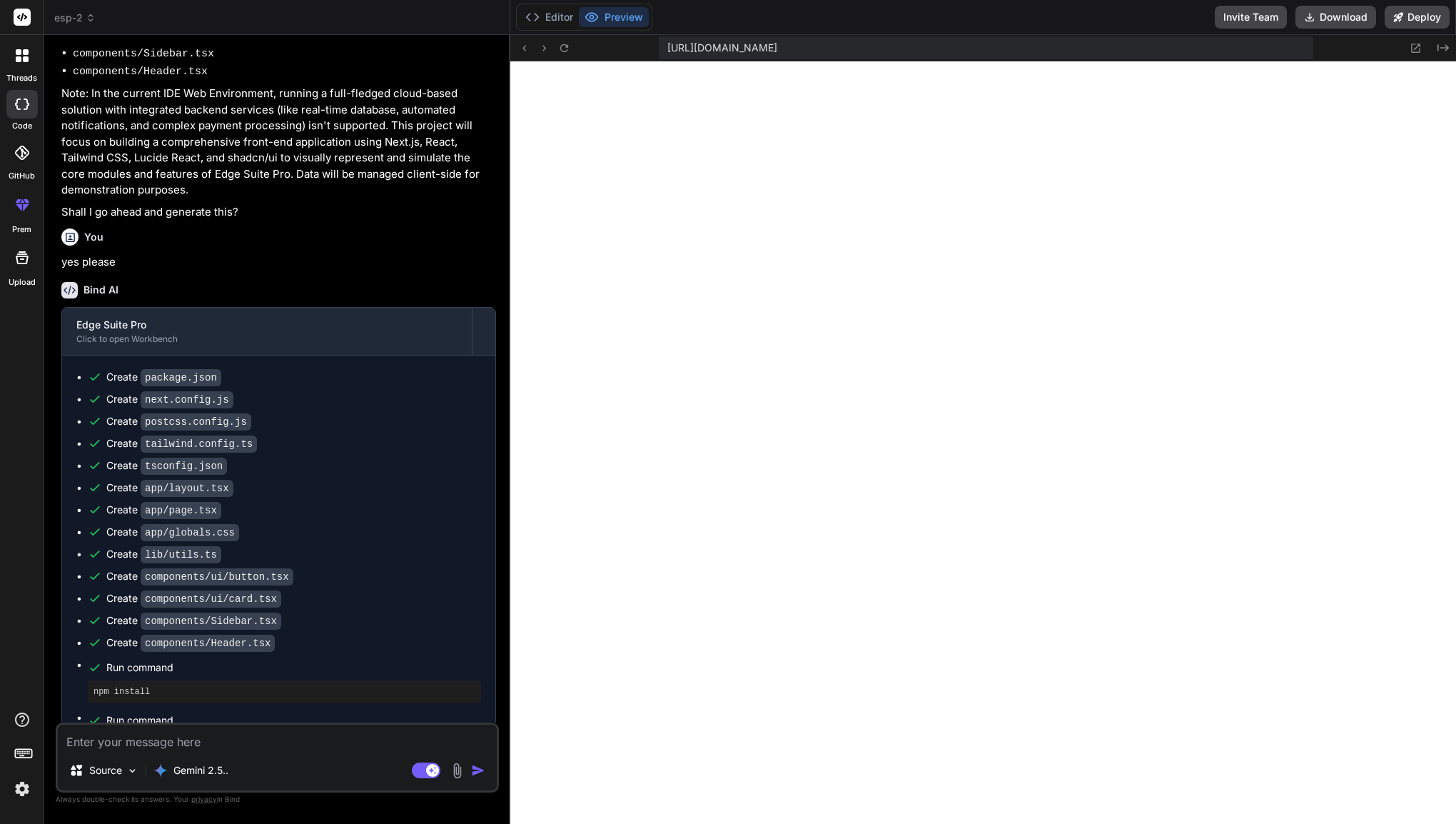
scroll to position [1544, 0]
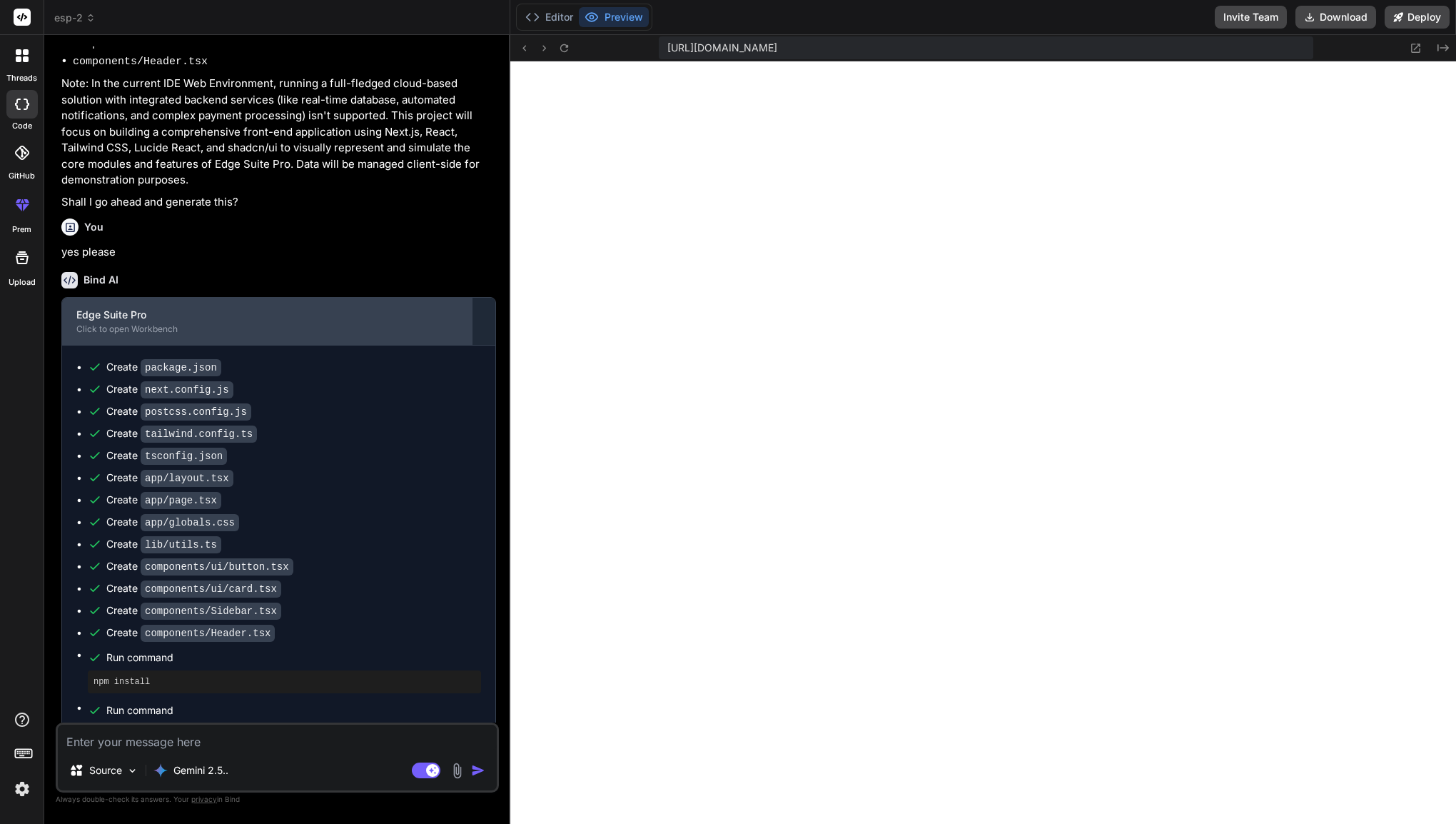
click at [151, 324] on div "Click to open Workbench" at bounding box center [267, 329] width 381 height 11
click at [89, 324] on div "Click to open Workbench" at bounding box center [267, 329] width 381 height 11
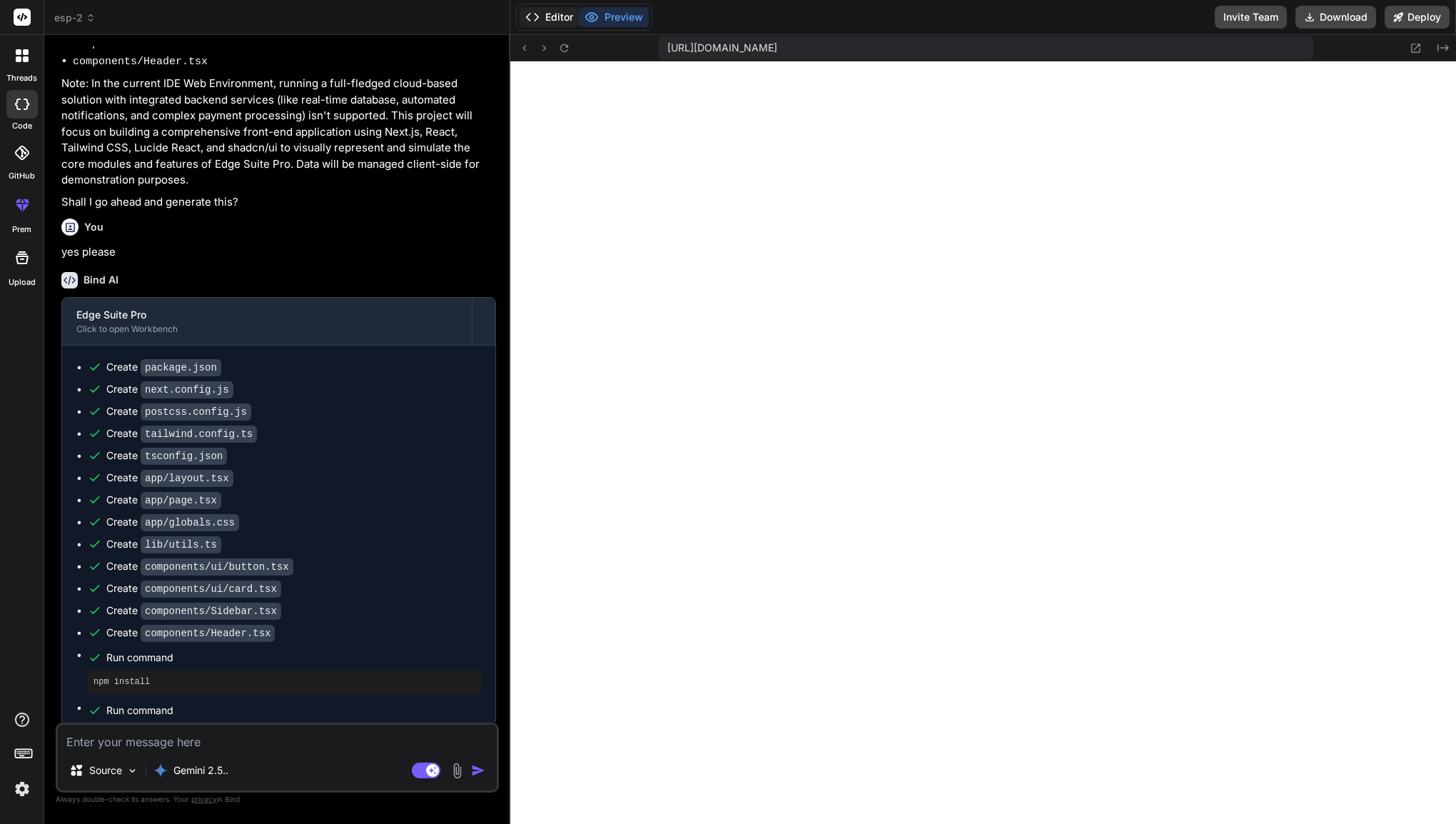
click at [554, 18] on button "Editor" at bounding box center [548, 17] width 59 height 20
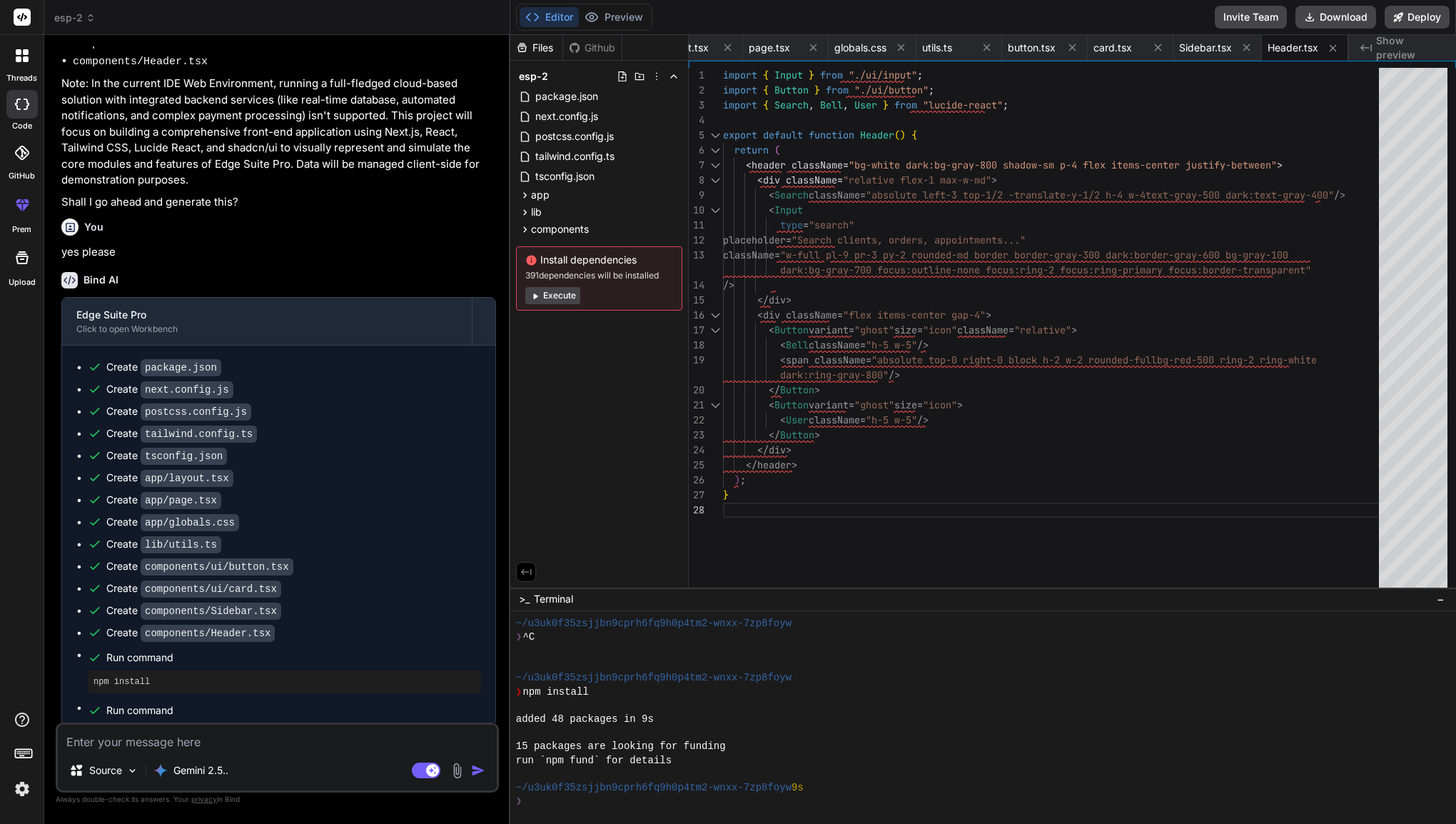
click at [547, 290] on button "Execute" at bounding box center [553, 295] width 55 height 17
type textarea "x"
